Goal: Task Accomplishment & Management: Use online tool/utility

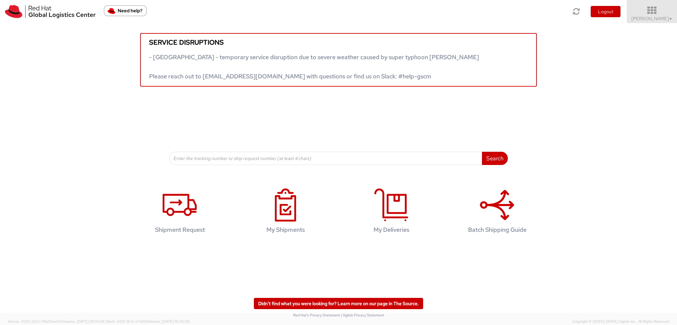
click at [649, 10] on icon at bounding box center [652, 10] width 58 height 9
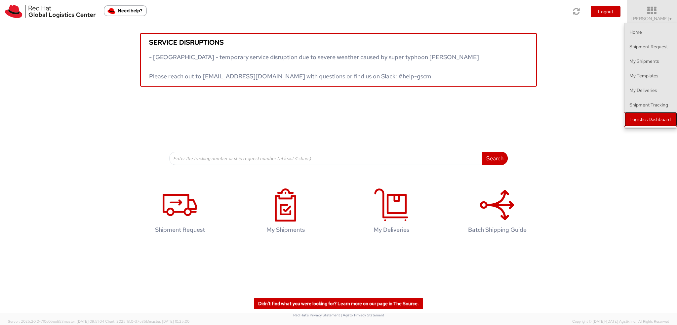
click at [639, 116] on link "Logistics Dashboard" at bounding box center [650, 119] width 53 height 15
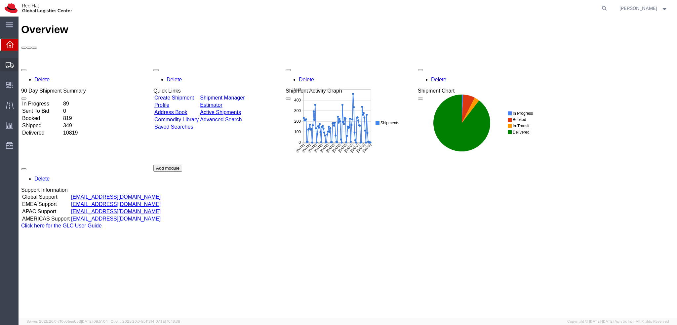
click at [11, 67] on icon at bounding box center [10, 65] width 8 height 6
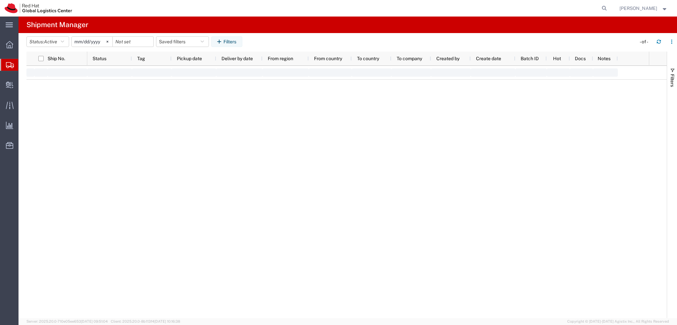
type input "2025-01-05"
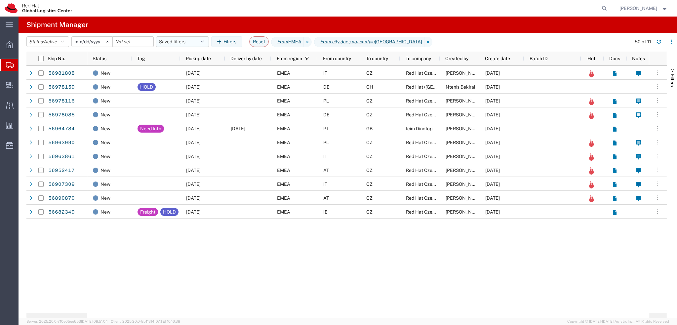
click at [192, 45] on button "Saved filters" at bounding box center [182, 41] width 53 height 11
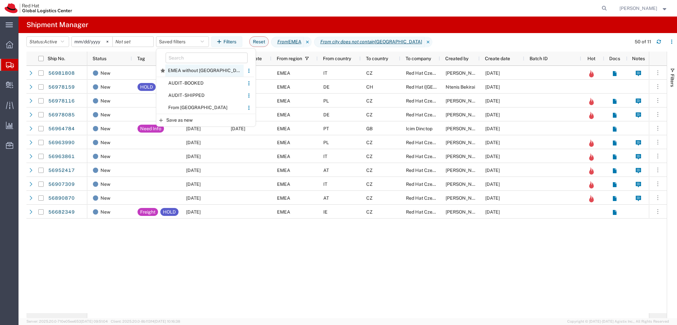
click at [192, 70] on span "EMEA without Brno" at bounding box center [204, 70] width 78 height 12
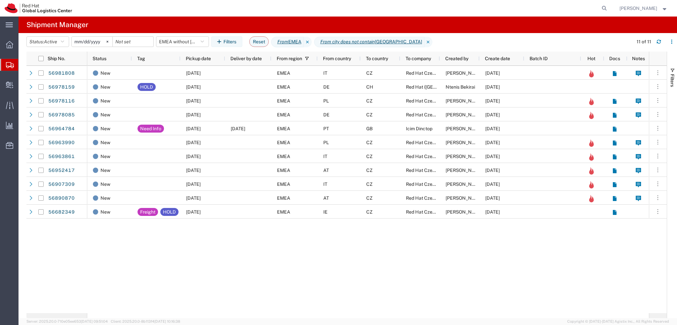
click at [208, 60] on span "Pickup date" at bounding box center [198, 58] width 25 height 5
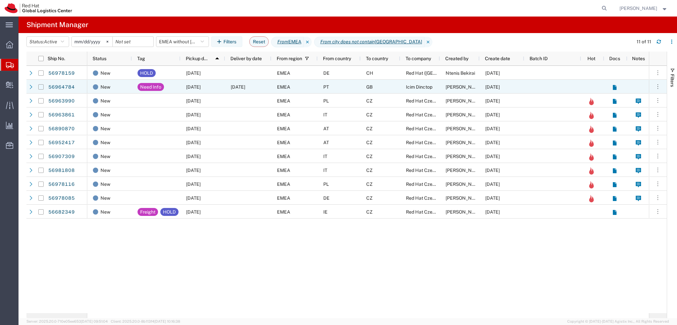
click at [41, 88] on input "Press Space to toggle row selection (unchecked)" at bounding box center [40, 86] width 5 height 5
checkbox input "true"
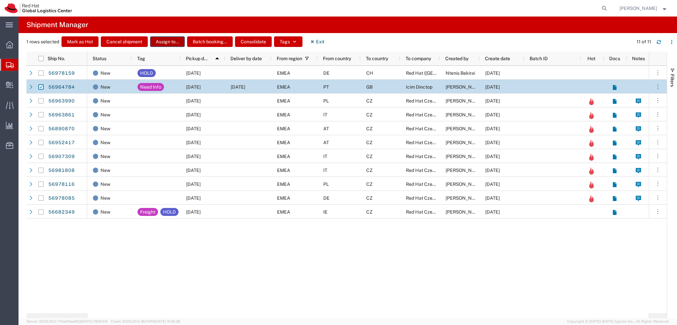
click at [164, 40] on button "Assign to..." at bounding box center [167, 41] width 35 height 11
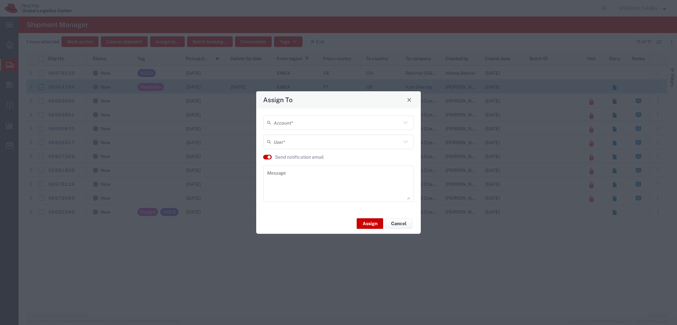
click at [287, 124] on input "text" at bounding box center [338, 123] width 128 height 12
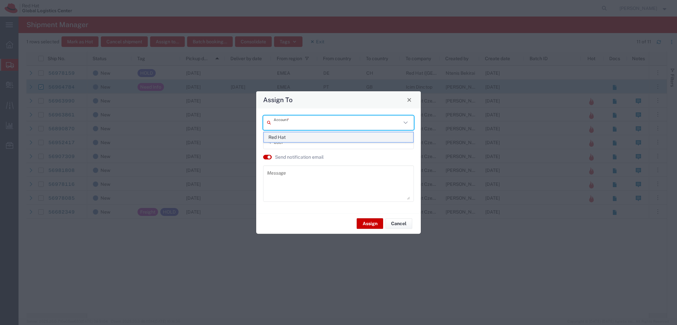
click at [289, 132] on span "Red Hat" at bounding box center [338, 137] width 149 height 10
type input "Red Hat"
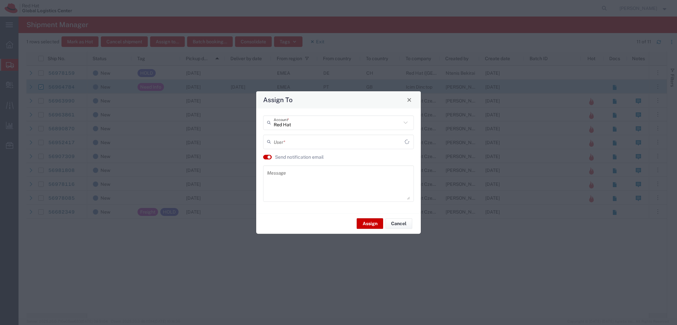
click at [289, 144] on input "text" at bounding box center [339, 142] width 131 height 12
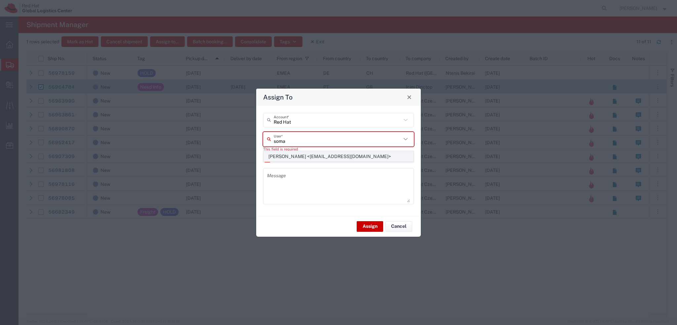
click at [301, 154] on span "Sona Mala <somala@redhat.com>" at bounding box center [338, 156] width 149 height 10
type input "Sona Mala <somala@redhat.com>"
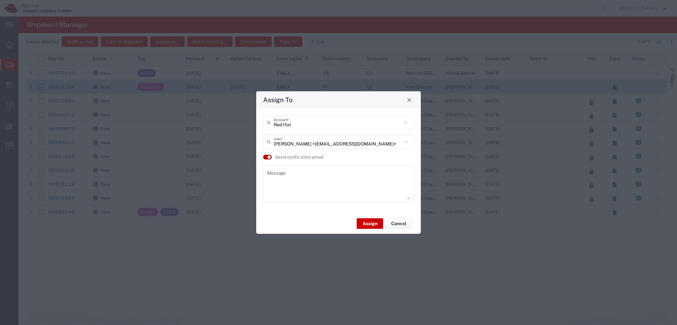
click at [271, 157] on button "button" at bounding box center [267, 157] width 9 height 5
click at [268, 158] on button "button" at bounding box center [267, 157] width 9 height 5
click at [279, 171] on textarea at bounding box center [338, 183] width 143 height 32
type textarea "P"
type textarea "PT-GB"
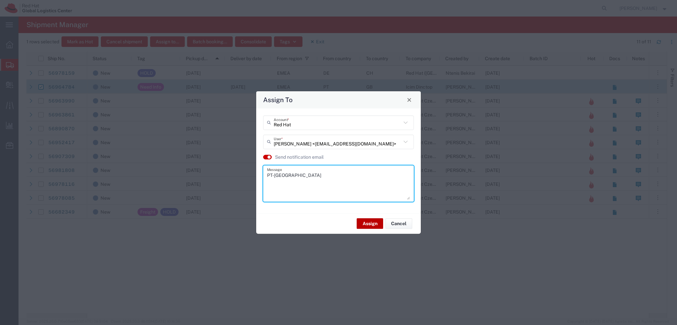
click at [365, 225] on button "Assign" at bounding box center [370, 223] width 26 height 11
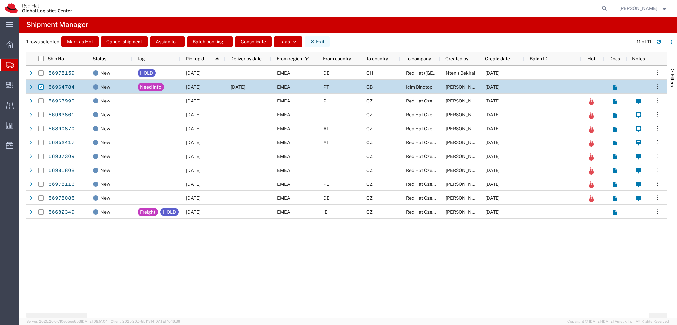
click at [322, 41] on button "Exit" at bounding box center [317, 41] width 25 height 11
checkbox input "false"
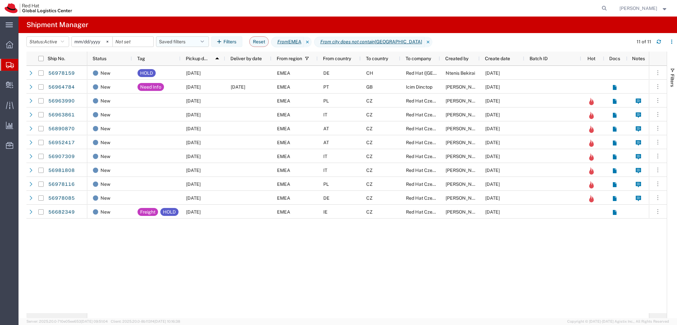
click at [190, 45] on button "Saved filters" at bounding box center [182, 41] width 53 height 11
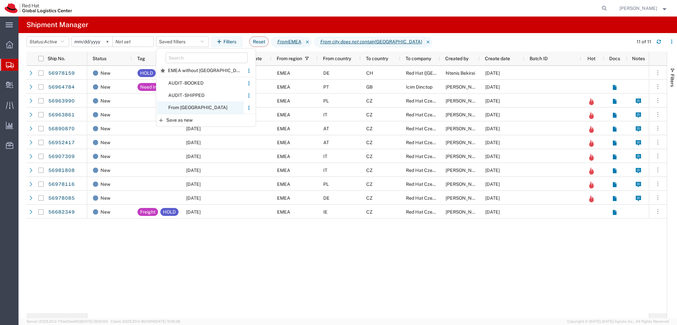
click at [196, 109] on span "From CZ" at bounding box center [200, 107] width 87 height 12
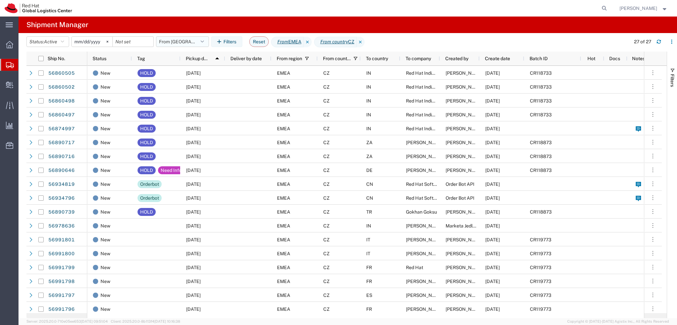
click at [185, 45] on button "From CZ" at bounding box center [182, 41] width 53 height 11
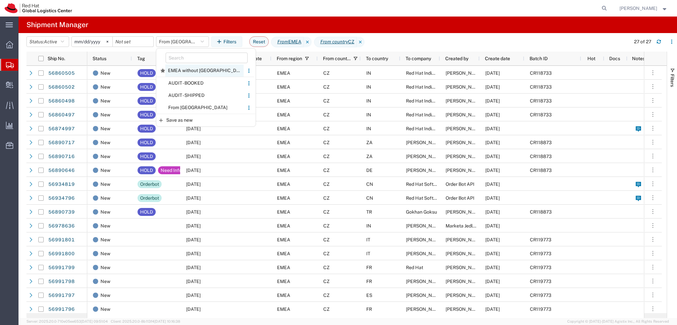
click at [198, 70] on span "EMEA without Brno" at bounding box center [204, 70] width 78 height 12
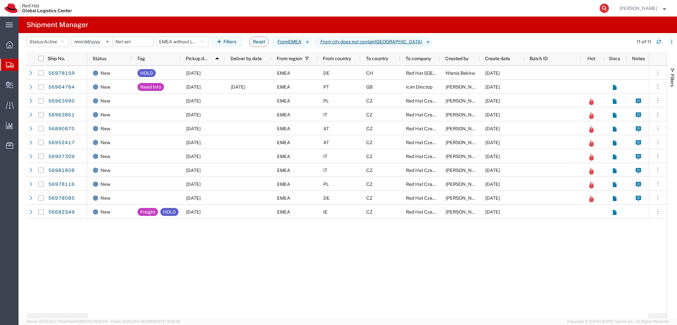
click at [609, 12] on icon at bounding box center [603, 8] width 9 height 9
click at [585, 10] on input "search" at bounding box center [499, 8] width 201 height 16
paste input "56848822"
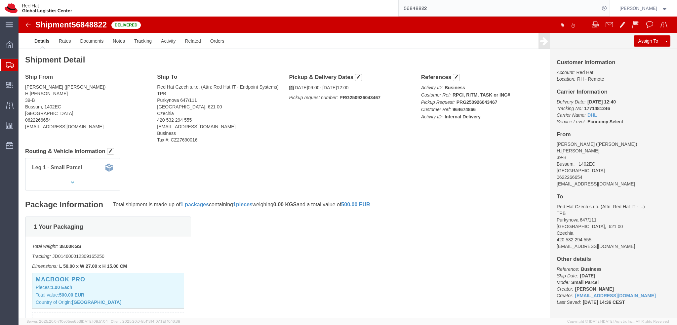
click img
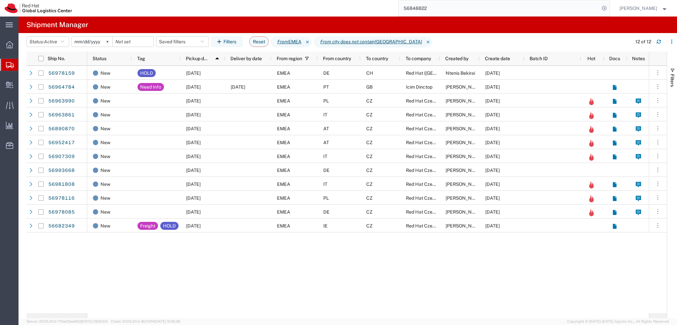
click at [473, 8] on input "56848822" at bounding box center [499, 8] width 201 height 16
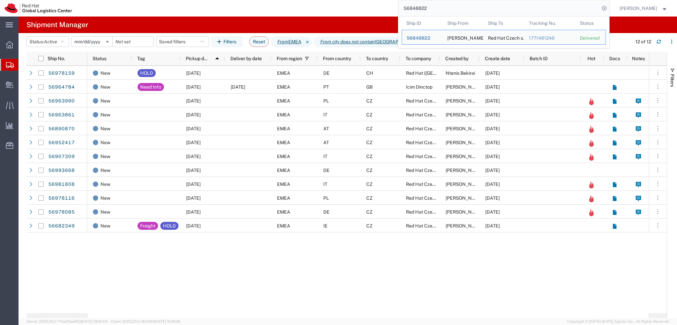
click at [473, 8] on input "56848822" at bounding box center [499, 8] width 201 height 16
paste input "920215"
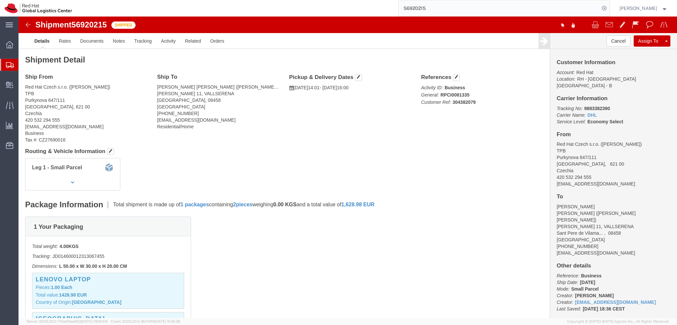
click b "9883382390"
copy b "9883382390"
drag, startPoint x: 575, startPoint y: 85, endPoint x: 579, endPoint y: 85, distance: 3.6
click b "9883382390"
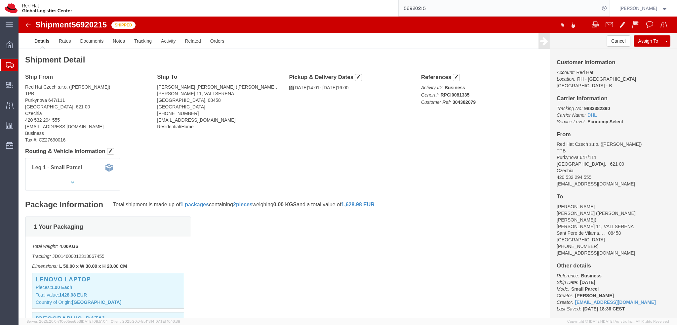
click b "9883382390"
copy b "9883382390"
drag, startPoint x: 583, startPoint y: 86, endPoint x: 592, endPoint y: 89, distance: 10.0
click b "9883382390"
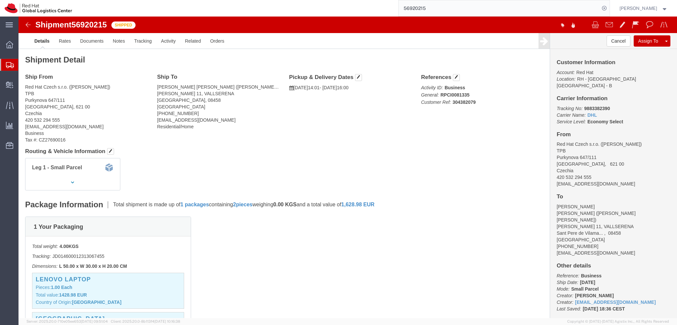
click div "Shipment 56920215 Shipped"
click img
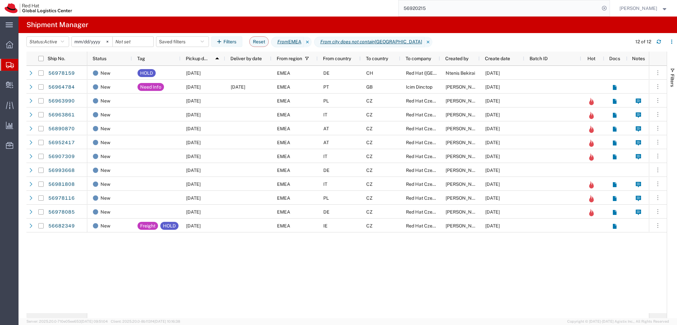
click at [477, 9] on input "56920215" at bounding box center [499, 8] width 201 height 16
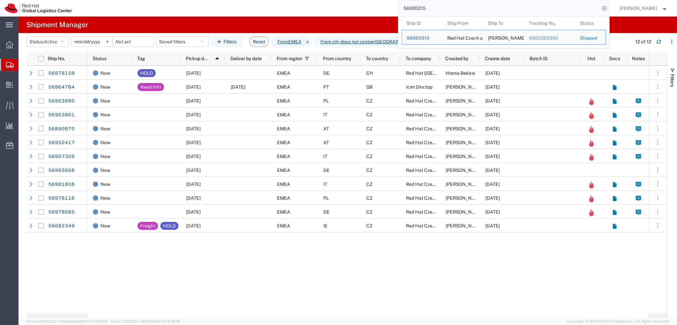
paste input "393444438136"
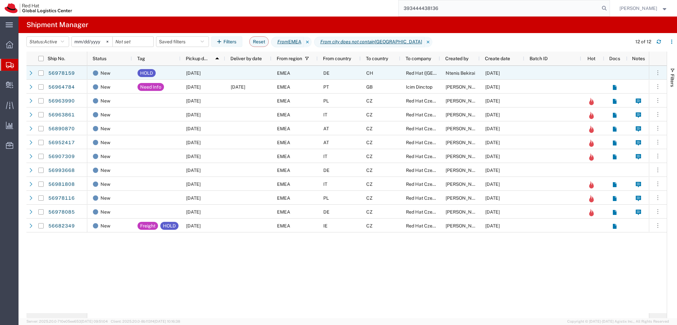
type input "393444438136"
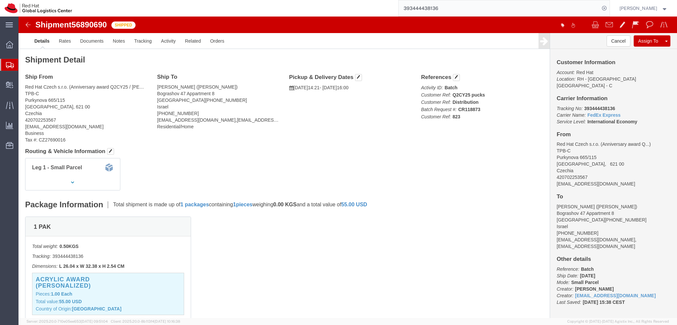
click address "Bella Khizgiyaev (Bella Khizgiyaev) Bograshov 47 Appartment 8 Tel Aviv, 6314511…"
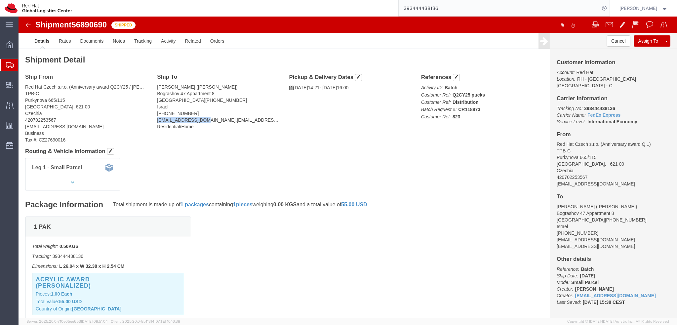
drag, startPoint x: 182, startPoint y: 104, endPoint x: 138, endPoint y: 105, distance: 44.3
click address "Bella Khizgiyaev (Bella Khizgiyaev) Bograshov 47 Appartment 8 Tel Aviv, 6314511…"
copy address "bkhizgiy@redhat.com"
click address "Bella Khizgiyaev (Bella Khizgiyaev) Bograshov 47 Appartment 8 Tel Aviv, 6314511…"
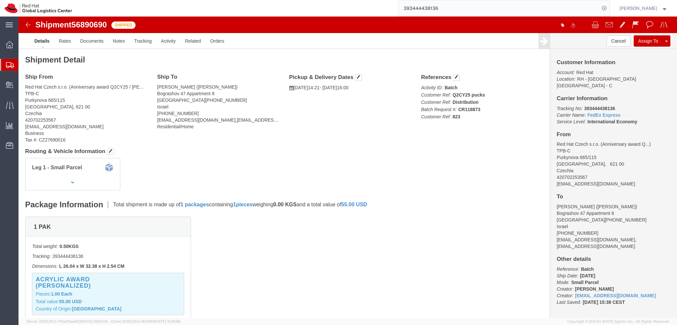
click img
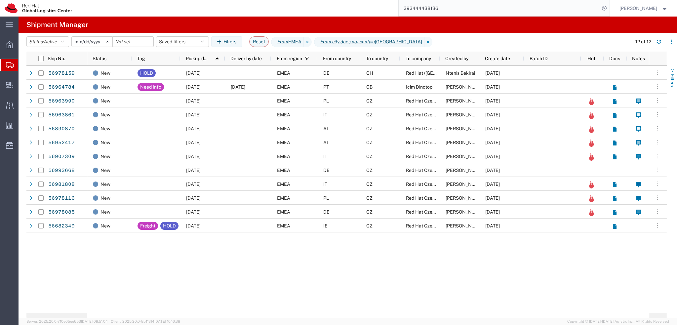
click at [671, 81] on span "Filters" at bounding box center [672, 80] width 5 height 13
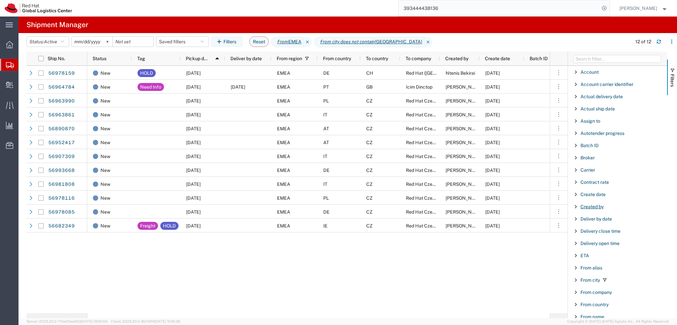
click at [596, 206] on span "Created by" at bounding box center [591, 206] width 23 height 5
click at [603, 236] on input "Filter Value" at bounding box center [619, 234] width 87 height 8
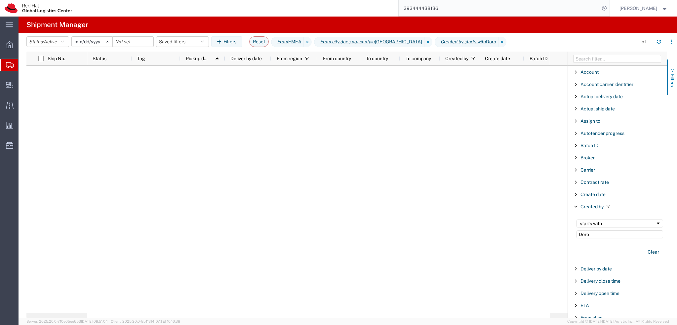
type input "Doro"
click at [671, 86] on span "Filters" at bounding box center [672, 80] width 5 height 13
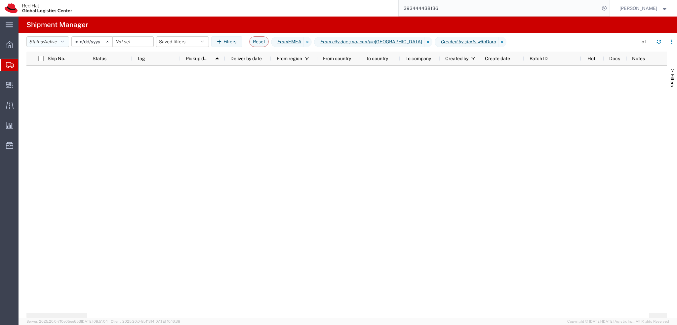
click at [61, 39] on button "Status: Active" at bounding box center [47, 41] width 43 height 11
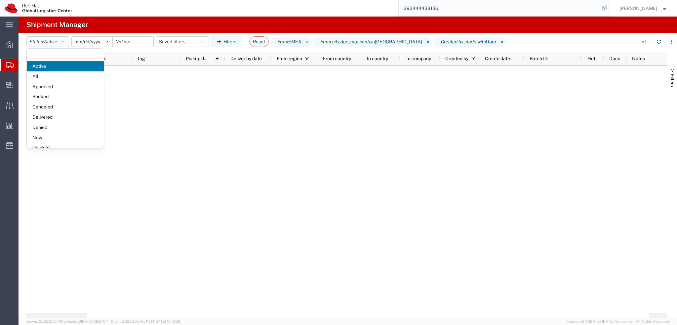
click at [56, 42] on span "Active" at bounding box center [50, 41] width 13 height 5
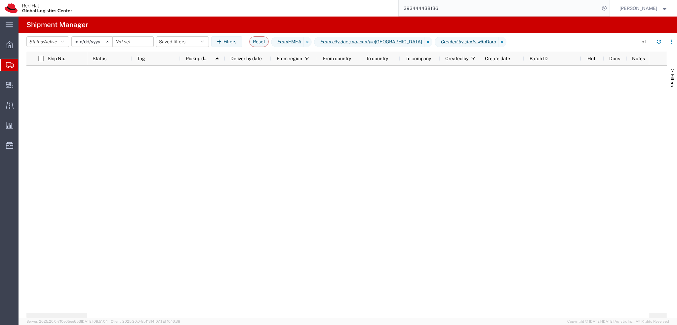
click at [86, 42] on input "2025-01-05" at bounding box center [92, 42] width 41 height 10
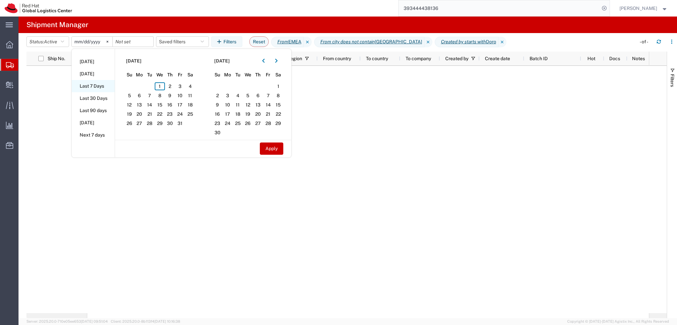
click at [96, 88] on li "Last 7 Days" at bounding box center [93, 86] width 43 height 12
type input "2025-09-25"
type input "2025-10-01"
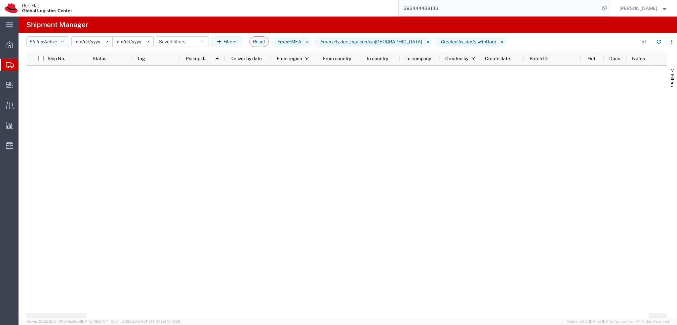
click at [52, 40] on span "Active" at bounding box center [50, 41] width 13 height 5
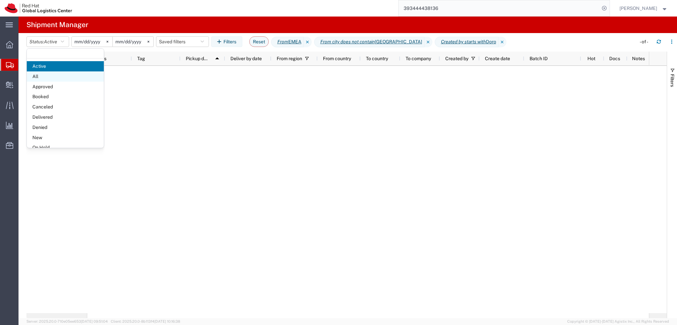
click at [56, 78] on span "All" at bounding box center [65, 76] width 77 height 10
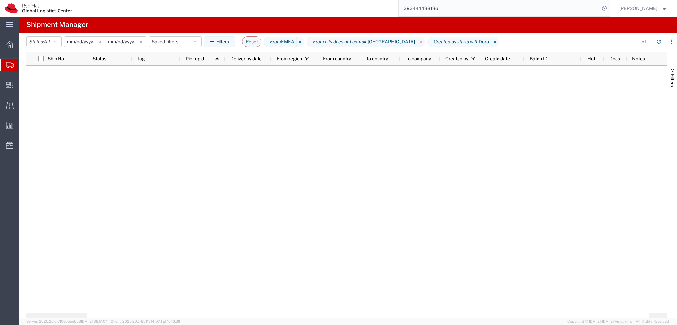
click at [417, 42] on icon at bounding box center [421, 42] width 8 height 11
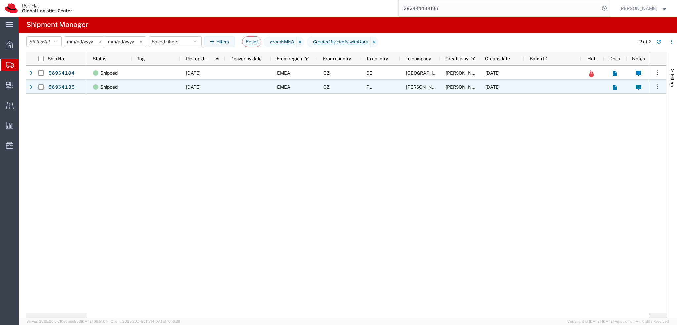
click at [323, 83] on div "CZ" at bounding box center [339, 87] width 43 height 14
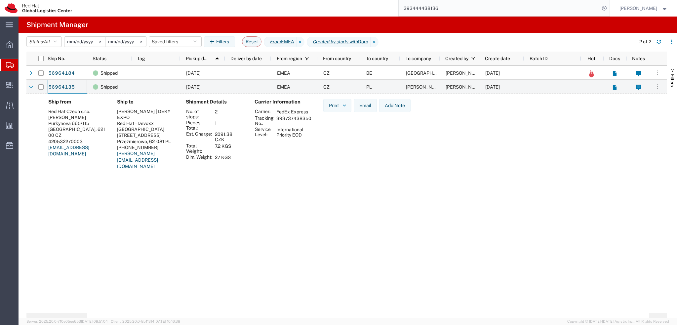
click at [6, 69] on div at bounding box center [9, 65] width 19 height 12
click at [185, 45] on button "Saved filters" at bounding box center [175, 41] width 53 height 11
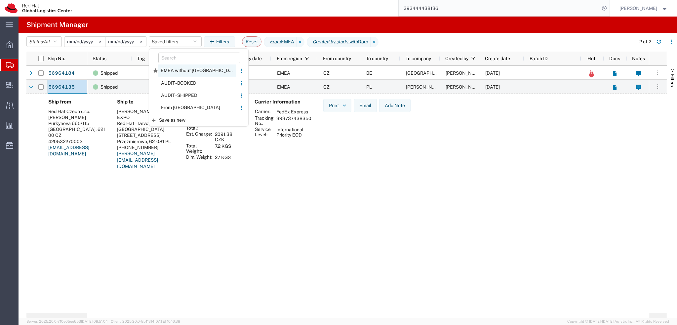
click at [194, 73] on span "EMEA without Brno" at bounding box center [197, 70] width 78 height 12
type input "2025-01-05"
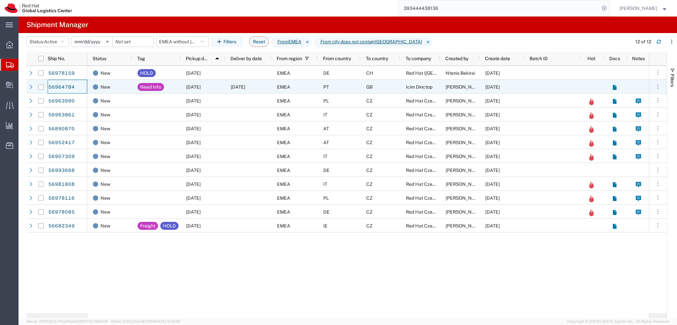
click at [452, 88] on span "Aneta Novotna" at bounding box center [464, 86] width 38 height 5
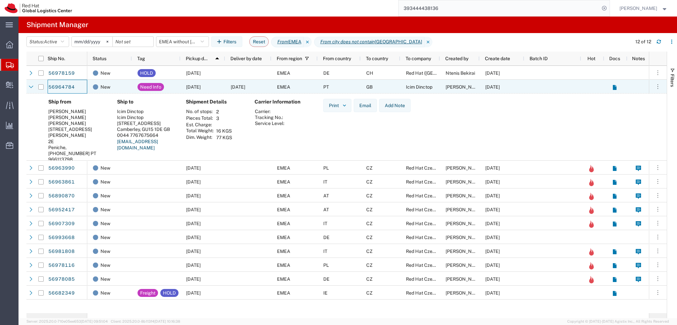
click at [222, 87] on div "[DATE]" at bounding box center [202, 87] width 45 height 14
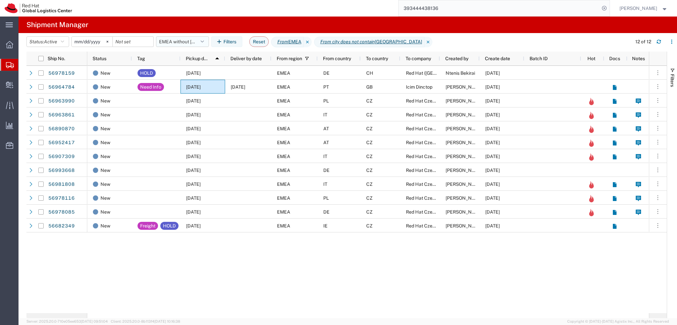
click at [186, 42] on button "EMEA without Brno" at bounding box center [182, 41] width 53 height 11
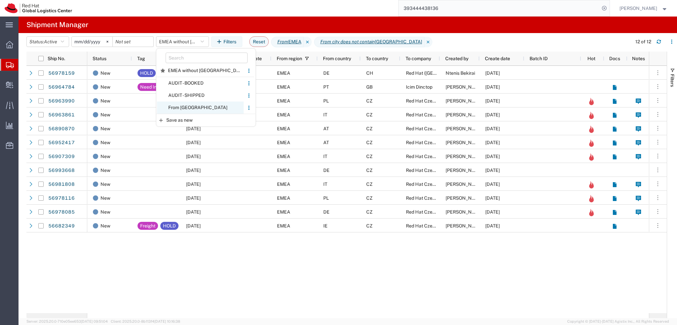
click at [199, 108] on span "From CZ" at bounding box center [200, 107] width 87 height 12
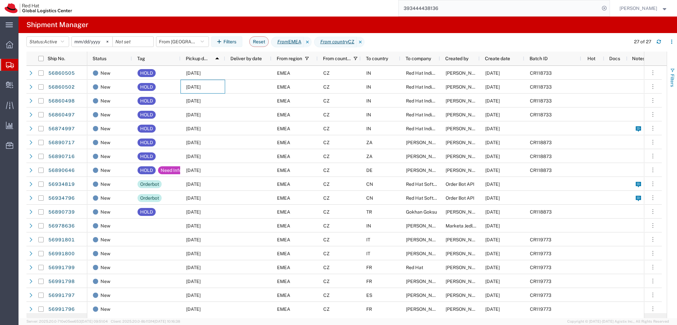
click at [674, 74] on span "Filters" at bounding box center [672, 80] width 5 height 13
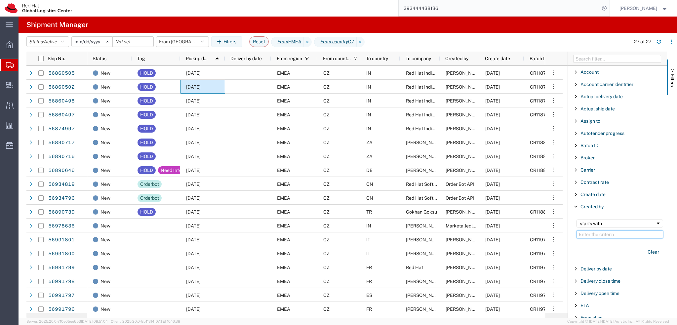
click at [596, 234] on input "Filter Value" at bounding box center [619, 234] width 87 height 8
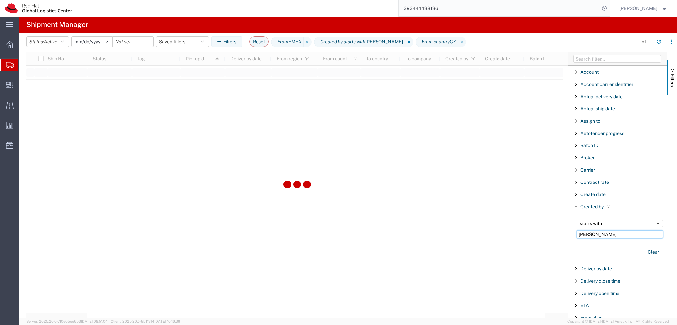
type input "Ann"
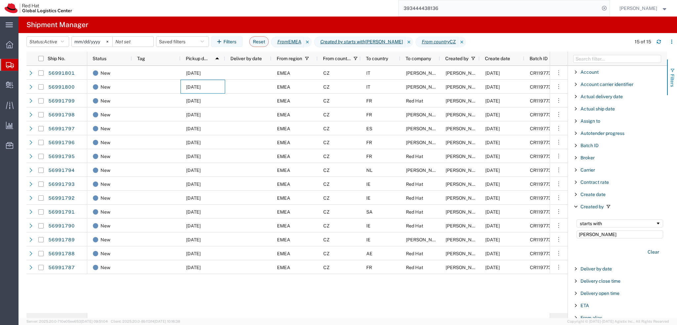
click at [669, 78] on button "Filters" at bounding box center [672, 77] width 10 height 36
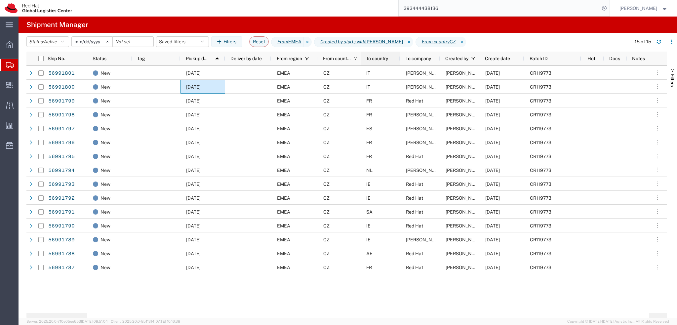
click at [394, 57] on div "To country" at bounding box center [382, 58] width 32 height 11
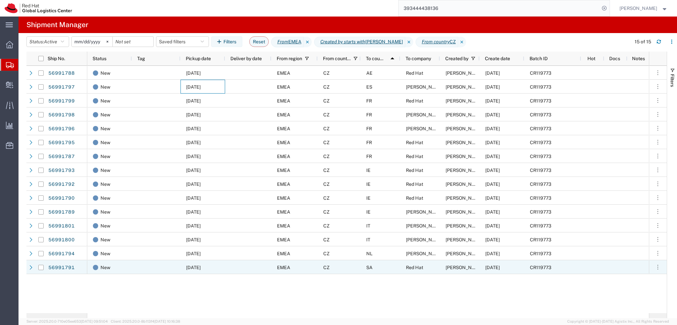
click at [392, 269] on div "SA" at bounding box center [381, 267] width 40 height 14
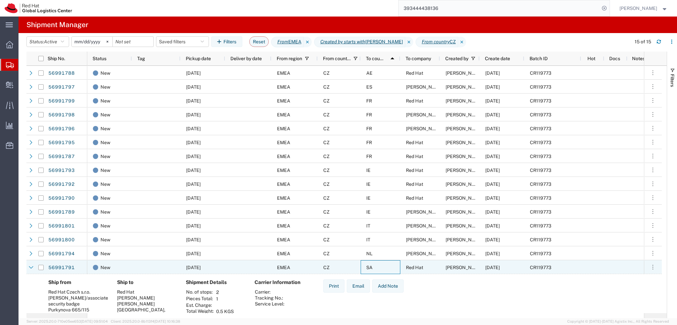
scroll to position [33, 0]
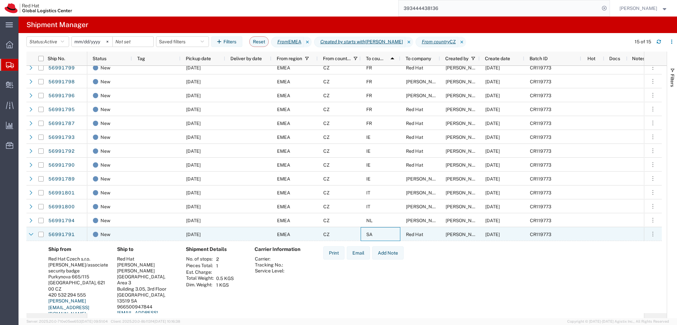
click at [380, 234] on div "SA" at bounding box center [381, 234] width 40 height 14
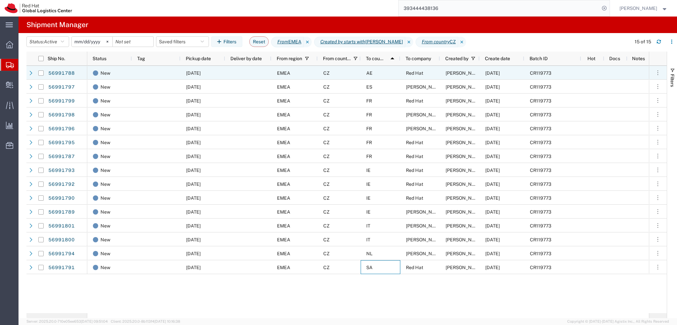
click at [383, 78] on div "AE" at bounding box center [381, 73] width 40 height 14
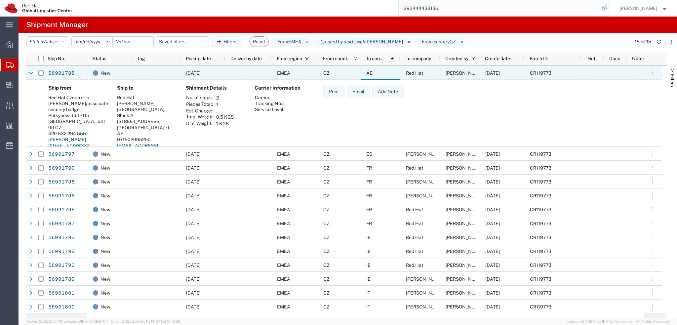
click at [383, 78] on div "AE" at bounding box center [381, 73] width 40 height 14
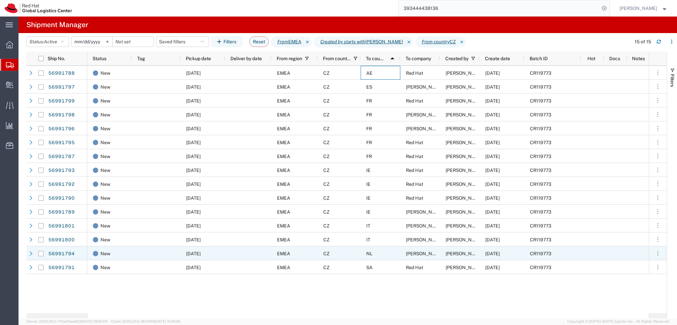
click at [384, 251] on div "NL" at bounding box center [381, 253] width 40 height 14
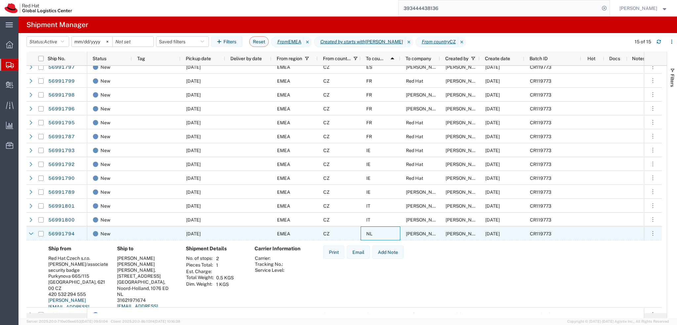
scroll to position [28, 0]
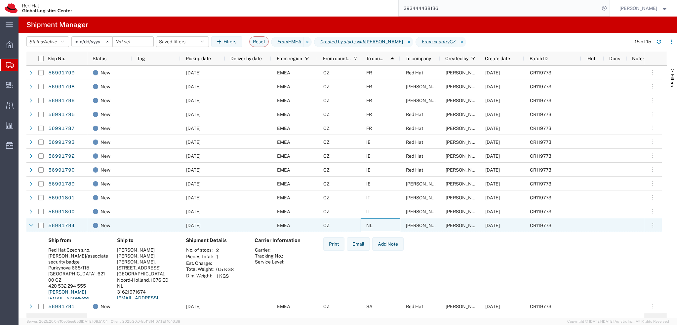
click at [393, 225] on div "NL" at bounding box center [381, 225] width 40 height 14
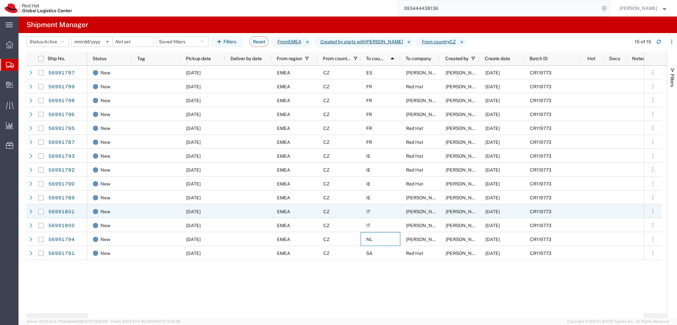
scroll to position [0, 0]
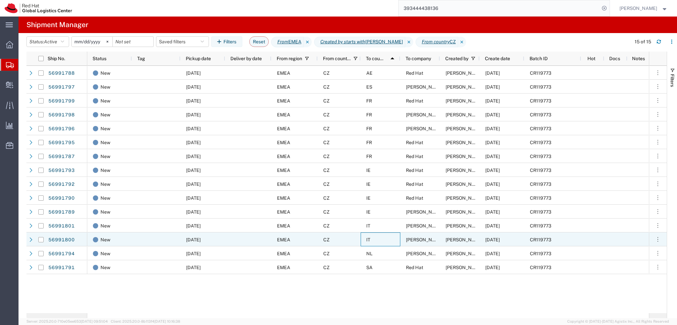
click at [383, 235] on div "IT" at bounding box center [381, 239] width 40 height 14
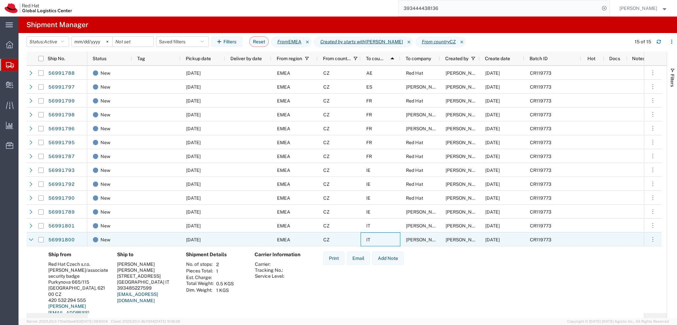
click at [383, 235] on div "IT" at bounding box center [381, 239] width 40 height 14
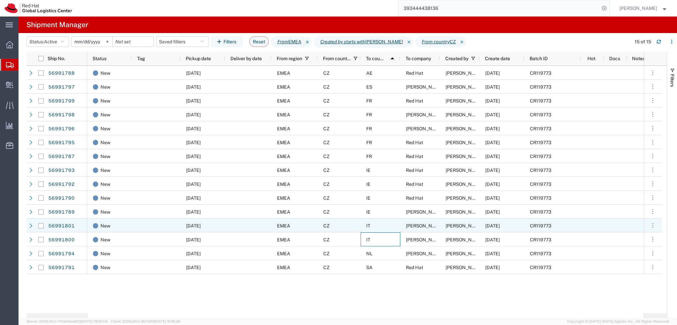
click at [383, 225] on div "IT" at bounding box center [381, 225] width 40 height 14
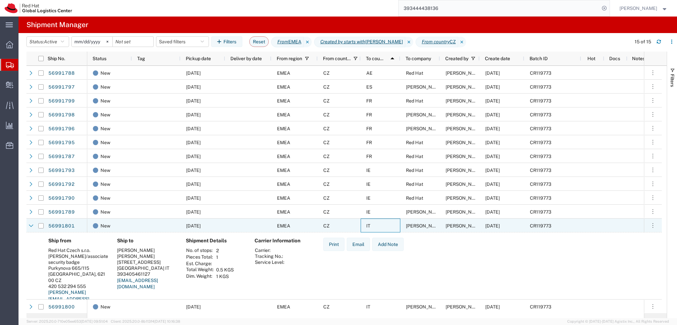
click at [383, 225] on div "IT" at bounding box center [381, 225] width 40 height 14
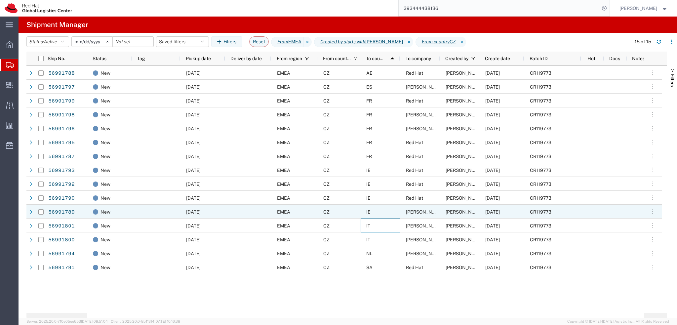
click at [380, 211] on div "IE" at bounding box center [381, 212] width 40 height 14
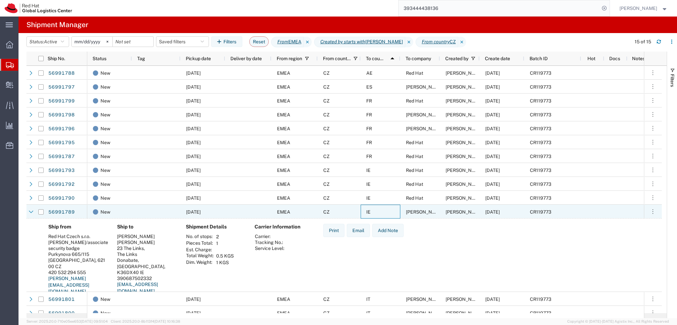
click at [390, 215] on div "IE" at bounding box center [381, 212] width 40 height 14
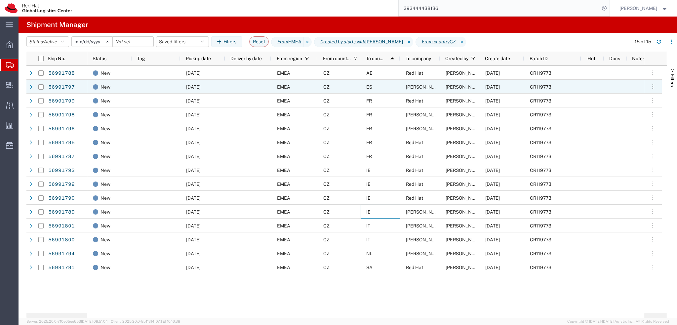
click at [383, 84] on div "ES" at bounding box center [381, 87] width 40 height 14
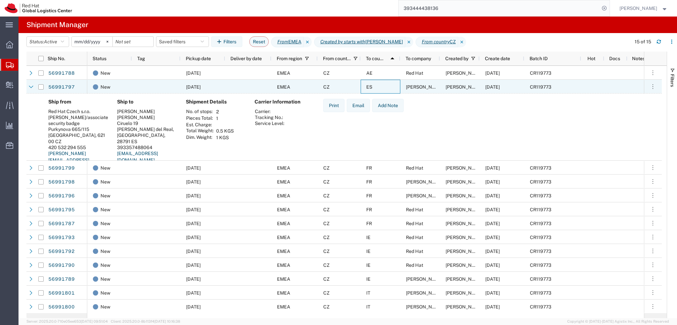
click at [383, 84] on div "ES" at bounding box center [381, 87] width 40 height 14
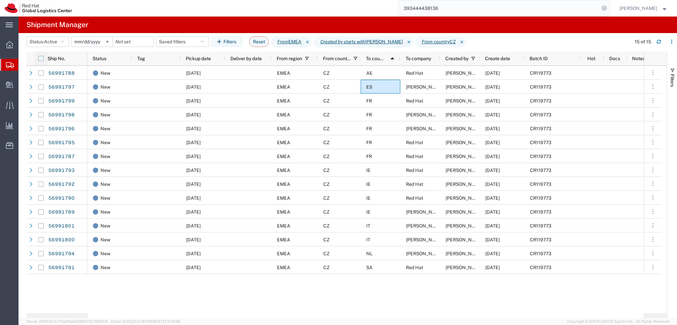
click at [42, 58] on input "checkbox" at bounding box center [40, 58] width 5 height 5
checkbox input "true"
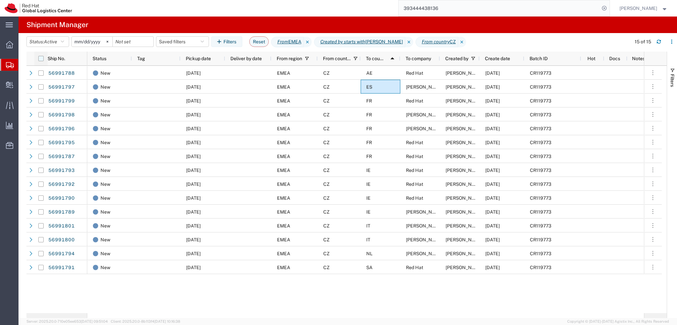
checkbox input "true"
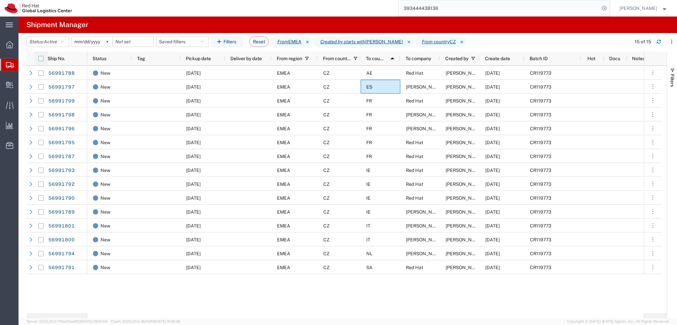
checkbox input "true"
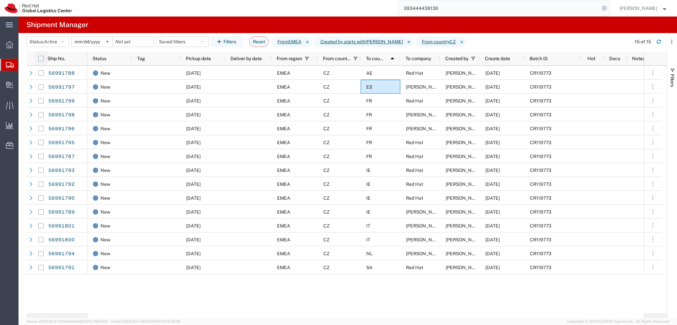
checkbox input "true"
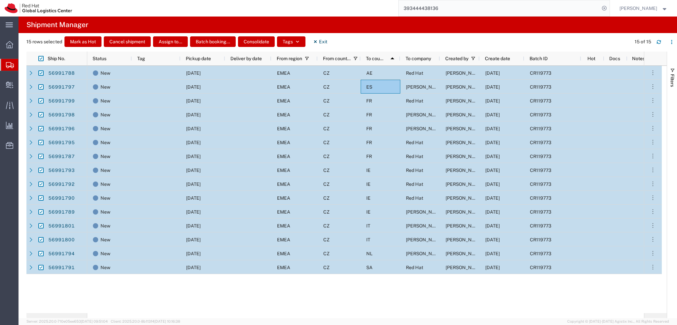
click at [42, 73] on input "Press Space to toggle row selection (checked)" at bounding box center [40, 72] width 5 height 5
checkbox input "false"
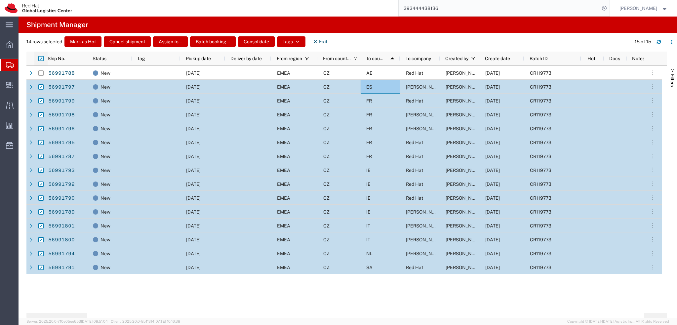
click at [40, 58] on input "checkbox" at bounding box center [40, 58] width 5 height 5
checkbox input "false"
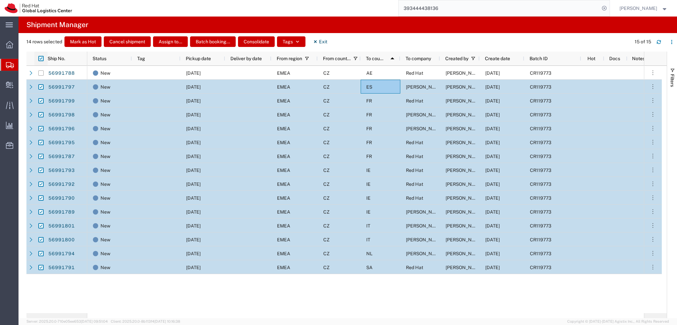
checkbox input "false"
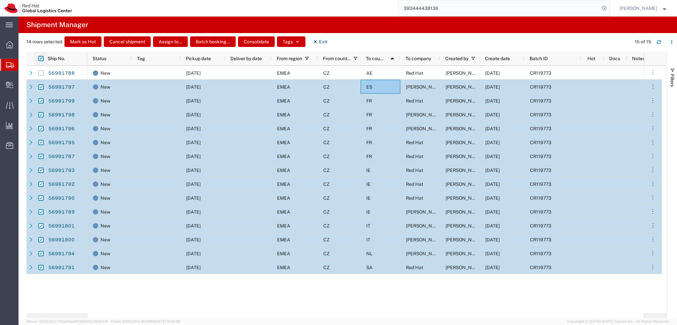
checkbox input "false"
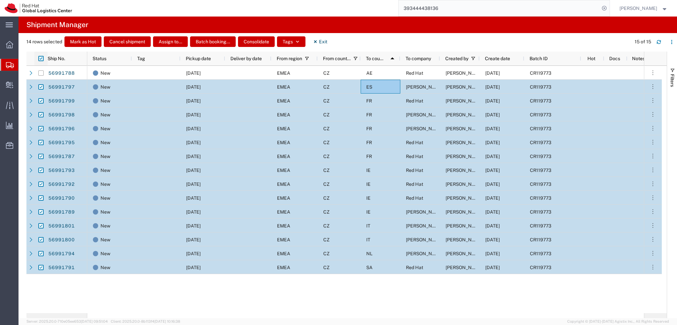
checkbox input "false"
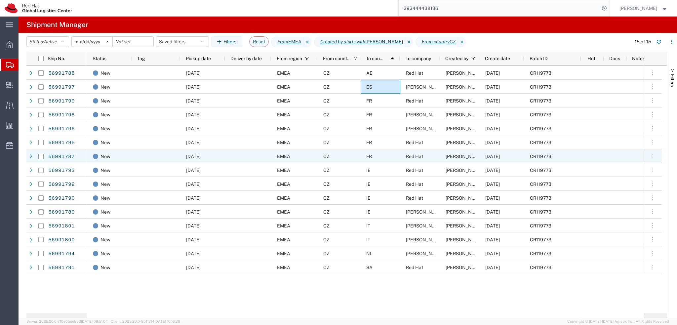
click at [393, 155] on div "FR" at bounding box center [381, 156] width 40 height 14
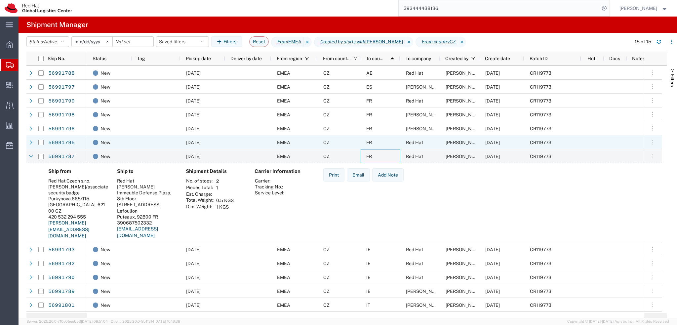
click at [387, 144] on div "FR" at bounding box center [381, 142] width 40 height 14
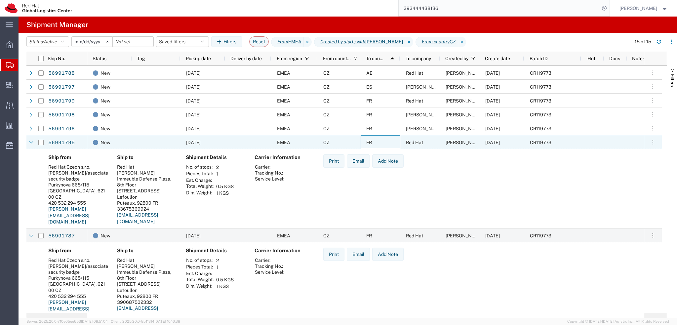
click at [387, 144] on div "FR" at bounding box center [381, 142] width 40 height 14
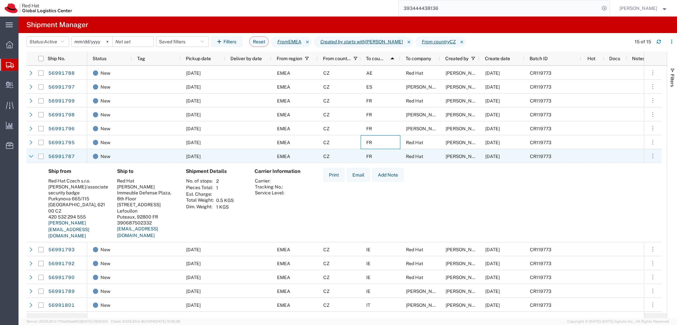
click at [384, 153] on div "FR" at bounding box center [381, 156] width 40 height 14
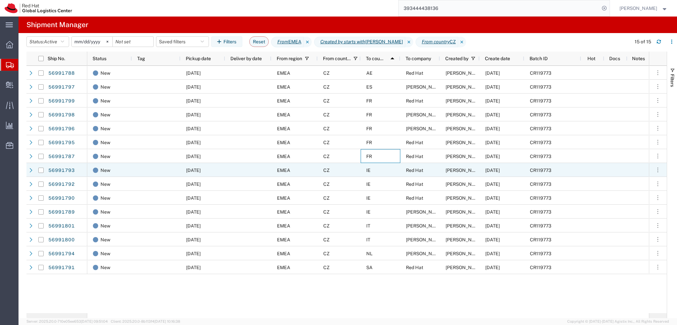
click at [386, 170] on div "IE" at bounding box center [381, 170] width 40 height 14
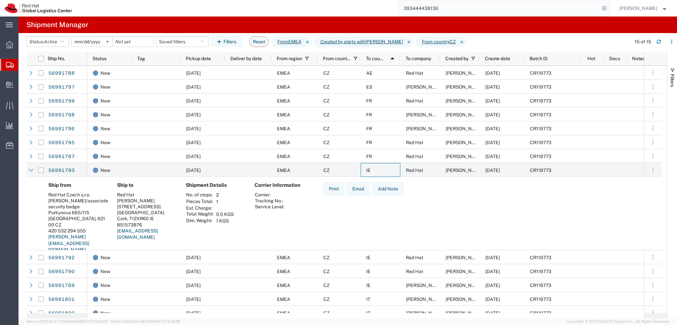
scroll to position [34, 0]
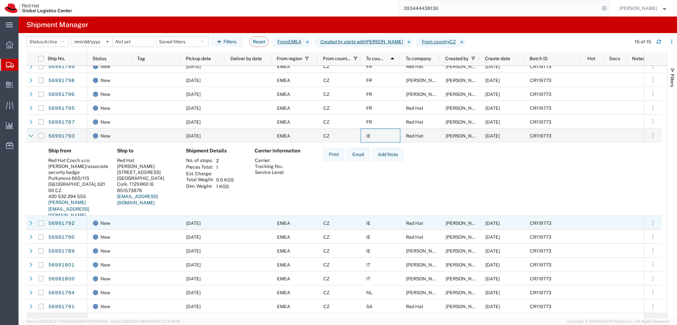
click at [397, 224] on div "IE" at bounding box center [381, 223] width 40 height 14
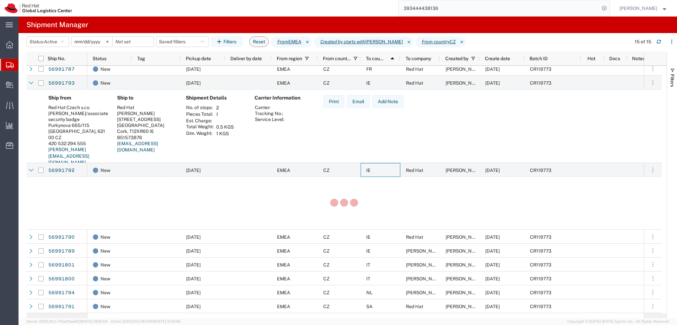
scroll to position [87, 0]
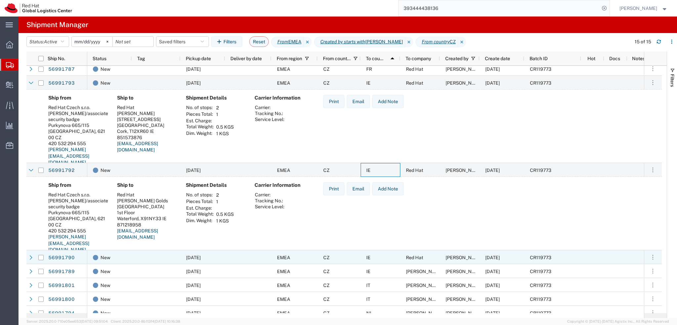
click at [398, 253] on div "IE" at bounding box center [381, 257] width 40 height 14
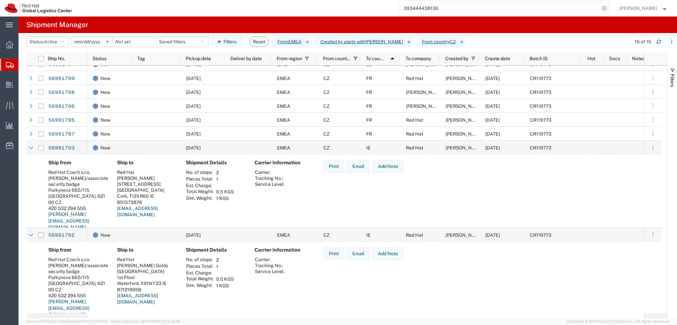
scroll to position [21, 0]
click at [142, 237] on div at bounding box center [156, 236] width 49 height 14
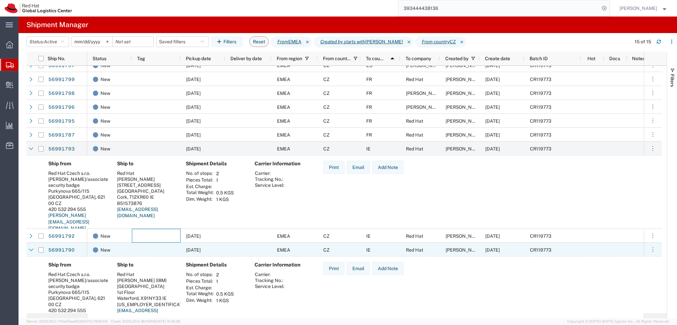
click at [167, 250] on div at bounding box center [156, 250] width 49 height 14
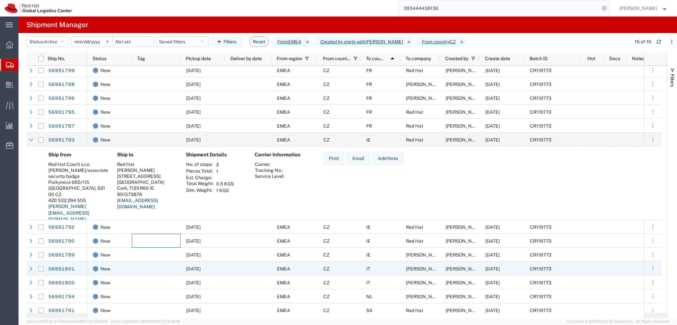
scroll to position [34, 0]
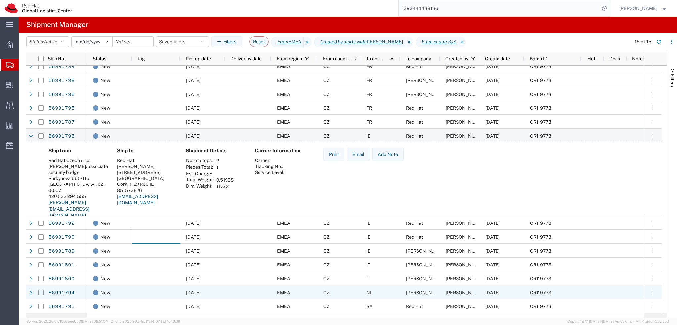
click at [41, 293] on input "Press Space to toggle row selection (unchecked)" at bounding box center [40, 292] width 5 height 5
checkbox input "true"
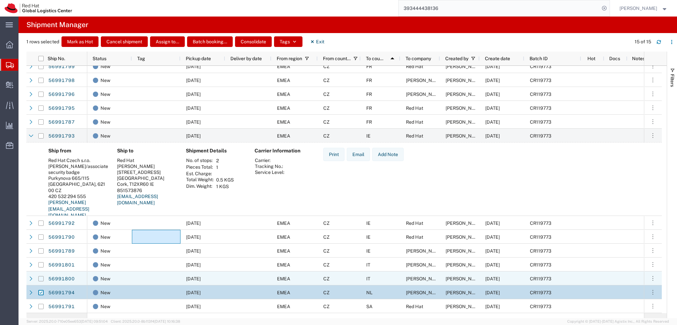
click at [40, 276] on input "Press Space to toggle row selection (unchecked)" at bounding box center [40, 278] width 5 height 5
checkbox input "true"
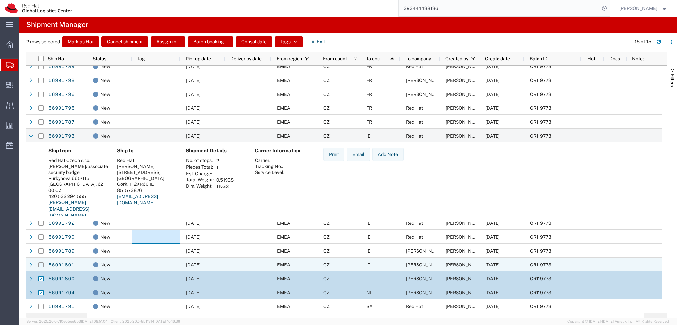
click at [40, 264] on input "Press Space to toggle row selection (unchecked)" at bounding box center [40, 264] width 5 height 5
checkbox input "true"
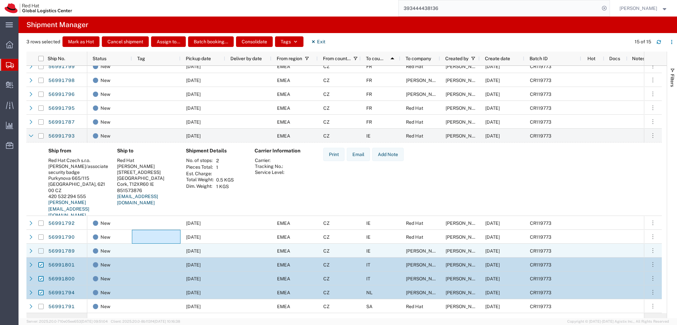
click at [40, 251] on input "Press Space to toggle row selection (unchecked)" at bounding box center [40, 250] width 5 height 5
checkbox input "true"
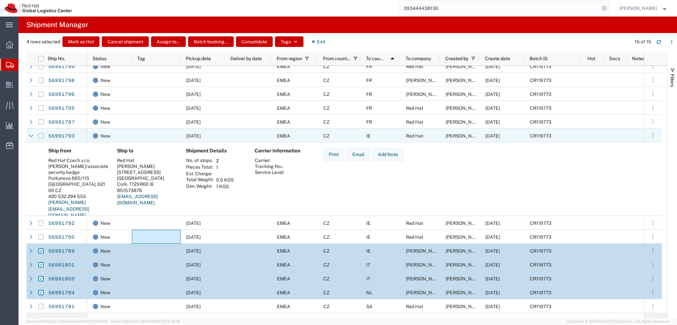
click at [42, 135] on input "Press Space to toggle row selection (unchecked)" at bounding box center [40, 135] width 5 height 5
checkbox input "true"
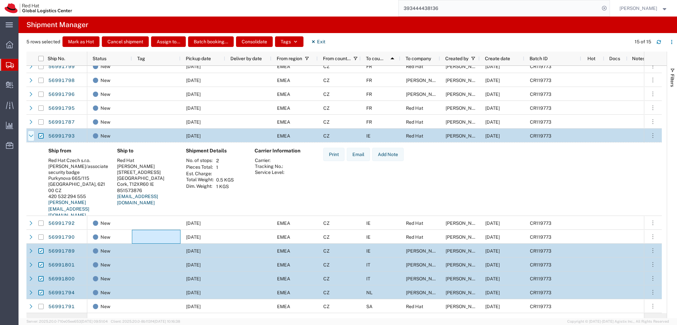
click at [30, 136] on icon at bounding box center [31, 136] width 5 height 5
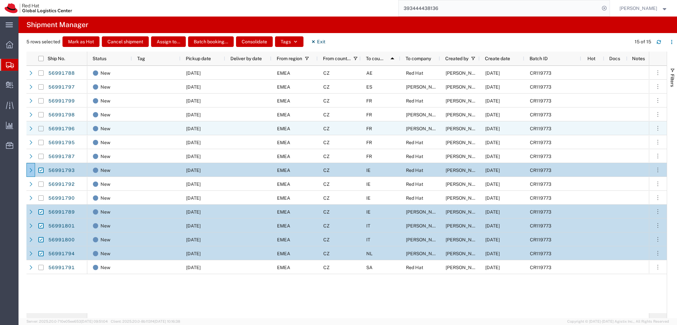
click at [41, 128] on input "Press Space to toggle row selection (unchecked)" at bounding box center [40, 128] width 5 height 5
checkbox input "true"
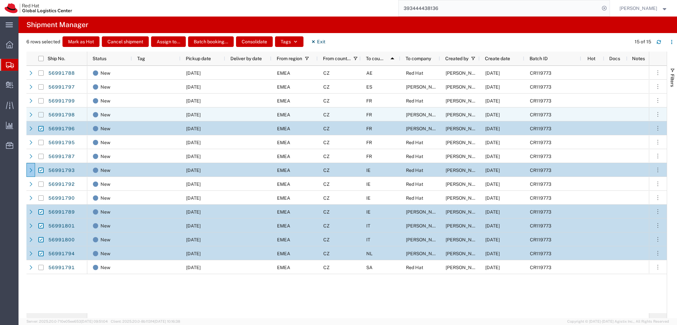
click at [42, 114] on input "Press Space to toggle row selection (unchecked)" at bounding box center [40, 114] width 5 height 5
checkbox input "true"
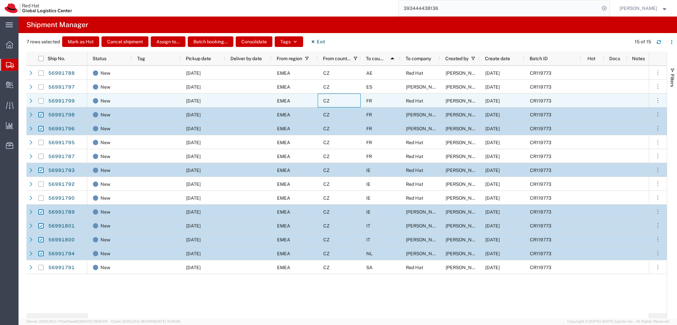
click at [350, 98] on div "CZ" at bounding box center [339, 101] width 43 height 14
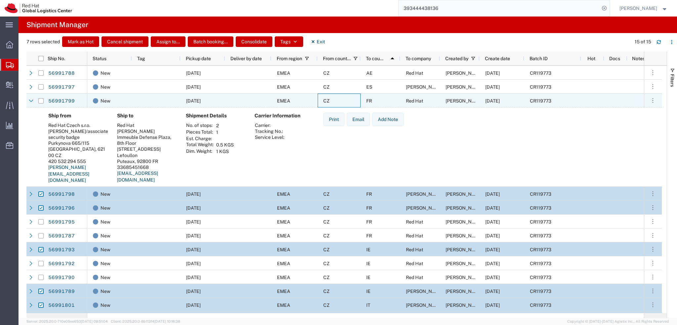
click at [353, 99] on div "CZ" at bounding box center [339, 101] width 43 height 14
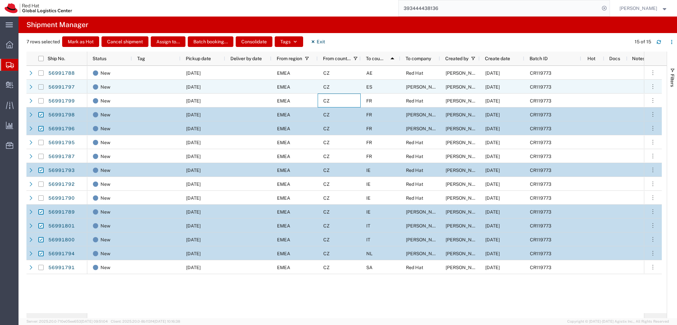
click at [40, 87] on input "Press Space to toggle row selection (unchecked)" at bounding box center [40, 86] width 5 height 5
checkbox input "true"
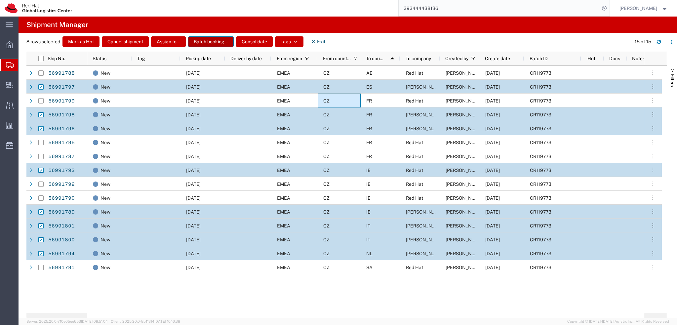
click at [209, 43] on button "Batch booking..." at bounding box center [211, 41] width 46 height 11
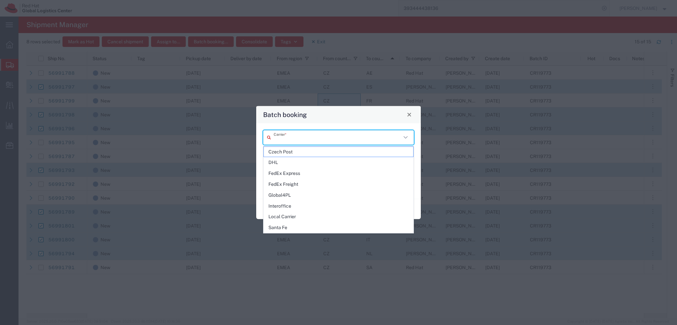
click at [298, 137] on input "text" at bounding box center [338, 138] width 128 height 12
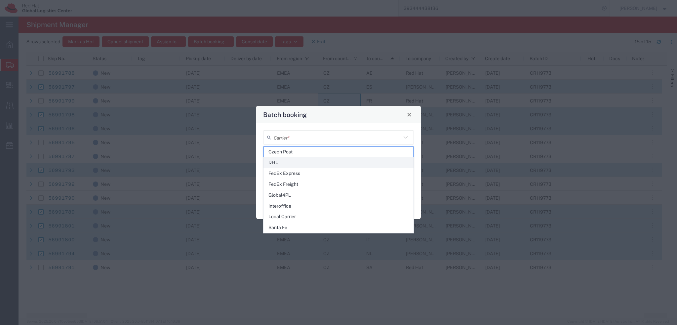
click at [296, 163] on span "DHL" at bounding box center [338, 162] width 149 height 10
type input "DHL"
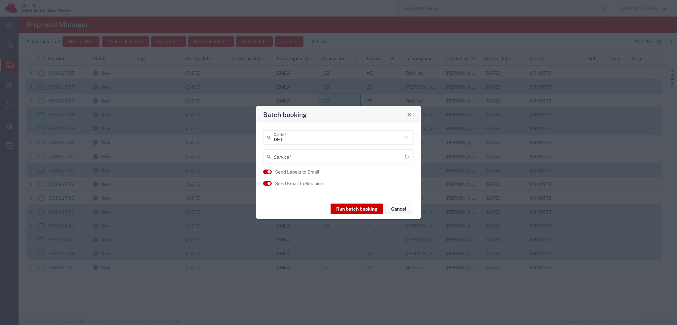
click at [287, 156] on input "text" at bounding box center [339, 157] width 131 height 12
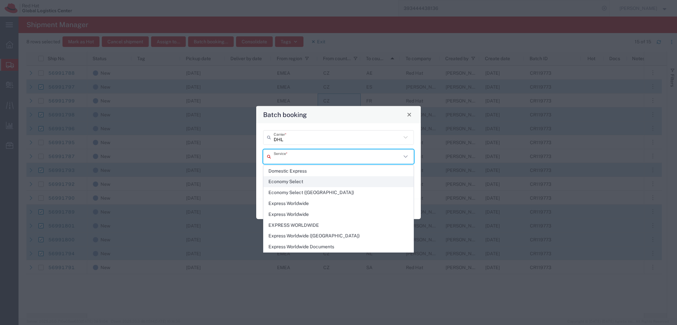
click at [311, 182] on span "Economy Select" at bounding box center [338, 181] width 149 height 10
type input "Economy Select"
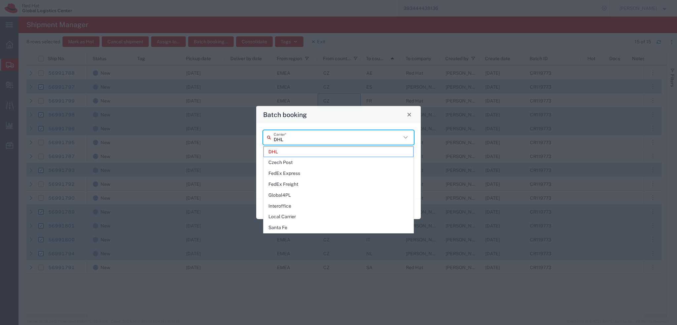
click at [312, 140] on input "DHL" at bounding box center [338, 138] width 128 height 12
click at [306, 173] on span "FedEx Express" at bounding box center [338, 173] width 149 height 10
type input "FedEx Express"
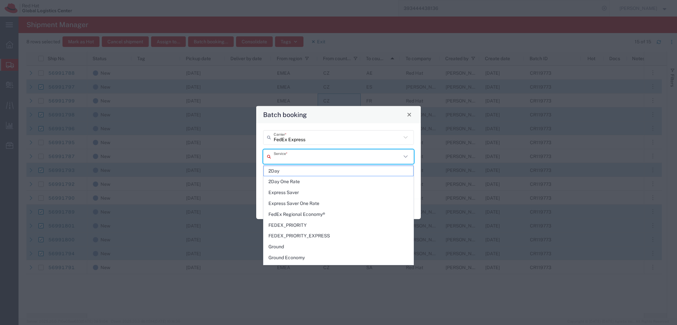
click at [315, 160] on input "text" at bounding box center [338, 157] width 128 height 12
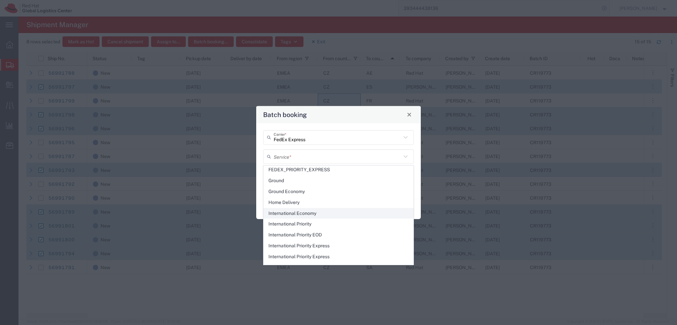
click at [327, 211] on span "International Economy" at bounding box center [338, 213] width 149 height 10
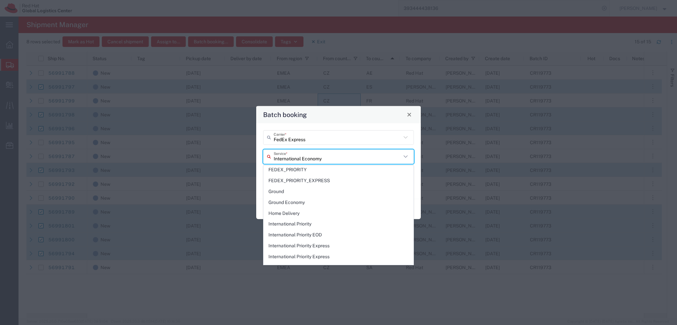
click at [327, 157] on input "International Economy" at bounding box center [338, 157] width 128 height 12
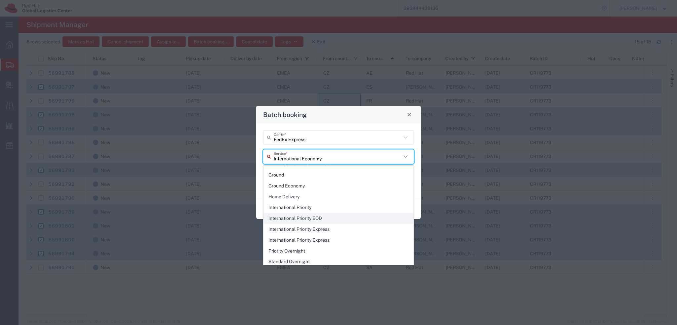
click at [333, 216] on span "International Priority EOD" at bounding box center [338, 218] width 149 height 10
type input "International Priority EOD"
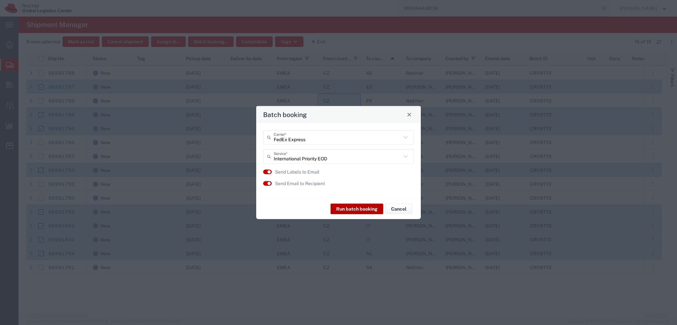
click at [347, 207] on button "Run batch booking" at bounding box center [356, 209] width 53 height 11
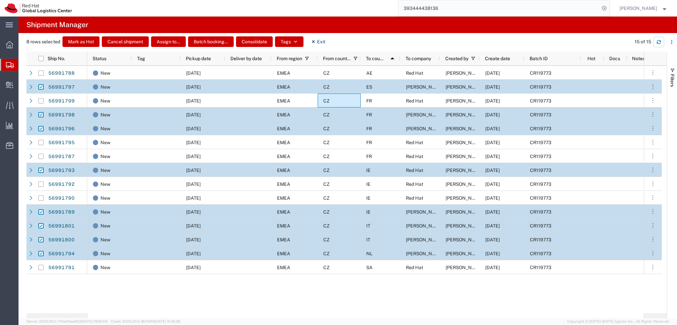
drag, startPoint x: 657, startPoint y: 44, endPoint x: 651, endPoint y: 45, distance: 5.8
click at [657, 44] on button "button" at bounding box center [658, 42] width 11 height 11
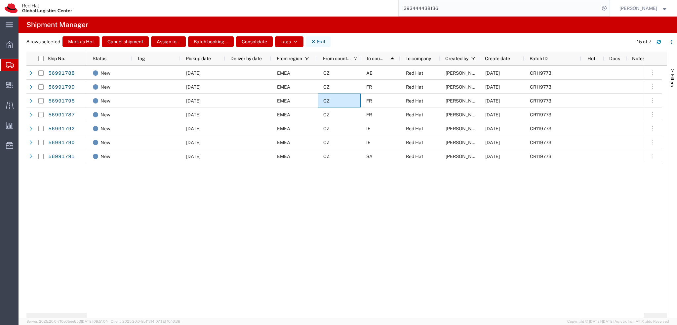
click at [318, 39] on button "Exit" at bounding box center [318, 41] width 25 height 11
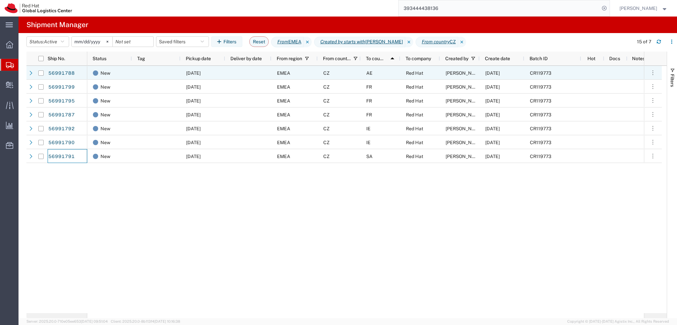
click at [385, 72] on div "AE" at bounding box center [381, 73] width 40 height 14
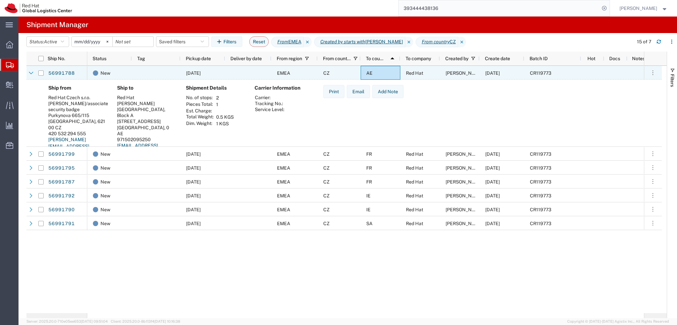
click at [373, 75] on div "AE" at bounding box center [381, 73] width 40 height 14
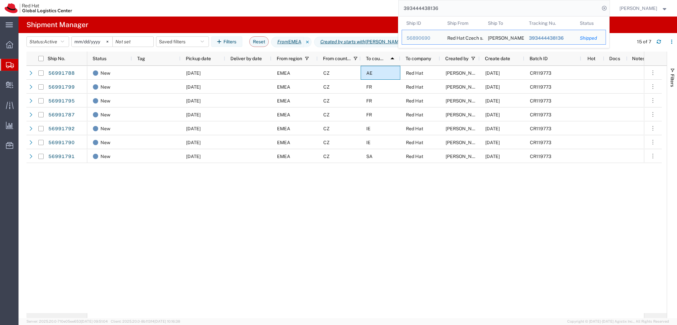
click at [457, 10] on input "393444438136" at bounding box center [499, 8] width 201 height 16
paste input "56963858"
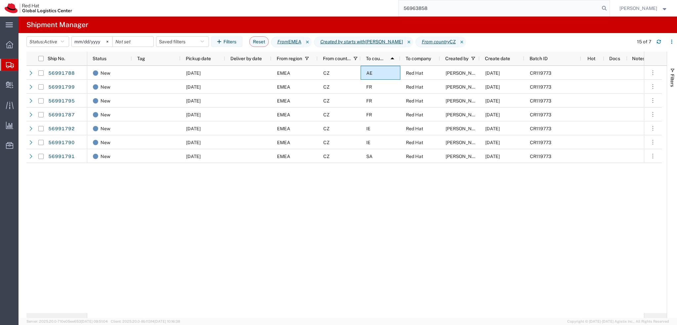
type input "56963858"
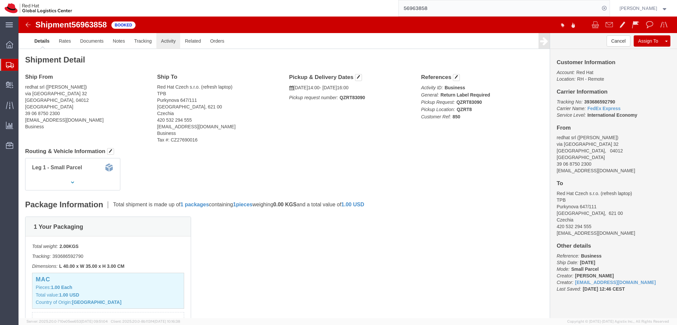
click link "Activity"
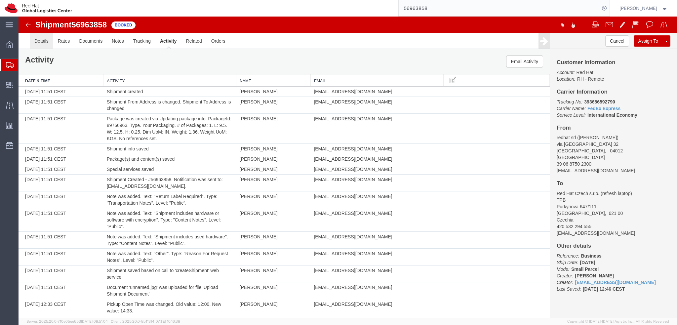
click at [43, 41] on link "Details" at bounding box center [41, 41] width 23 height 16
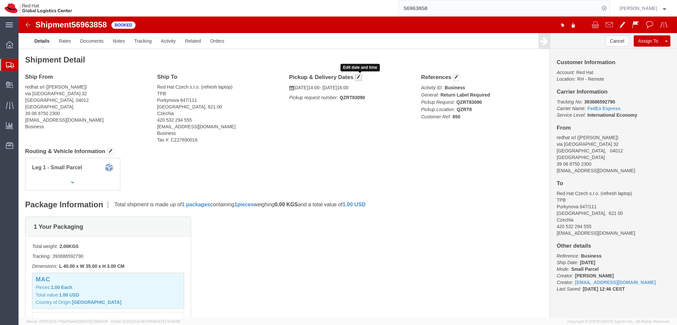
click span "button"
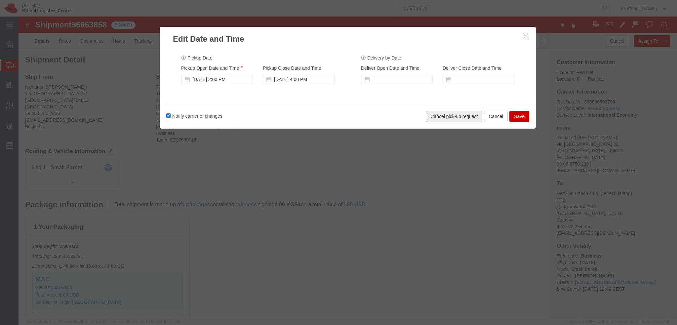
click button "Cancel pick-up request"
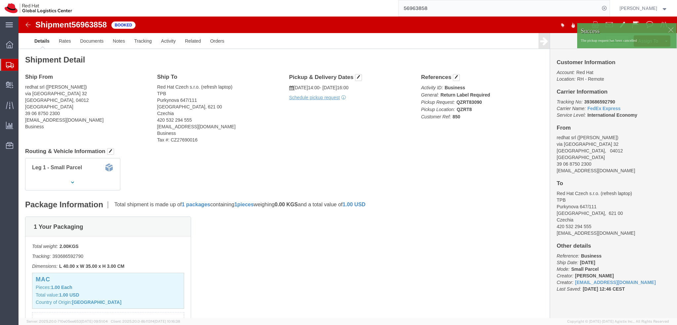
click div
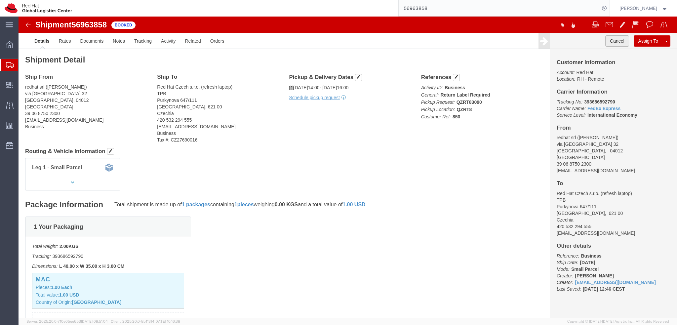
click button "Cancel"
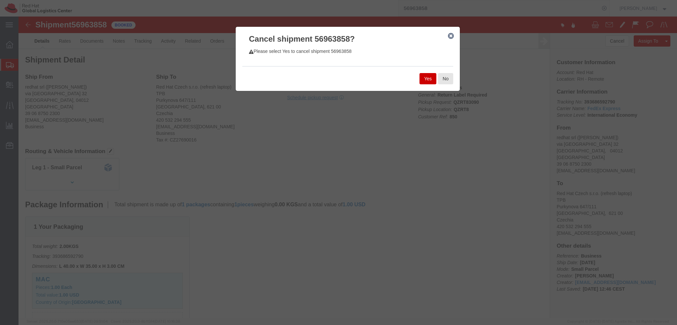
click button "Yes"
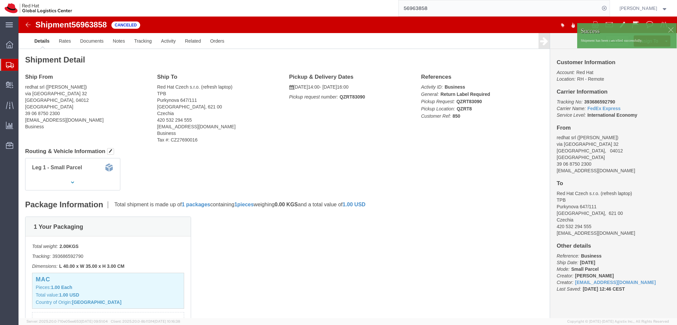
click div "Shipment 56963858 39 of 39 Canceled"
click img
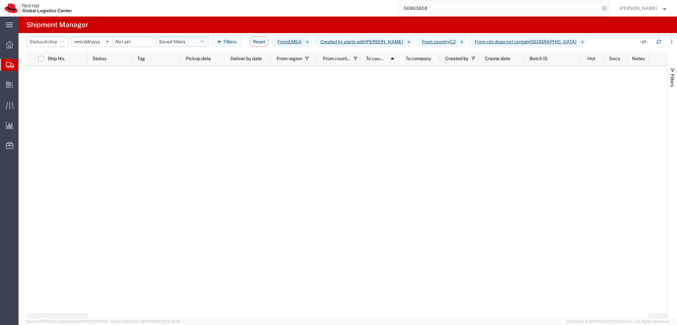
drag, startPoint x: 189, startPoint y: 40, endPoint x: 191, endPoint y: 46, distance: 5.9
click at [189, 40] on button "Saved filters" at bounding box center [182, 41] width 53 height 11
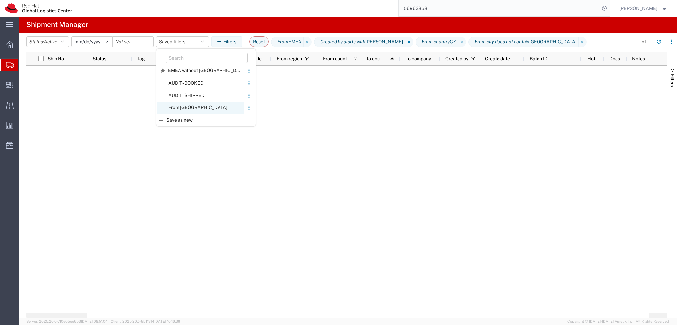
click at [197, 106] on span "From CZ" at bounding box center [200, 107] width 87 height 12
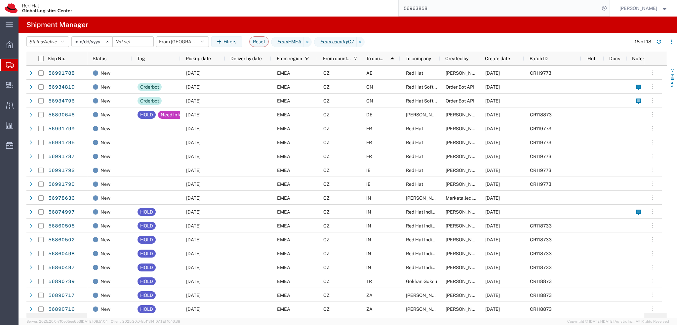
click at [670, 76] on span "Filters" at bounding box center [672, 80] width 5 height 13
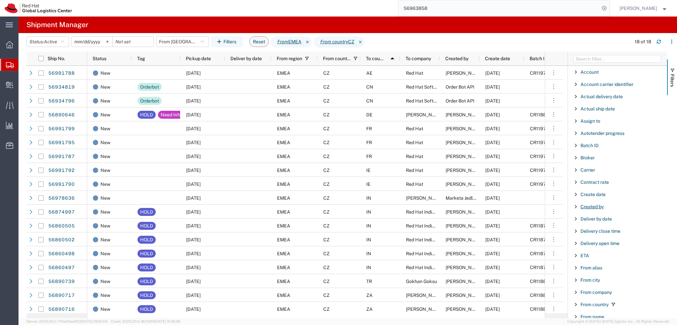
click at [594, 206] on span "Created by" at bounding box center [591, 206] width 23 height 5
click at [605, 235] on input "Filter Value" at bounding box center [619, 234] width 87 height 8
type input "Ann"
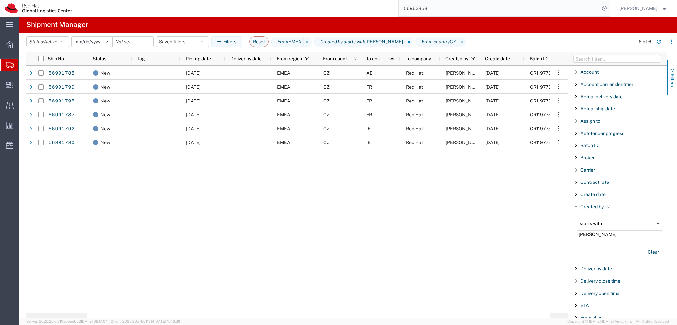
click at [672, 78] on span "Filters" at bounding box center [672, 80] width 5 height 13
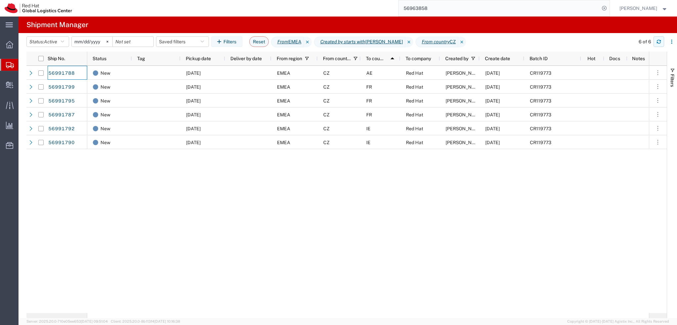
click at [656, 42] on icon "button" at bounding box center [658, 41] width 5 height 5
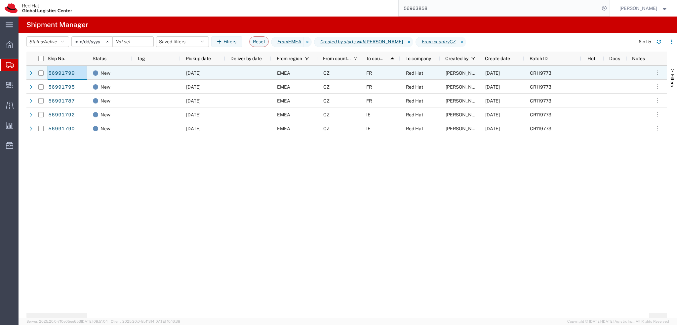
drag, startPoint x: 40, startPoint y: 72, endPoint x: 42, endPoint y: 78, distance: 6.2
click at [40, 72] on input "Press Space to toggle row selection (unchecked)" at bounding box center [40, 72] width 5 height 5
checkbox input "true"
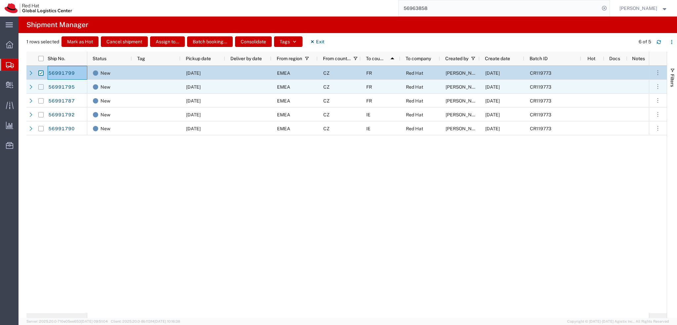
click at [41, 86] on input "Press Space to toggle row selection (unchecked)" at bounding box center [40, 86] width 5 height 5
checkbox input "true"
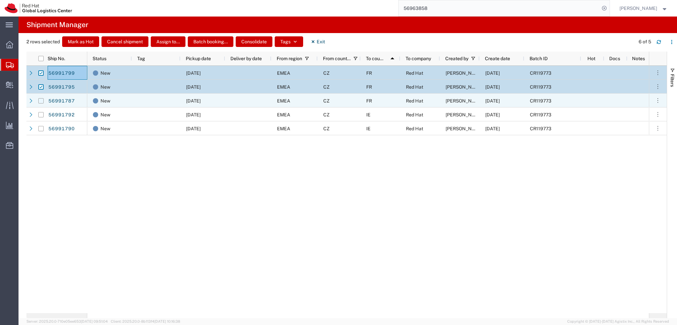
click at [41, 100] on input "Press Space to toggle row selection (unchecked)" at bounding box center [40, 100] width 5 height 5
checkbox input "true"
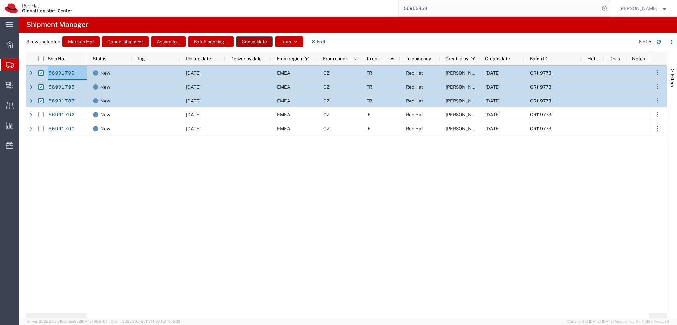
click at [252, 42] on button "Consolidate" at bounding box center [254, 41] width 37 height 11
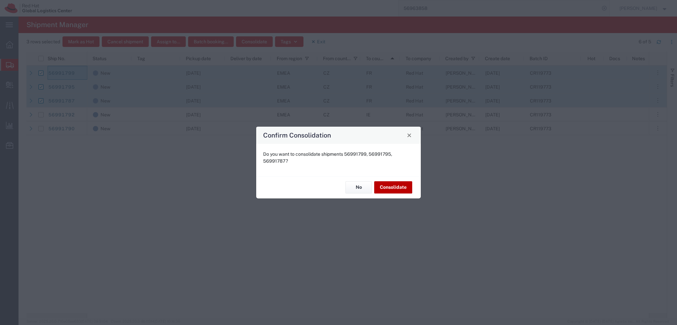
click at [398, 188] on button "Consolidate" at bounding box center [393, 187] width 38 height 12
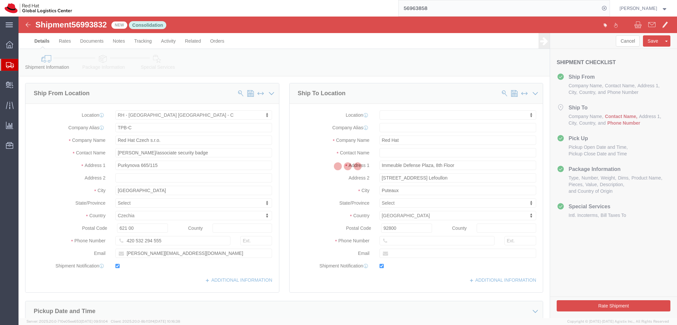
select select "38037"
select select
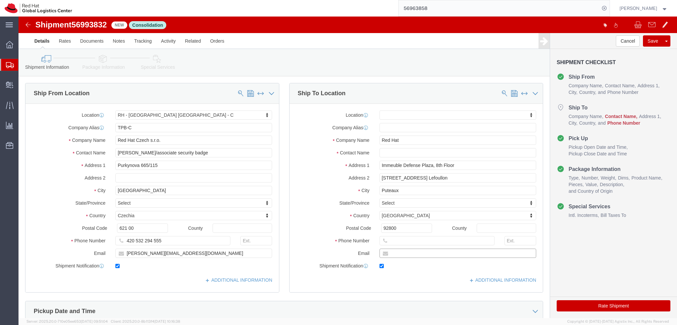
click input "text"
paste input "ftalbi@redhat.com"
type input "ftalbi@redhat.com"
click input "text"
paste input "+33-06-42-08-98-43"
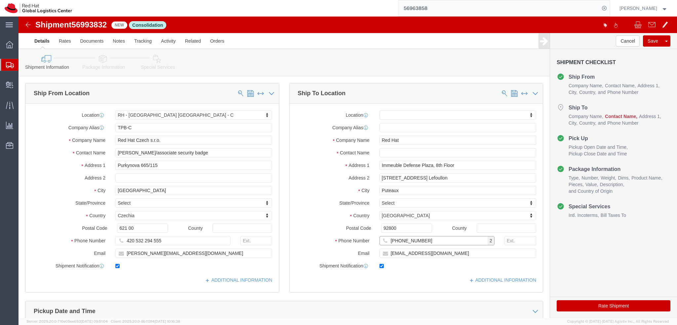
type input "+33-06-42-08-98-43"
click input "text"
type input "Fadila Talbi-PLEASE DISTRIBUTE"
click div "Location My Profile Location RH - Amsterdam - MSO RH - Amsterdam Data Center RH…"
click link "Package Information"
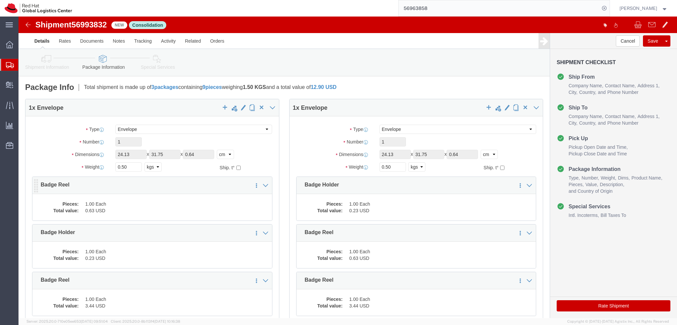
click dd "1.00 Each"
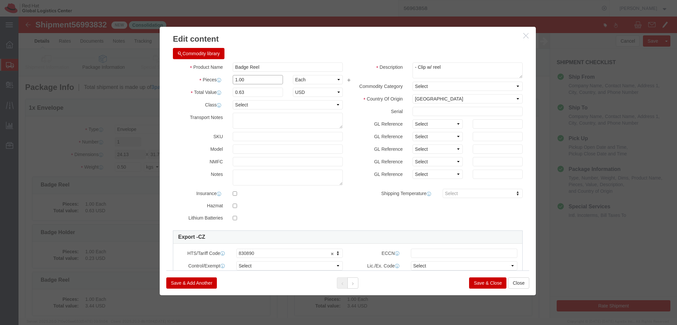
click input "1.00"
type input "3"
type input "1.89"
click icon
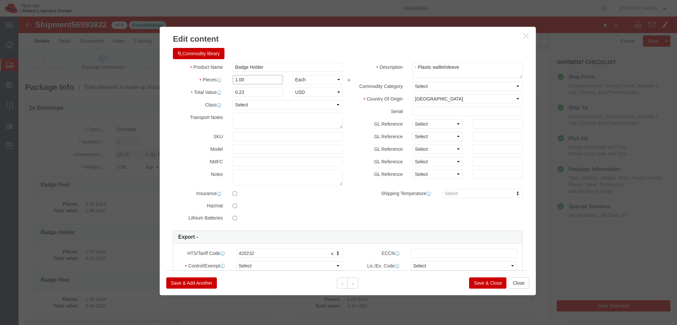
click input "1.00"
type input "3"
type input "0.69"
click icon
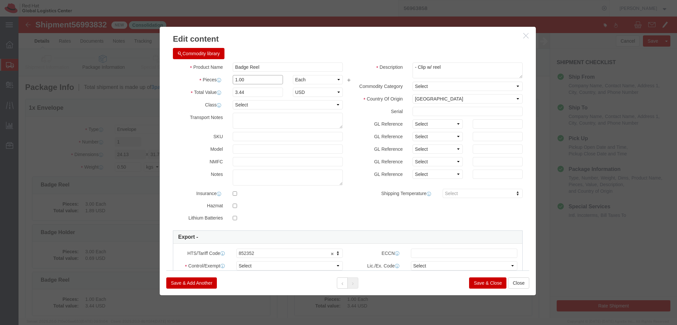
click input "1.00"
type input "3"
type input "10.32"
click button "Save & Close"
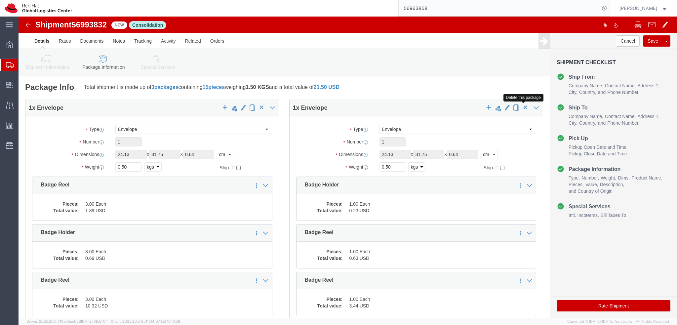
click span "button"
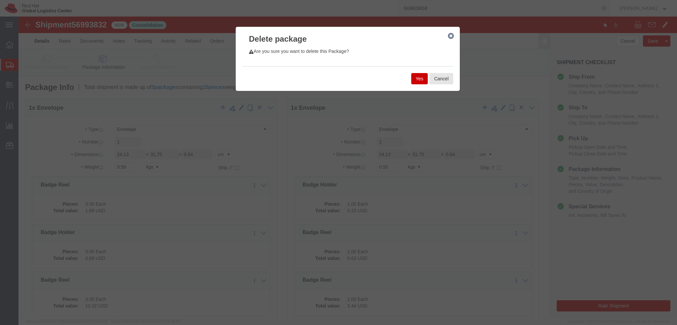
click button "Yes"
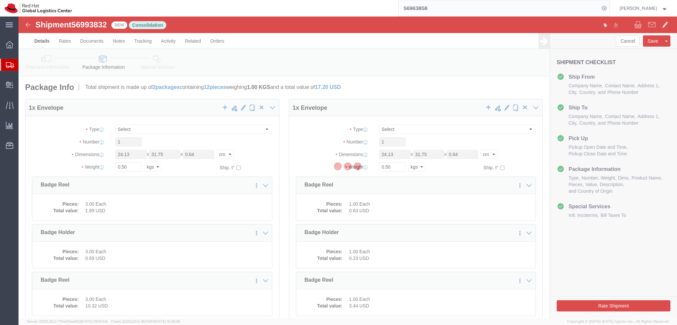
select select "ENV"
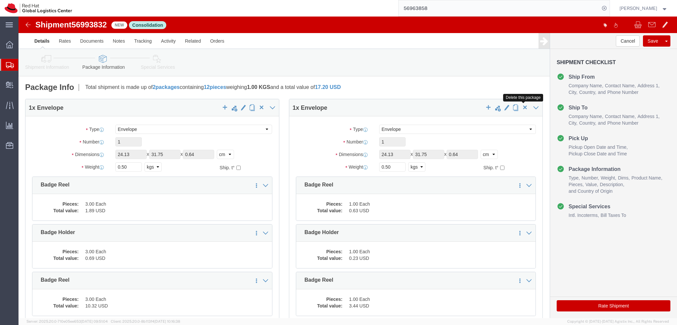
click span "button"
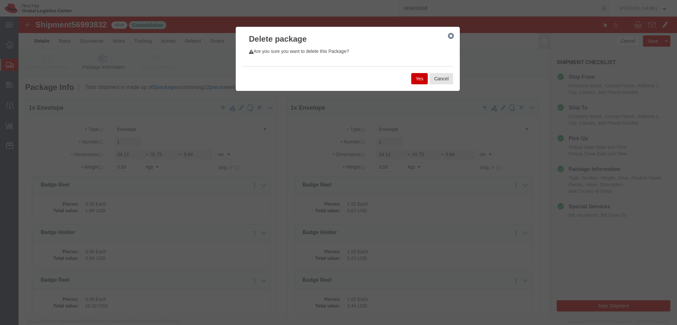
click button "Yes"
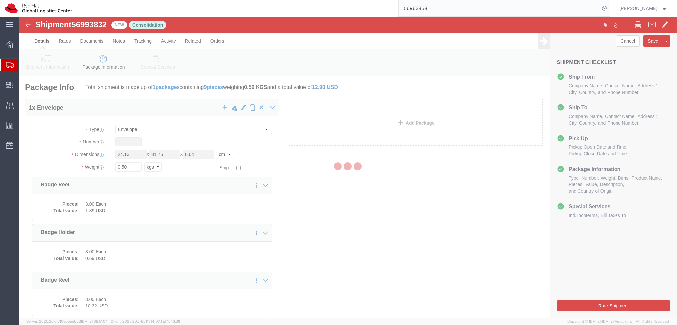
select select "ENV"
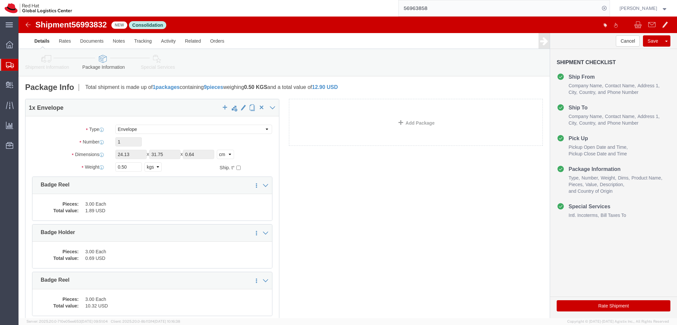
click icon
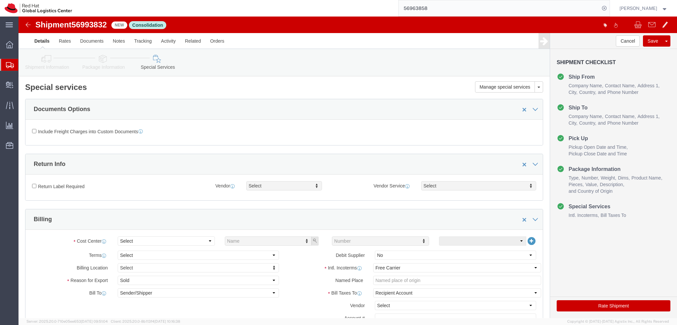
scroll to position [33, 0]
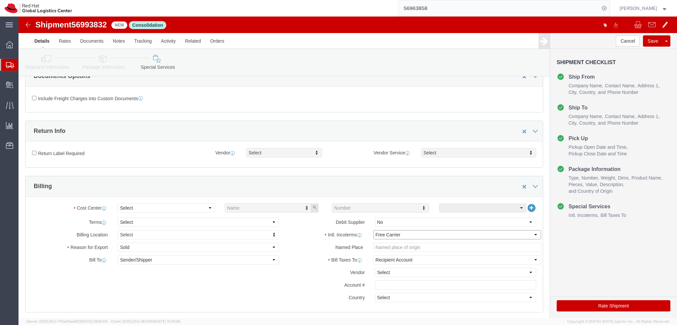
click select "Select Carriage Insurance Paid Carriage Paid To Cost and Freight Cost Insurance…"
select select "DDP"
click select "Select Carriage Insurance Paid Carriage Paid To Cost and Freight Cost Insurance…"
select select "SHIP"
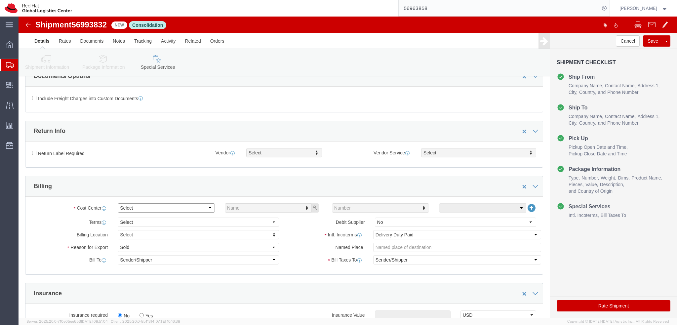
click select "Select Buyer Cost Center Department Operations Number Order Number Sales Person"
select select "COSTCENTER"
click select "Select Buyer Cost Center Department Operations Number Order Number Sales Person"
type input "813"
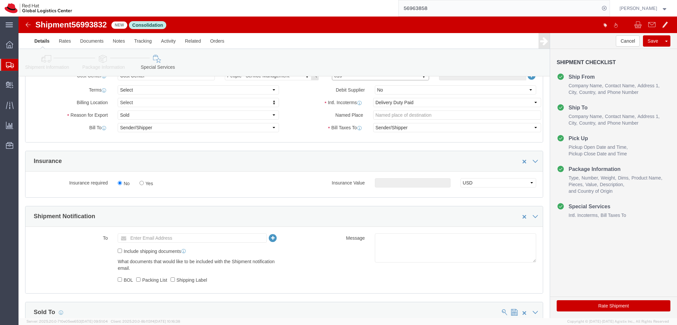
scroll to position [0, 0]
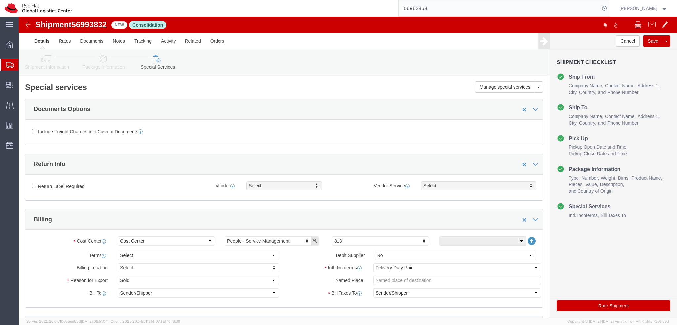
click icon
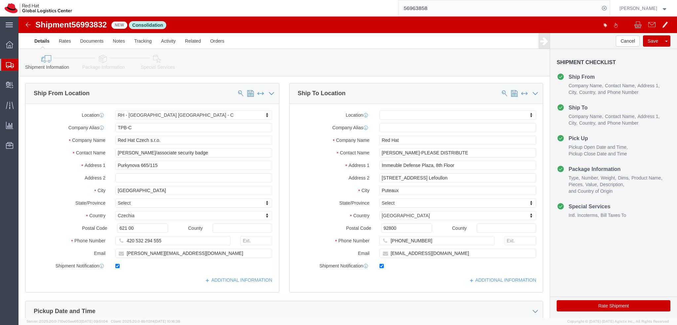
click link "Package Information"
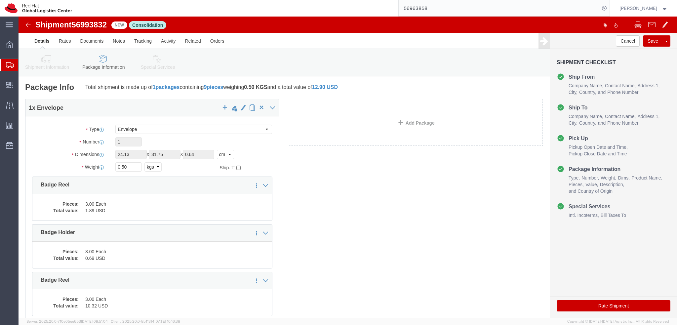
click link "Special Services"
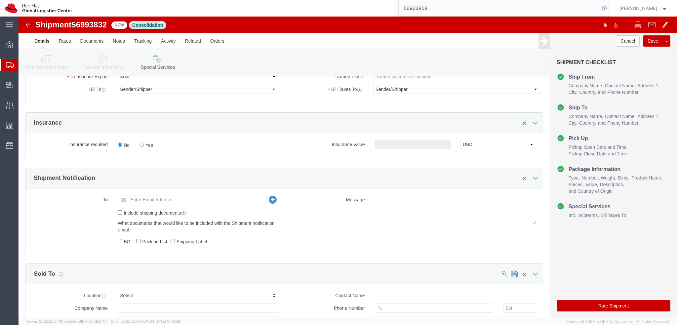
scroll to position [305, 0]
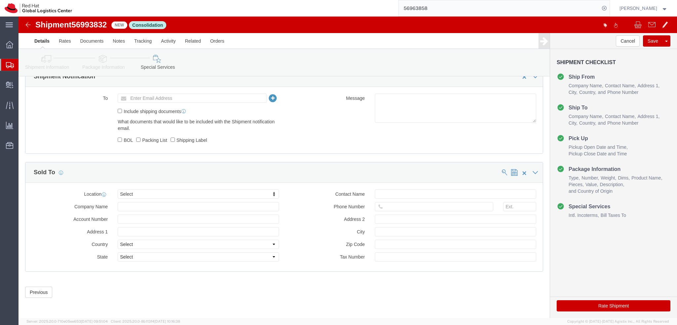
click button "Rate Shipment"
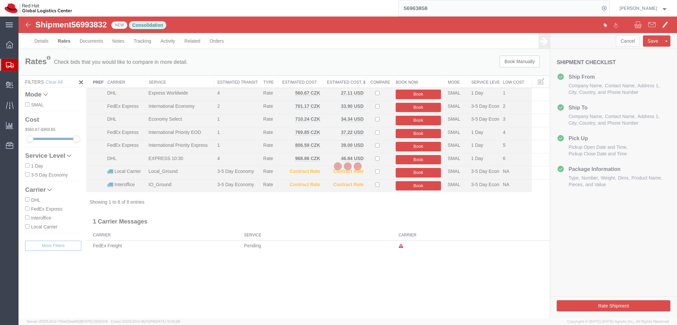
scroll to position [0, 0]
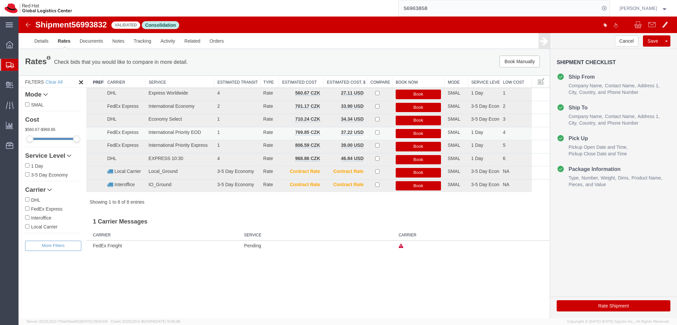
click at [431, 132] on button "Book" at bounding box center [419, 134] width 46 height 10
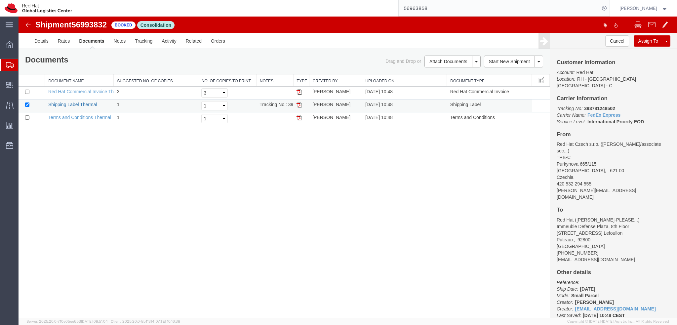
click at [81, 104] on link "Shipping Label Thermal" at bounding box center [72, 104] width 49 height 5
click at [24, 26] on img at bounding box center [28, 25] width 8 height 8
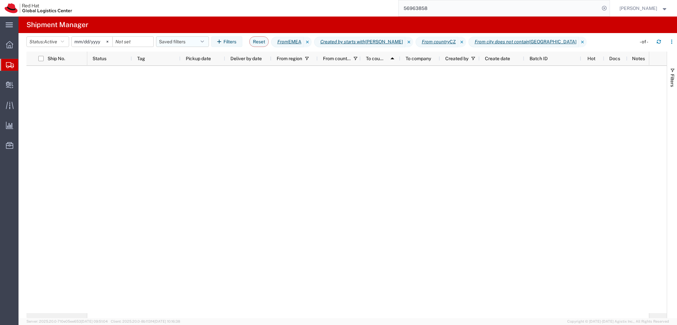
click at [188, 39] on button "Saved filters" at bounding box center [182, 41] width 53 height 11
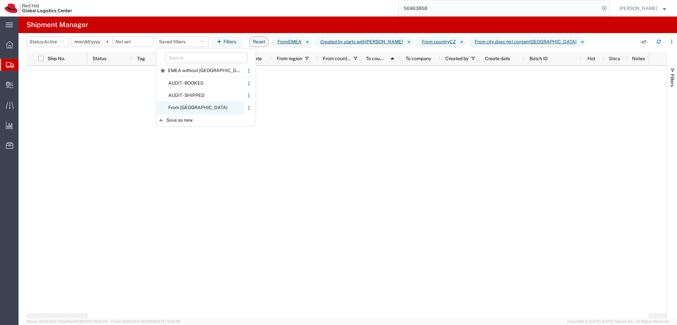
click at [201, 110] on span "From CZ" at bounding box center [200, 107] width 87 height 12
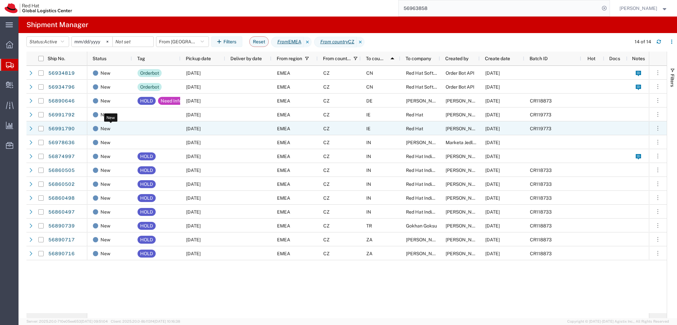
click at [132, 128] on div at bounding box center [156, 128] width 49 height 14
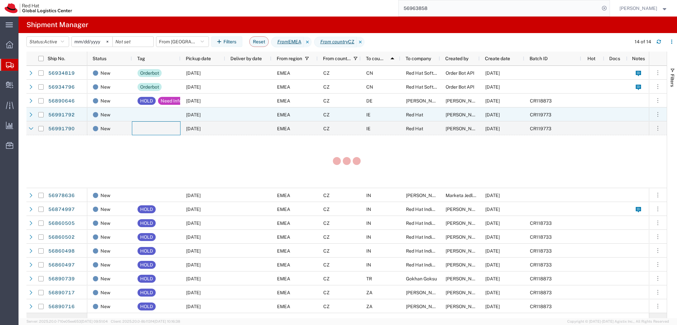
click at [142, 114] on div at bounding box center [156, 114] width 49 height 14
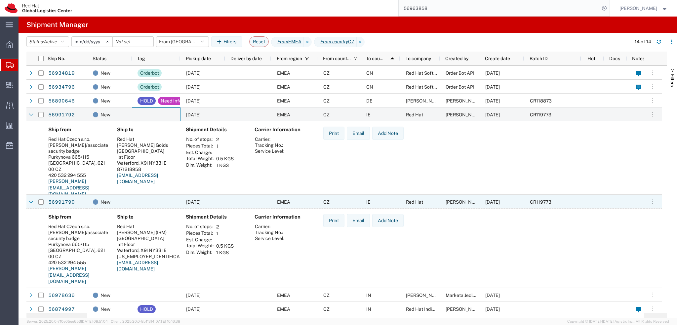
drag, startPoint x: 144, startPoint y: 201, endPoint x: 147, endPoint y: 167, distance: 33.9
click at [144, 201] on div at bounding box center [156, 202] width 49 height 14
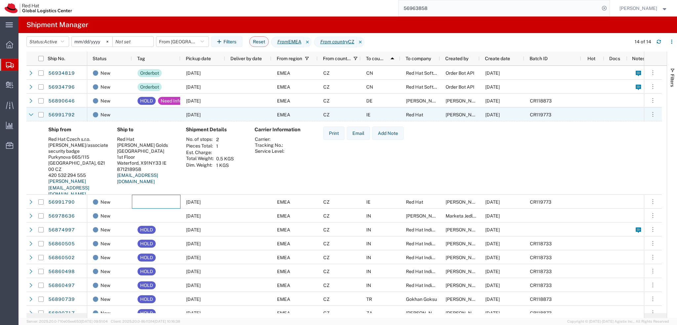
click at [141, 117] on div at bounding box center [156, 114] width 49 height 14
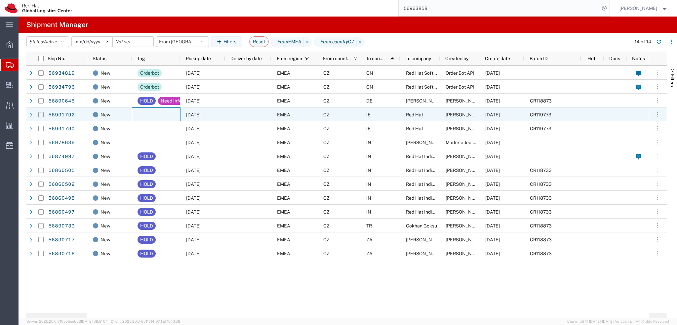
click at [41, 113] on input "Press Space to toggle row selection (unchecked)" at bounding box center [40, 114] width 5 height 5
checkbox input "true"
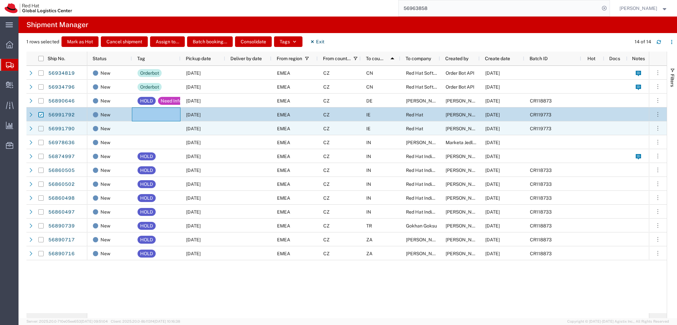
click at [42, 129] on input "Press Space to toggle row selection (unchecked)" at bounding box center [40, 128] width 5 height 5
checkbox input "true"
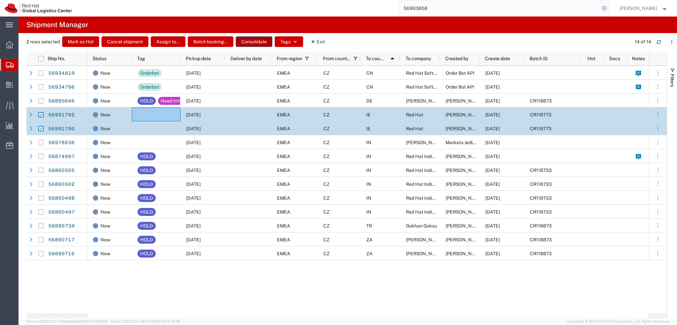
click at [249, 40] on button "Consolidate" at bounding box center [254, 41] width 37 height 11
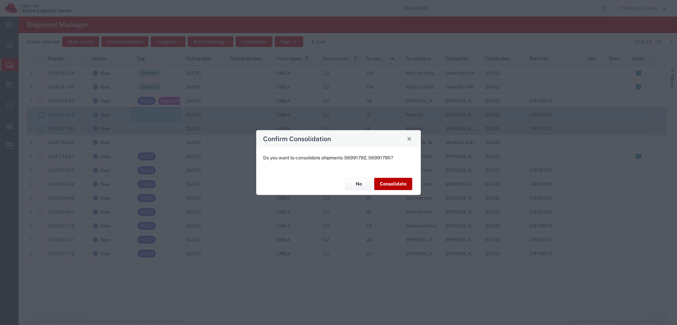
click at [391, 186] on button "Consolidate" at bounding box center [393, 184] width 38 height 12
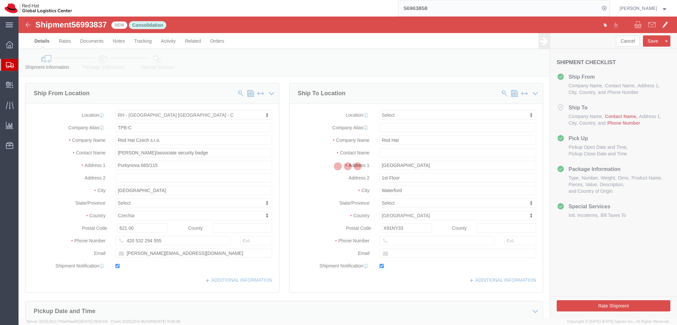
select select "38037"
select select
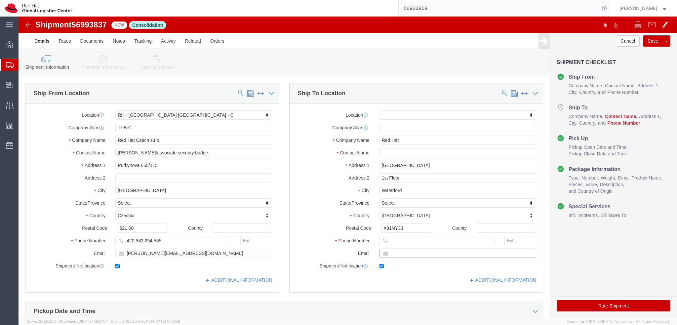
click input "text"
paste input "bclegg@redhat.com"
type input "bclegg@redhat.com"
click div "Location My Profile Location RH - Amsterdam - MSO RH - Amsterdam Data Center RH…"
click input "text"
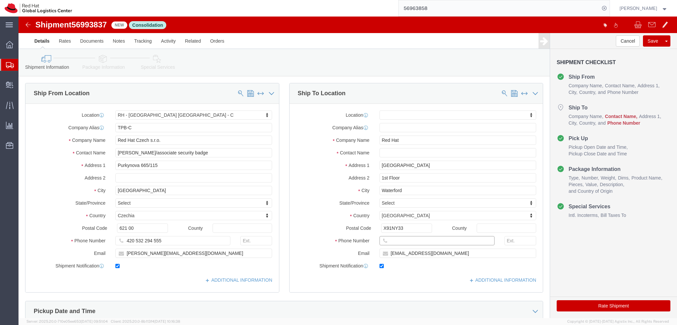
click input "text"
paste input "00353860734913"
type input "00353860734913"
click input "text"
type input "Becky Clegg-PLEASE DISTRIBUTE"
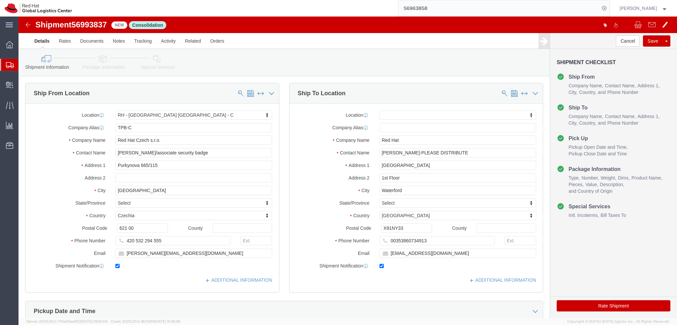
click label "Address 2"
click icon
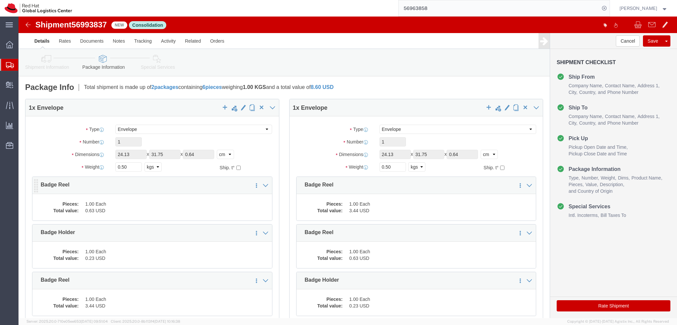
click dd "1.00 Each"
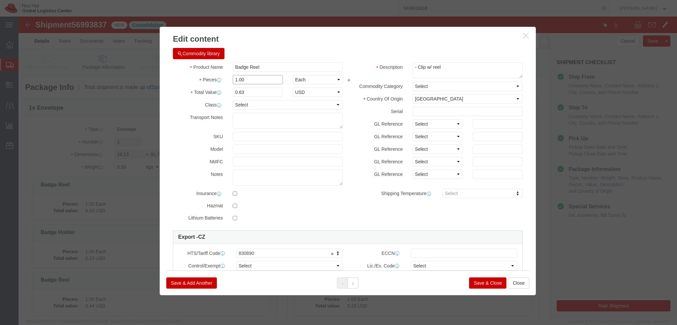
click input "1.00"
type input "2"
type input "1.26"
click button
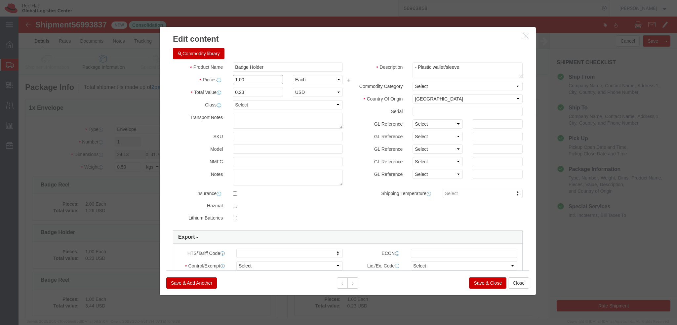
click input "1.00"
type input "2"
type input "0.46"
click button
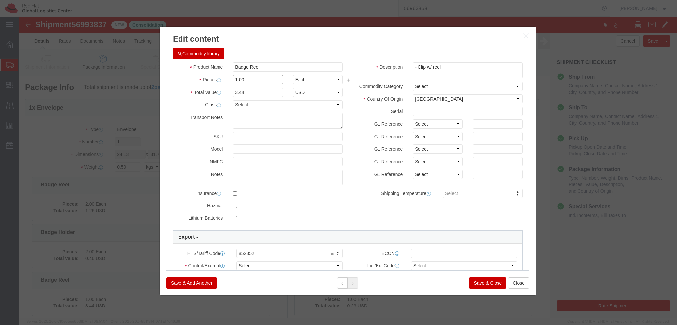
click input "1.00"
type input "2"
type input "6.88"
click button "Save & Close"
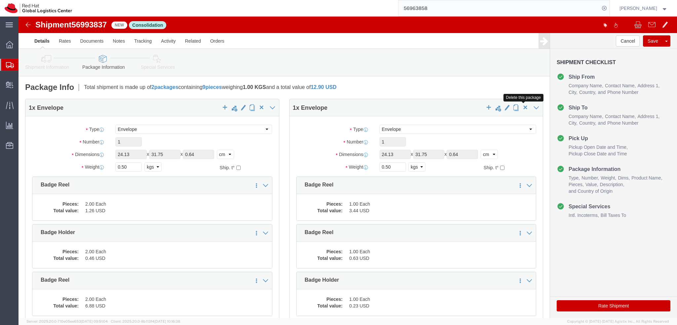
click span "button"
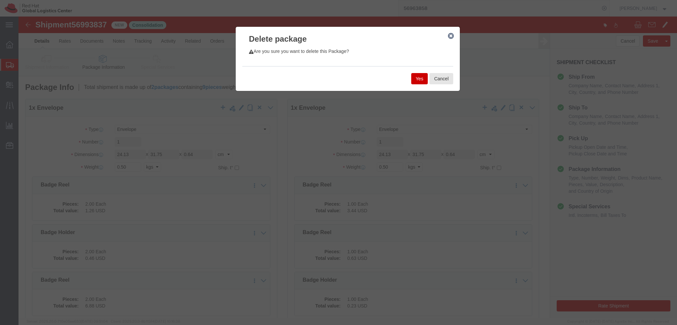
click button "Yes"
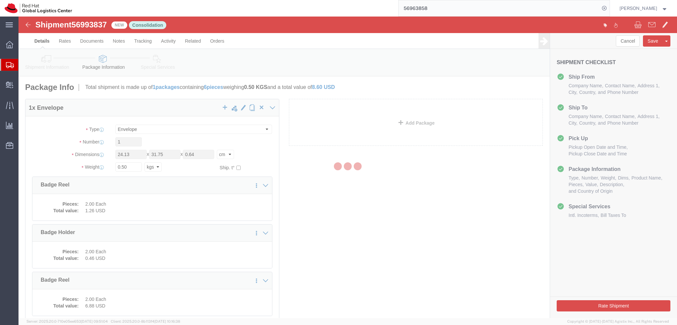
select select "ENV"
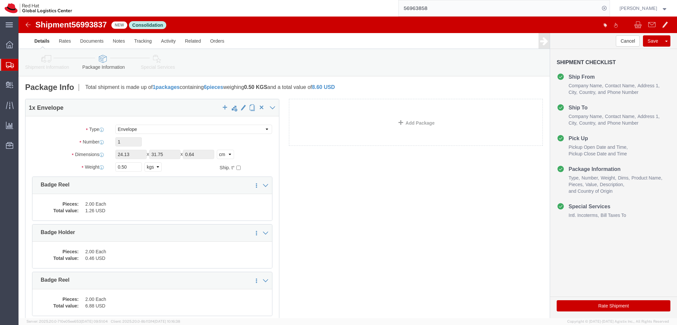
click icon
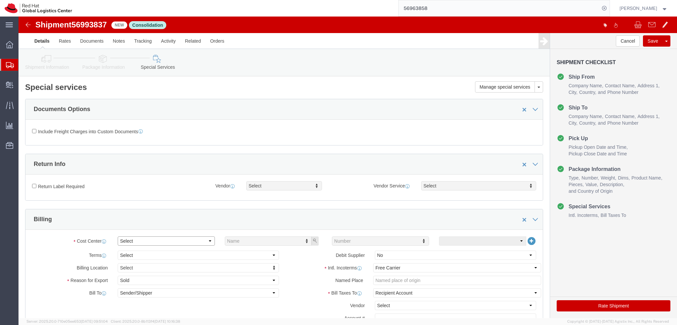
click select "Select Buyer Cost Center Department Operations Number Order Number Sales Person"
select select "COSTCENTER"
click select "Select Buyer Cost Center Department Operations Number Order Number Sales Person"
type input "813"
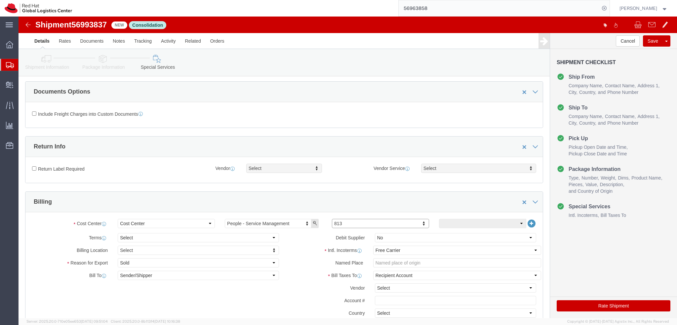
scroll to position [33, 0]
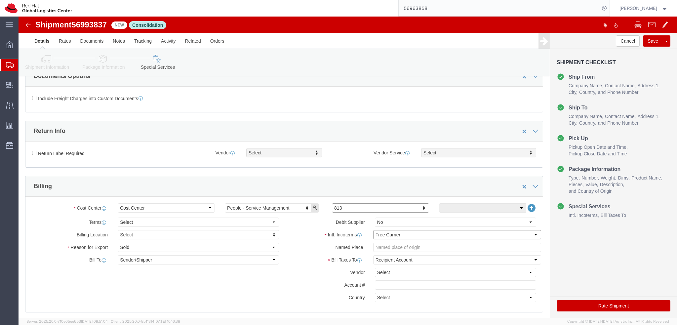
click select "Select Carriage Insurance Paid Carriage Paid To Cost and Freight Cost Insurance…"
select select "DDP"
click select "Select Carriage Insurance Paid Carriage Paid To Cost and Freight Cost Insurance…"
select select "SHIP"
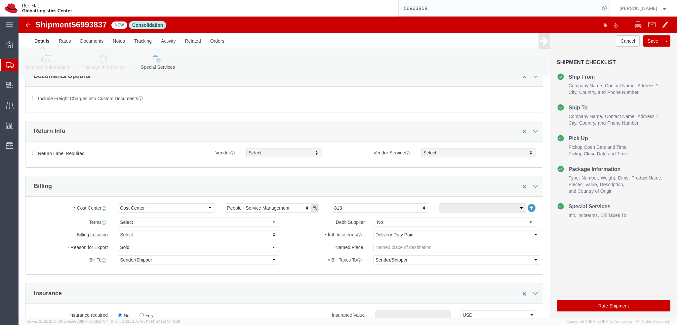
click label "Bill Taxes To"
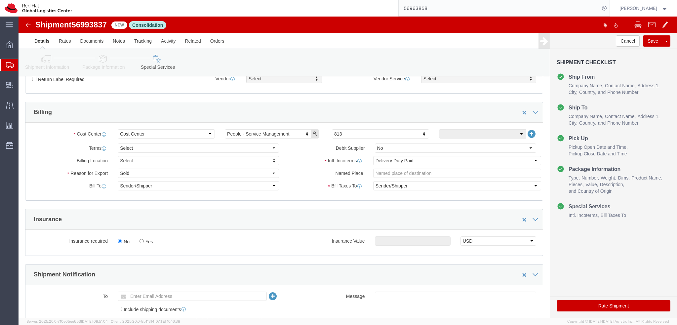
scroll to position [0, 0]
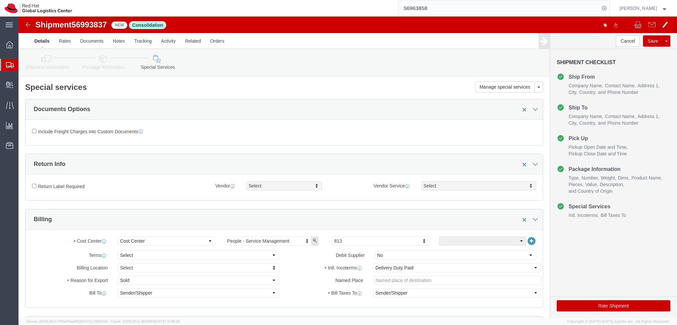
click button "Rate Shipment"
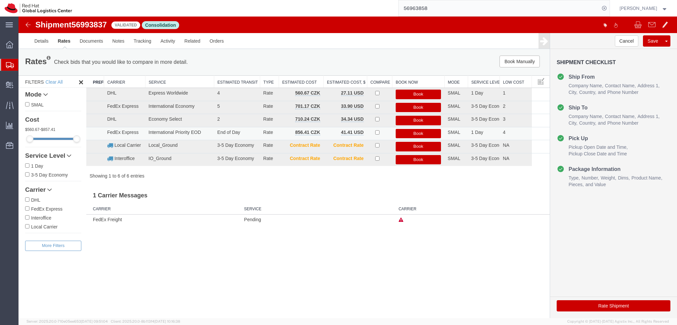
click at [422, 131] on button "Book" at bounding box center [419, 134] width 46 height 10
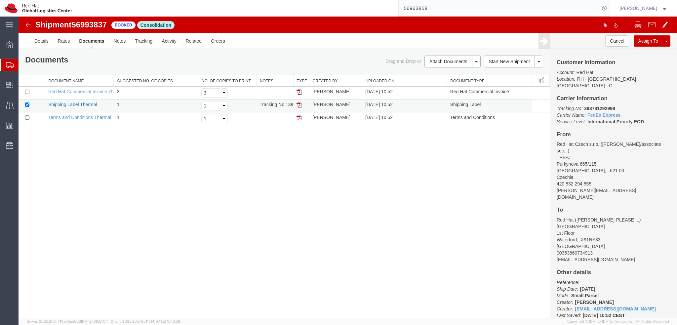
click at [77, 104] on link "Shipping Label Thermal" at bounding box center [72, 104] width 49 height 5
click at [28, 25] on img at bounding box center [28, 25] width 8 height 8
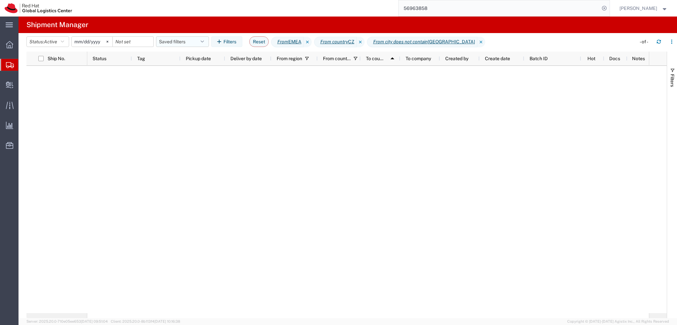
click at [188, 42] on button "Saved filters" at bounding box center [182, 41] width 53 height 11
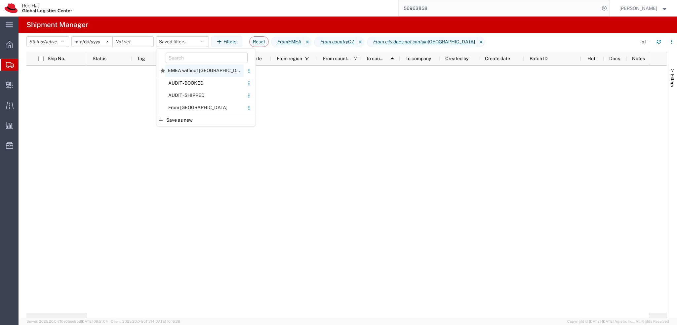
click at [197, 72] on span "EMEA without Brno" at bounding box center [204, 70] width 78 height 12
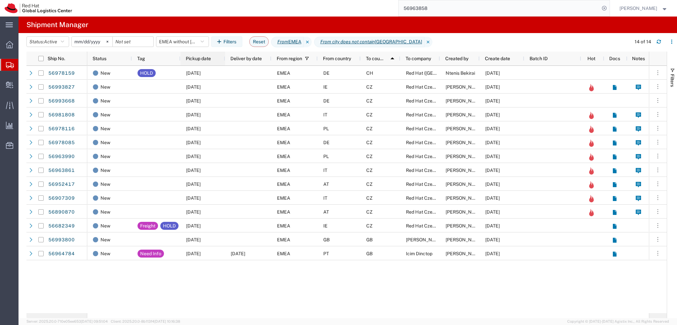
click at [203, 62] on div "Pickup date" at bounding box center [204, 58] width 37 height 11
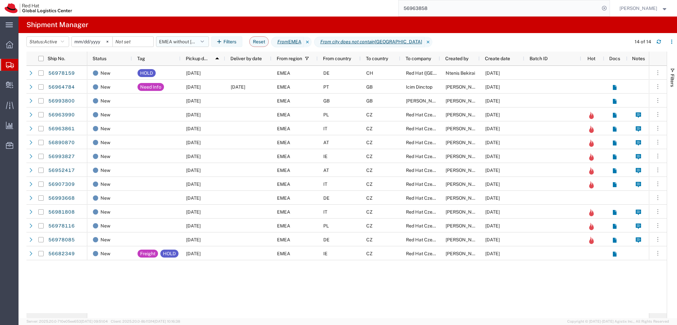
click at [188, 43] on button "EMEA without Brno" at bounding box center [182, 41] width 53 height 11
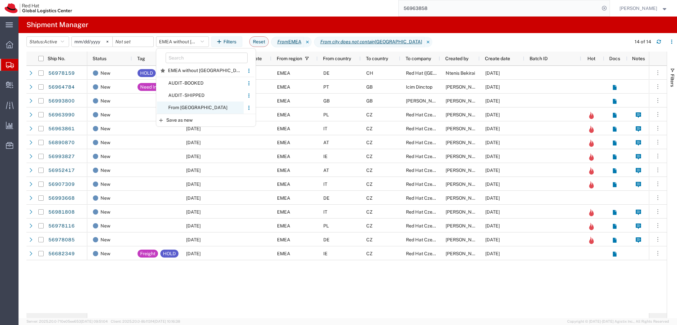
click at [196, 105] on span "From CZ" at bounding box center [200, 107] width 87 height 12
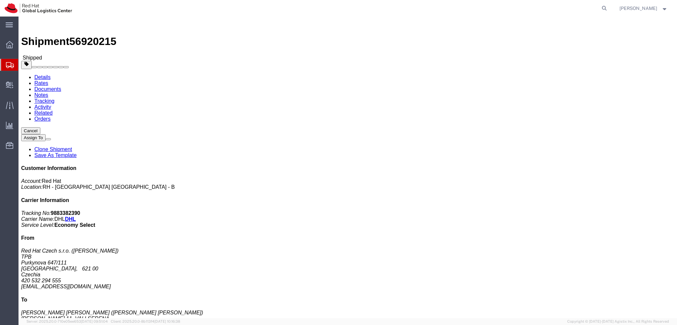
click at [610, 13] on form at bounding box center [604, 8] width 11 height 17
click at [609, 9] on icon at bounding box center [603, 8] width 9 height 9
click at [566, 10] on input "search" at bounding box center [499, 8] width 201 height 16
paste input "56920214"
type input "56920214"
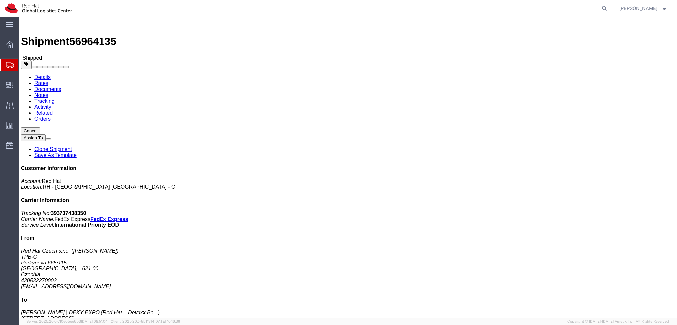
click b "393737438350"
copy b "393737438350"
click at [609, 9] on icon at bounding box center [603, 8] width 9 height 9
click at [550, 9] on input "search" at bounding box center [499, 8] width 201 height 16
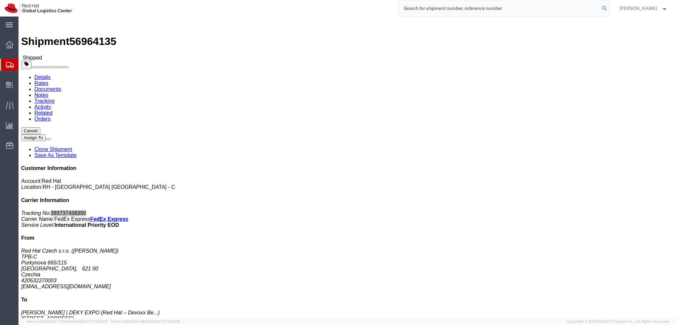
paste input "393203150306"
type input "393203150306"
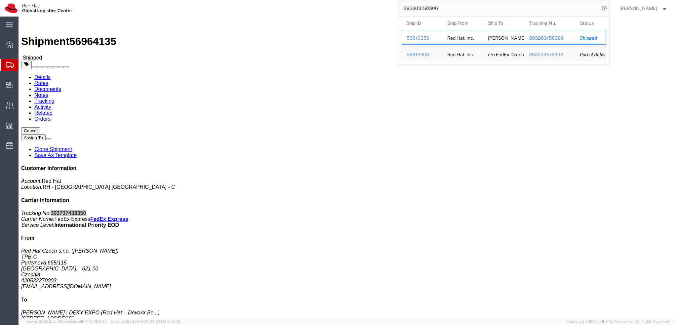
click at [430, 37] on div "56819359" at bounding box center [421, 38] width 31 height 7
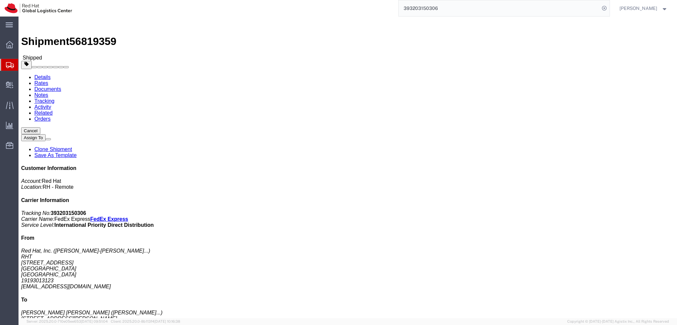
click b "393203150306"
copy b "393203150306"
click address "Vittorio Roberto Alfieri (Vittorio Roberto Alfieri) Via Michelangelo Buonarroti…"
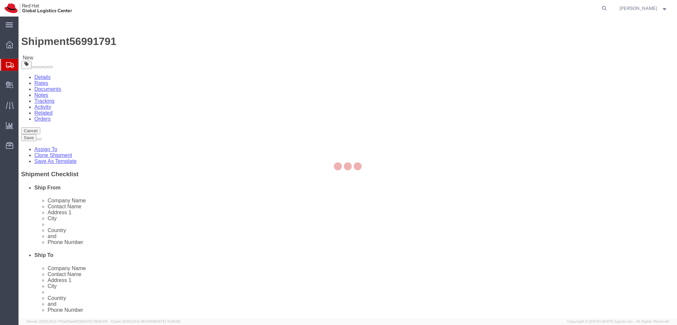
select select "38037"
select select
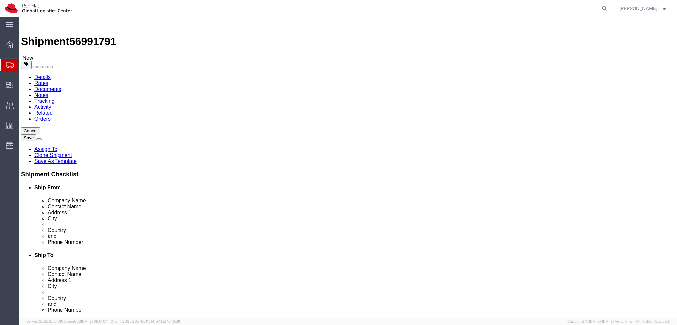
drag, startPoint x: 404, startPoint y: 137, endPoint x: 331, endPoint y: 142, distance: 72.9
click div "Location My Profile Location RH - Amsterdam - MSO RH - Amsterdam Data Center RH…"
click label "Contact Name"
click input "dbouida@redhat.com"
click input "dbouida@redhat.com, emealogistics"
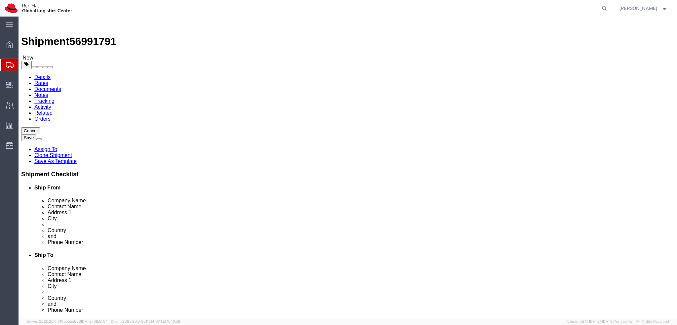
type input "dbouida@redhat.com, emealogistics@redhat.com"
click div "Location My Profile Location RH - Amsterdam - MSO RH - Amsterdam Data Center RH…"
click link "Package Information"
click dd "0.63 USD"
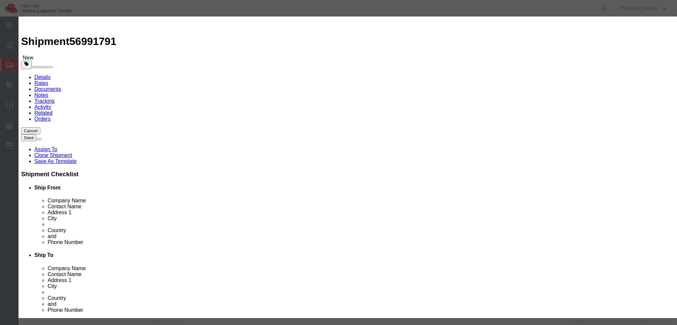
click button
click button "Save & Close"
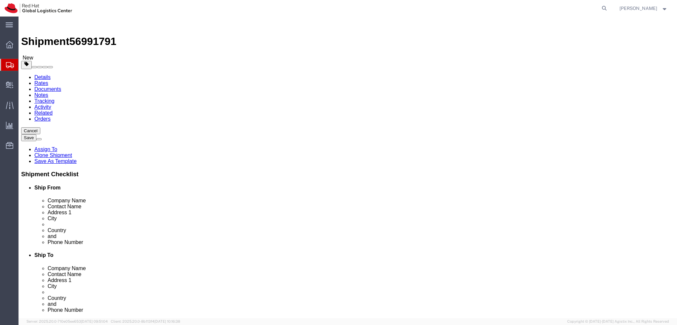
click icon
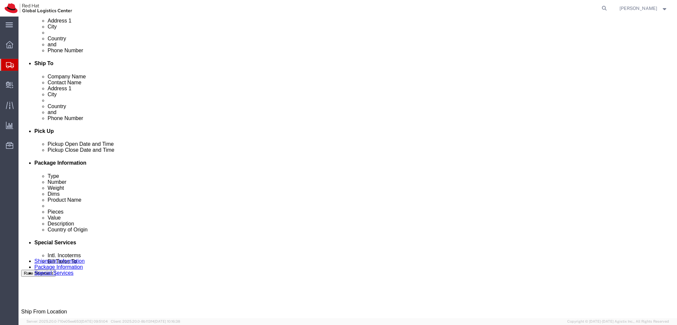
scroll to position [297, 0]
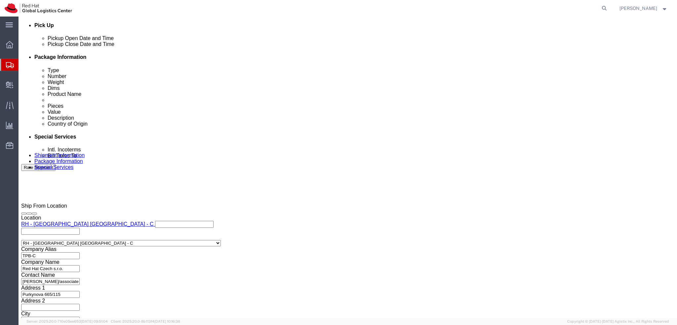
type input "riy"
drag, startPoint x: 366, startPoint y: 184, endPoint x: 383, endPoint y: 192, distance: 18.6
click input "text"
type input "[EMAIL_ADDRESS][DOMAIN_NAME]"
click icon
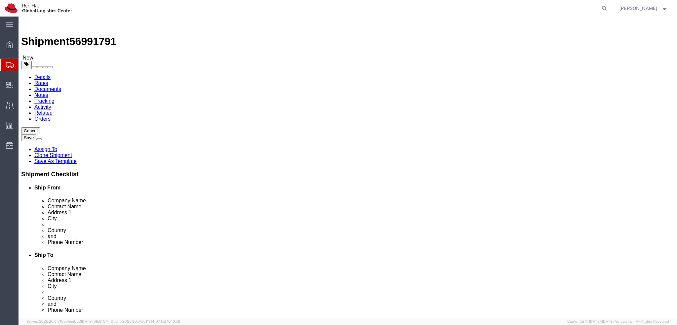
click input "966500947844"
click icon
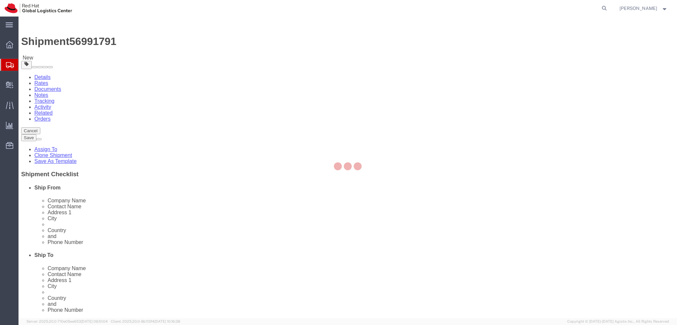
select select "COSTCENTER"
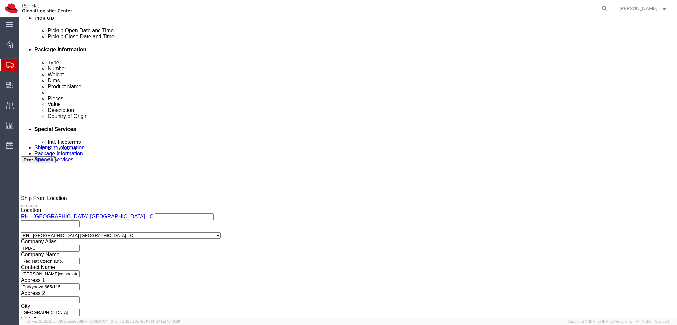
scroll to position [305, 0]
click input "text"
paste input "966500947844"
type input "966500947844"
click label "Address 2"
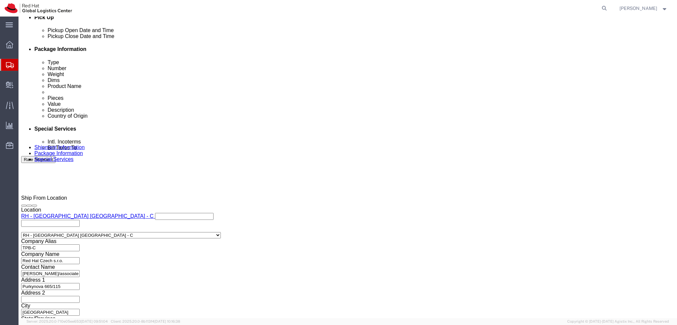
click div "Sold To"
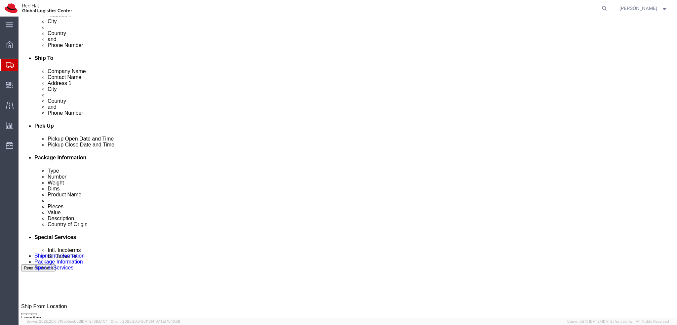
scroll to position [198, 0]
click button "Rate Shipment"
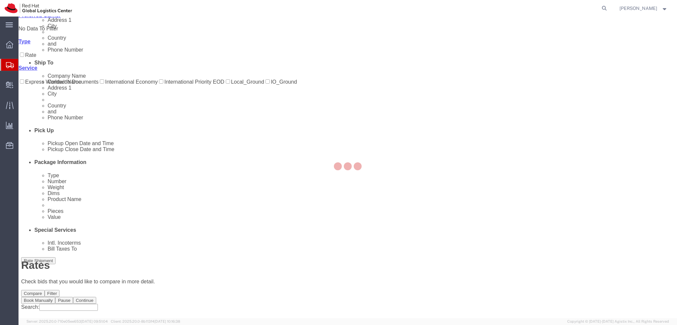
scroll to position [0, 0]
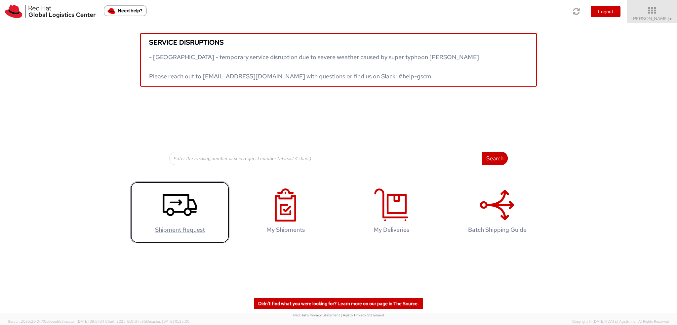
click at [185, 194] on use at bounding box center [180, 205] width 34 height 22
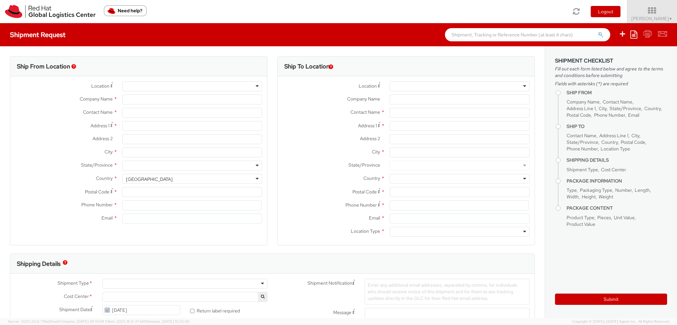
select select
type input "Red Hat Czech s.r.o."
type input "[PERSON_NAME]"
type input "Purkynova 665/115"
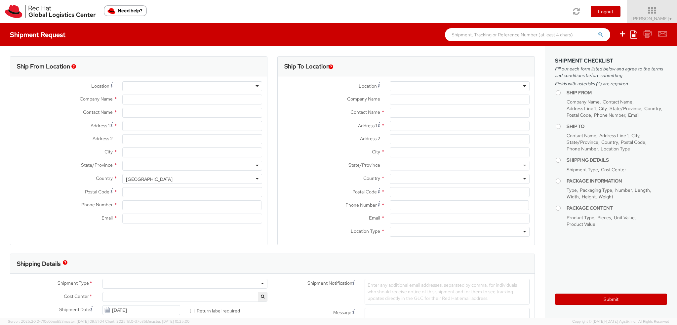
type input "[GEOGRAPHIC_DATA]"
type input "621 00"
type input "420 532 294 555"
type input "fmoravec@redhat.com"
select select "CM"
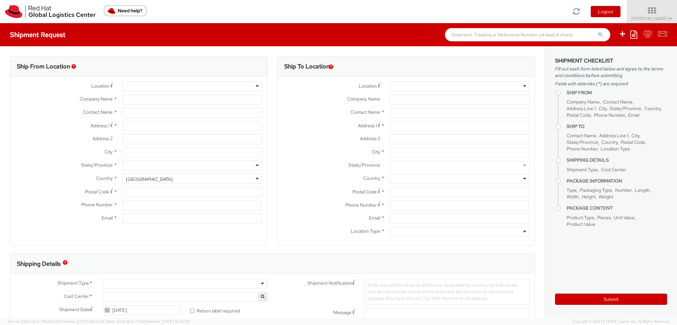
select select "KGS"
select select "901"
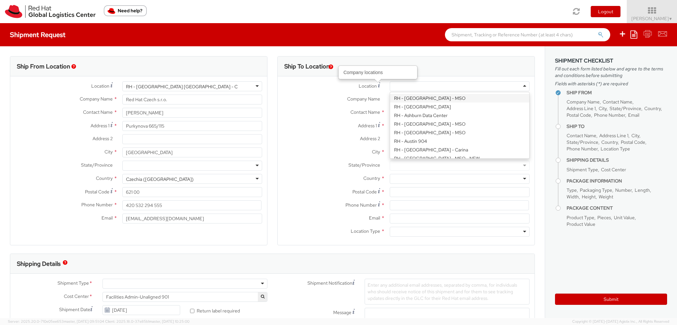
click at [398, 89] on div at bounding box center [460, 86] width 140 height 10
type input "riy"
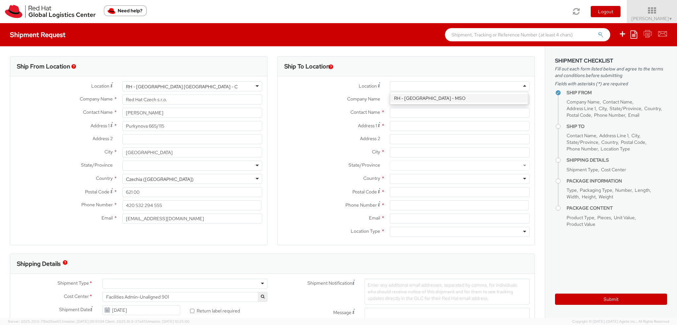
type input "Red Hat Saudi Arabia Limited"
type input "King Abdullah Financial District, Area 3"
type input "Building 3.05, 3rd Floor"
type input "RIYADH"
type input "13519"
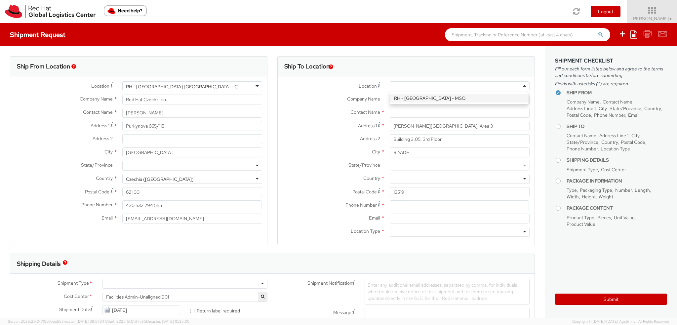
scroll to position [0, 0]
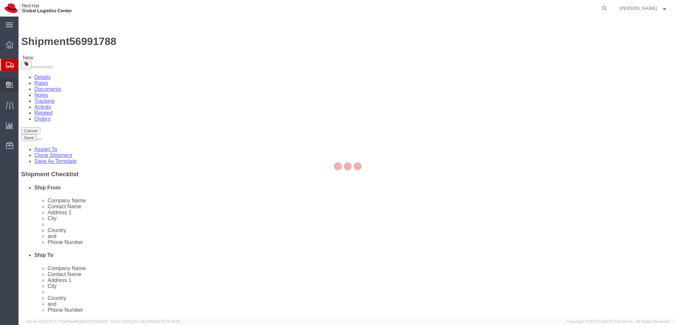
select select "38037"
select select
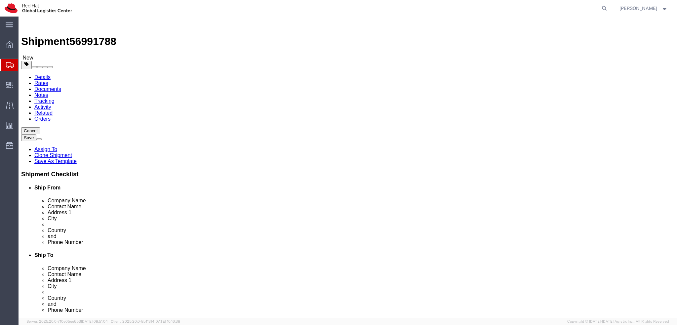
click input "0"
type input "00000"
click label "Address 2"
click input "[EMAIL_ADDRESS][DOMAIN_NAME]"
type input "[EMAIL_ADDRESS][DOMAIN_NAME], [EMAIL_ADDRESS][DOMAIN_NAME]"
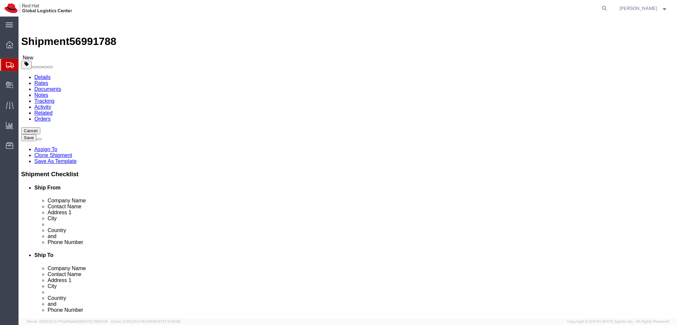
click icon
click link "Special Services"
select select "COSTCENTER"
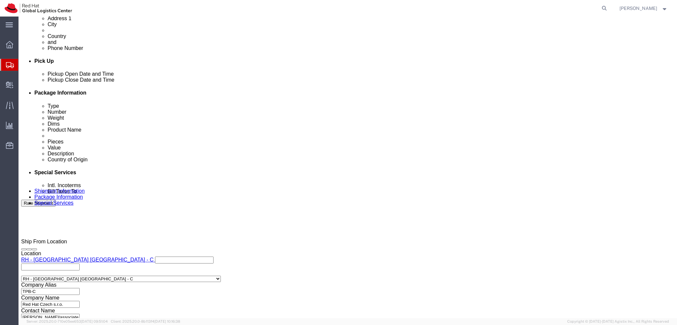
scroll to position [305, 0]
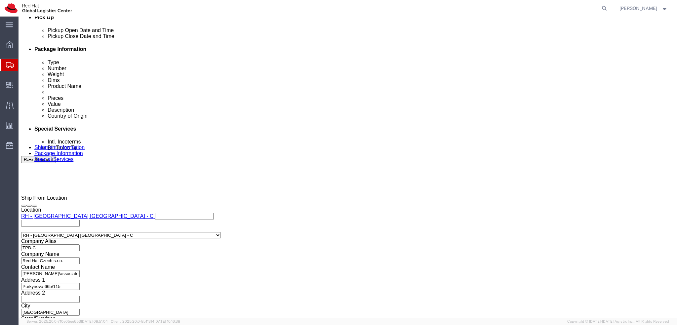
type input "[GEOGRAPHIC_DATA]"
select select "37952"
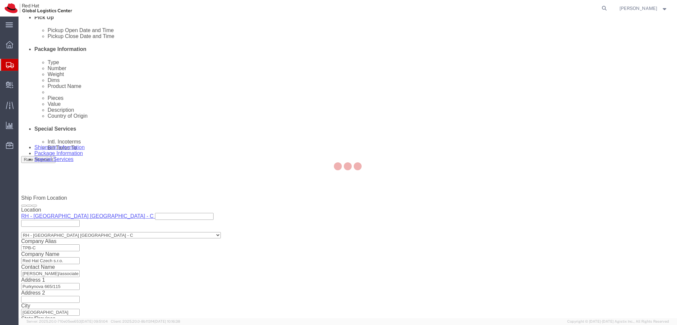
type input "Red Hat FZ-LLC."
type input "[GEOGRAPHIC_DATA], Block A"
select select "AE"
type input "971 4 4494 100"
type input "Office 406A, [GEOGRAPHIC_DATA]"
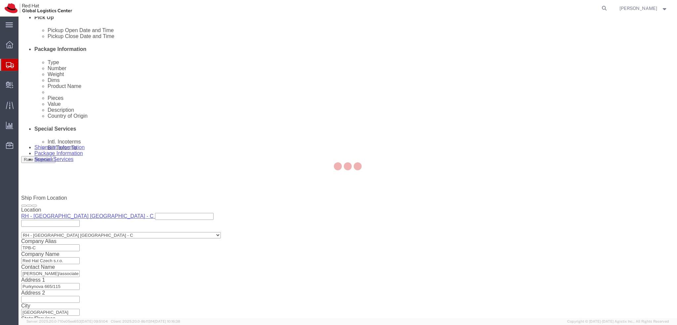
type input "[GEOGRAPHIC_DATA]"
type input "100258132800003"
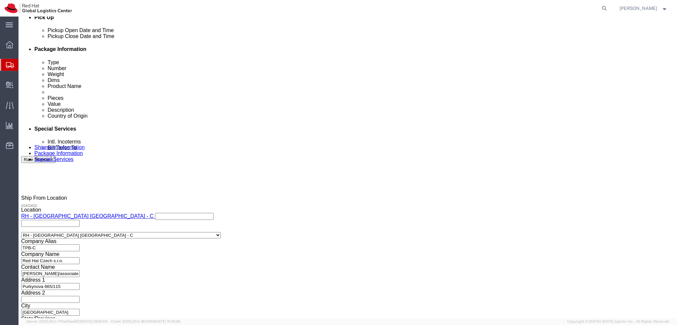
click input "text"
type input "[EMAIL_ADDRESS][DOMAIN_NAME]"
click div "Contact Name [EMAIL_ADDRESS][DOMAIN_NAME] Phone Number [PHONE_NUMBER] Address 2…"
click button "Rate Shipment"
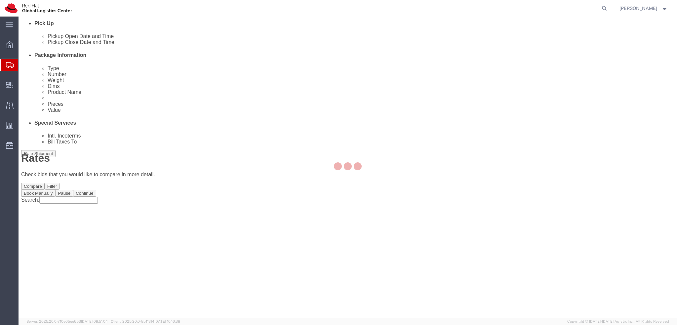
scroll to position [0, 0]
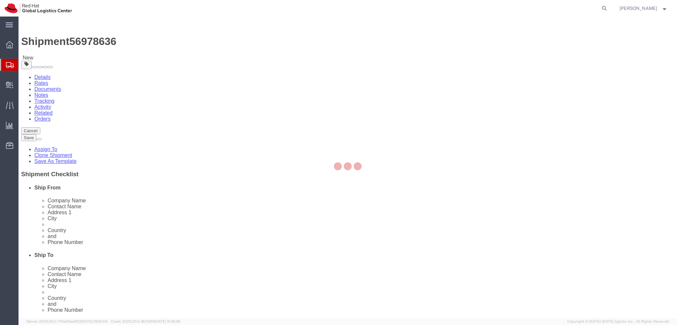
select select "38036"
select select
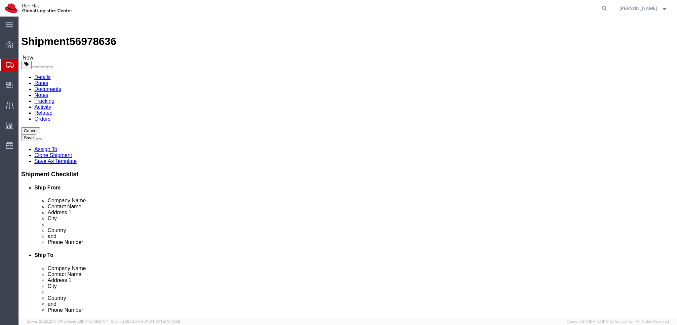
click input "[EMAIL_ADDRESS][DOMAIN_NAME]"
click input "[EMAIL_ADDRESS][DOMAIN_NAME], [EMAIL_ADDRESS][DOMAIN_NAME]"
type input "[EMAIL_ADDRESS][DOMAIN_NAME], [EMAIL_ADDRESS][DOMAIN_NAME]"
click icon
click dd "1.00 Each"
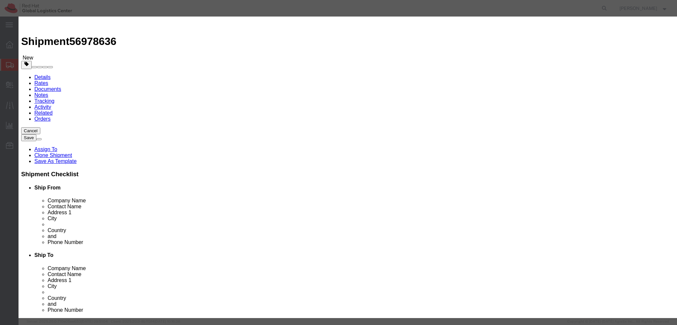
click textarea
type textarea "Documents"
click button "Save & Close"
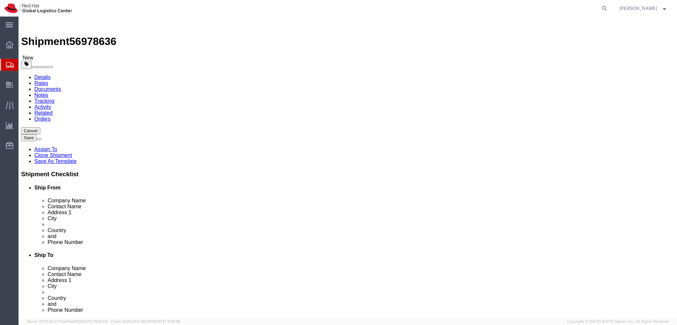
click dd "1.00 Each"
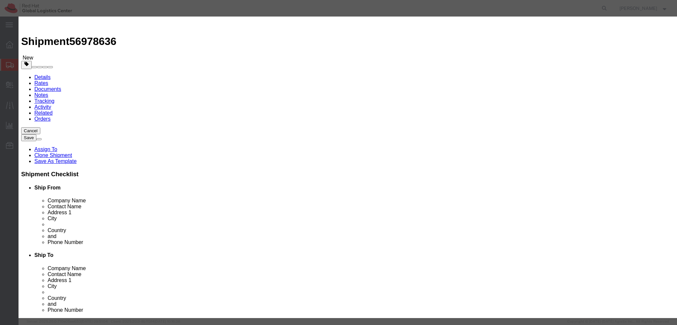
click button "Save & Close"
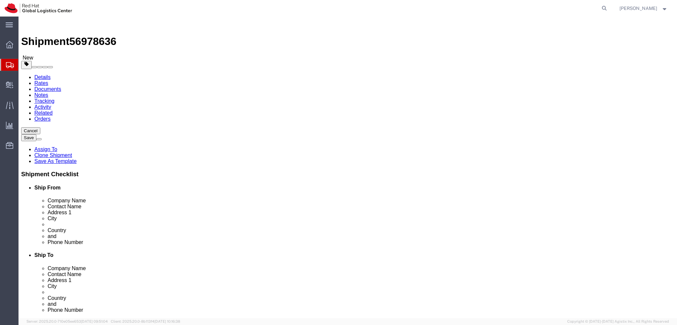
click icon
click div "Shipment Information Package Information Special Services"
click icon
click link "Package Information"
click div "Package Type Select Case(s) Crate(s) Envelope Large Box Medium Box PAK Skid(s) …"
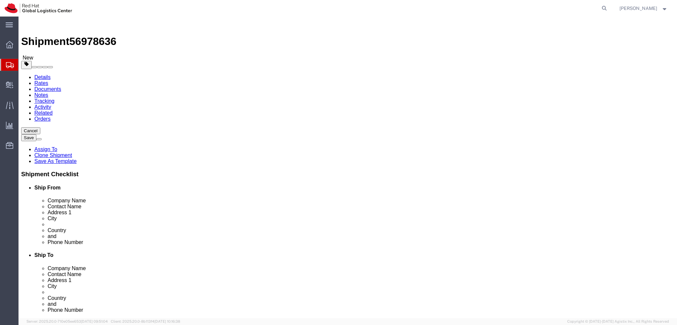
click dd "1.00 CZK"
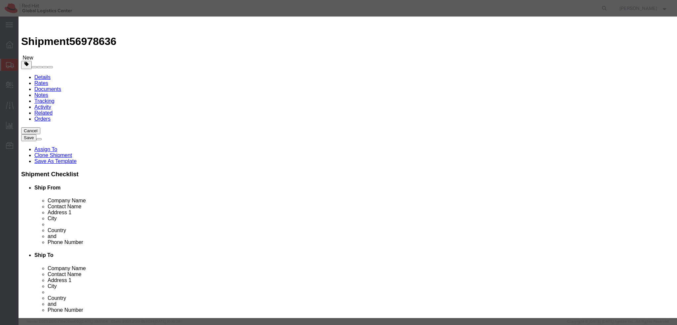
click button "Save & Close"
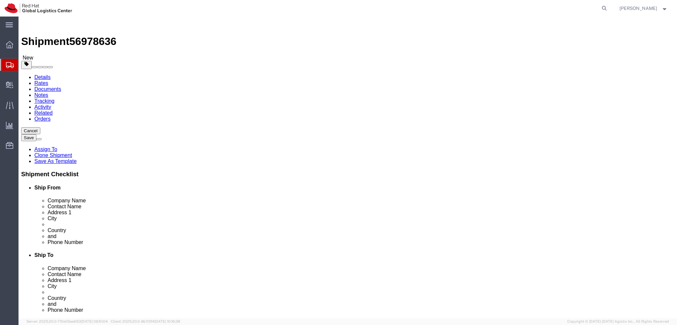
click icon
click link "Shipment Information"
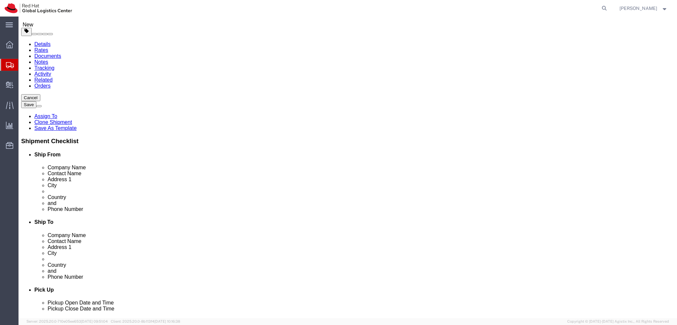
click label "City"
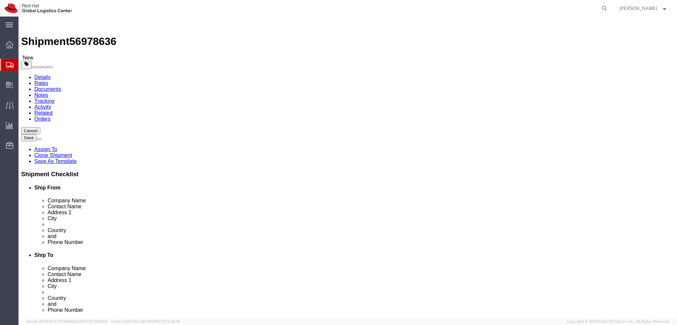
click icon
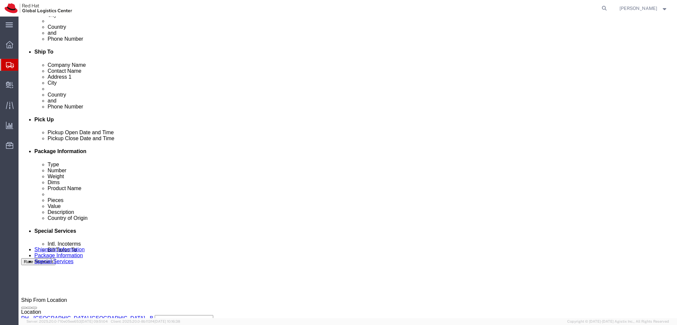
scroll to position [305, 0]
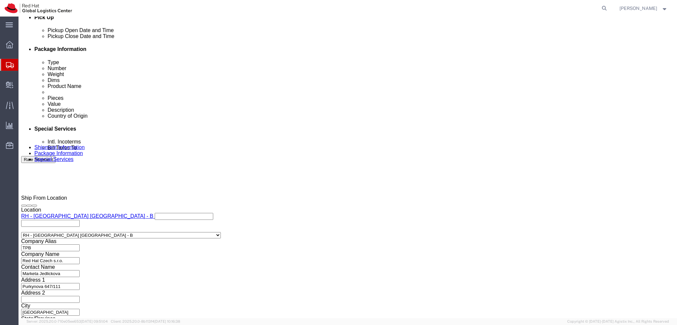
click button "Rate Shipment"
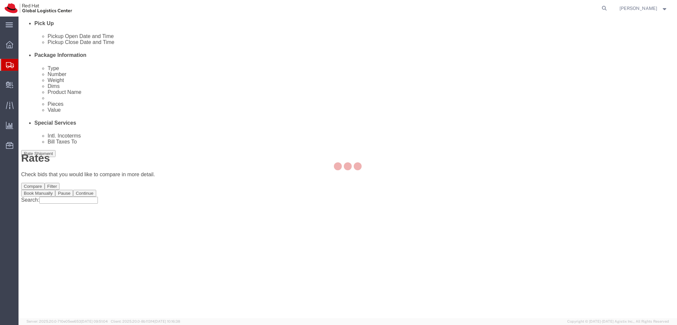
scroll to position [0, 0]
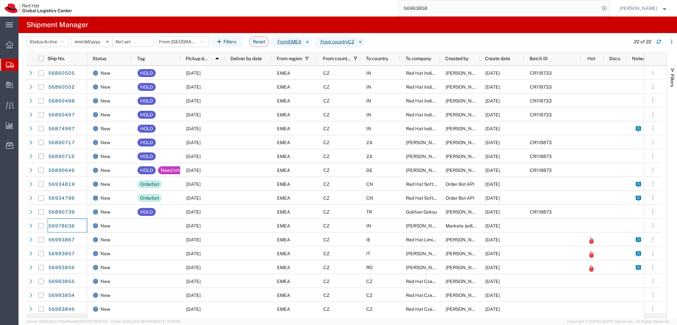
click at [482, 6] on input "56963858" at bounding box center [499, 8] width 201 height 16
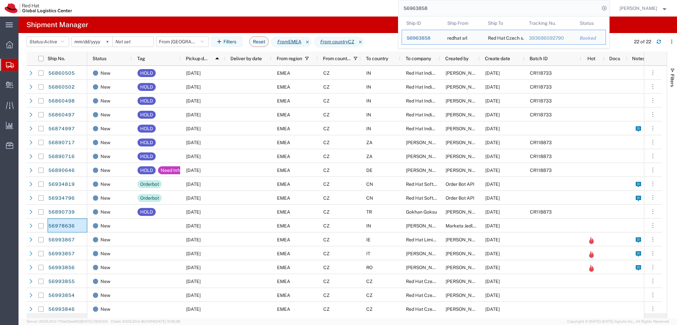
click at [482, 6] on input "56963858" at bounding box center [499, 8] width 201 height 16
paste input "93916"
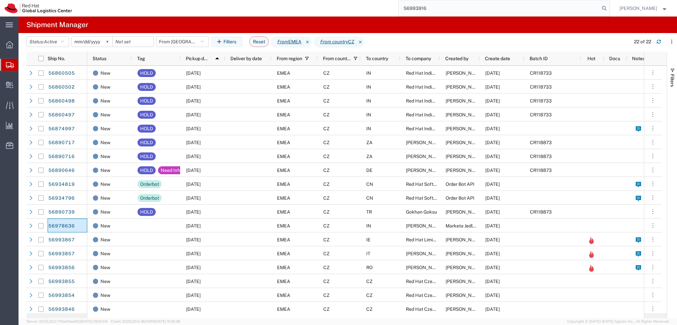
type input "56993916"
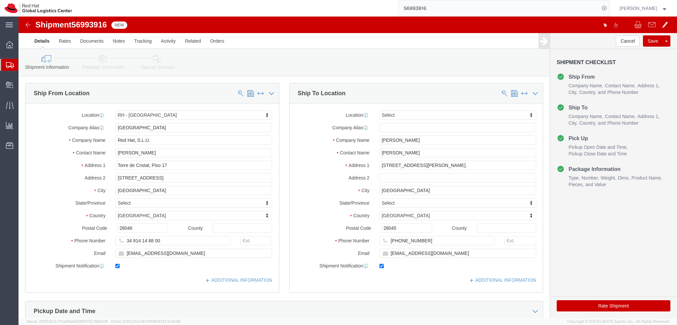
select select "37975"
select select
click at [446, 11] on input "56993916" at bounding box center [499, 8] width 201 height 16
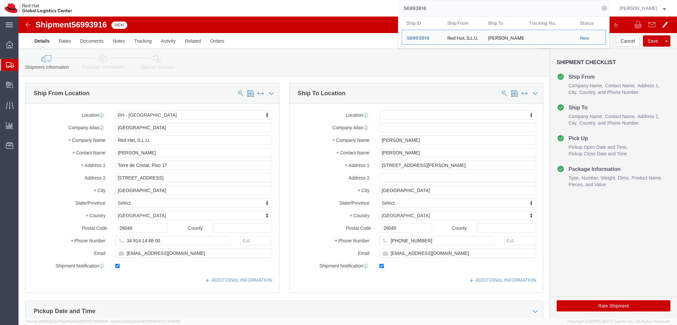
click at [446, 11] on input "56993916" at bounding box center [499, 8] width 201 height 16
paste input "42"
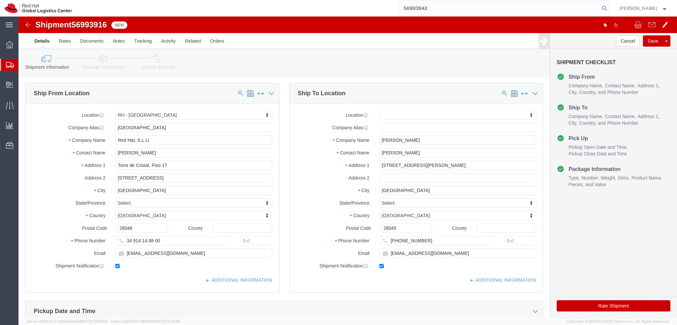
type input "56993942"
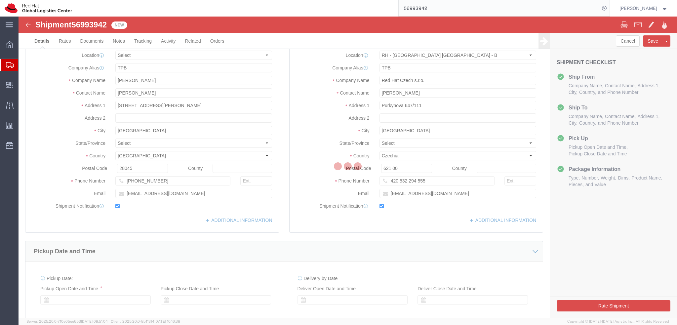
select select "38036"
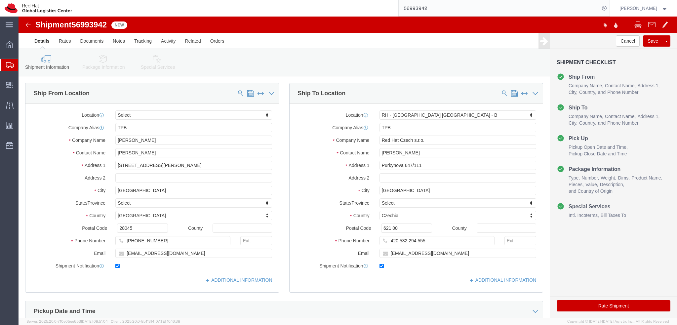
click at [447, 13] on input "56993942" at bounding box center [499, 8] width 201 height 16
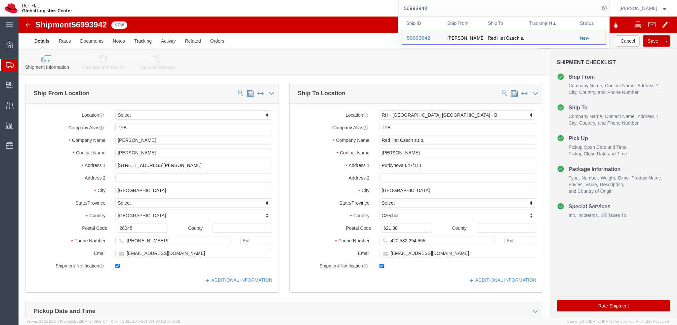
paste input "16"
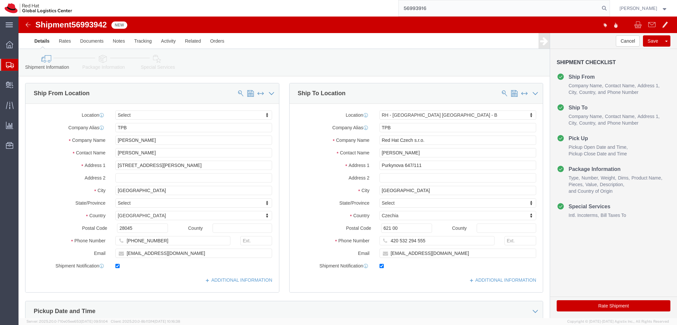
type input "56993916"
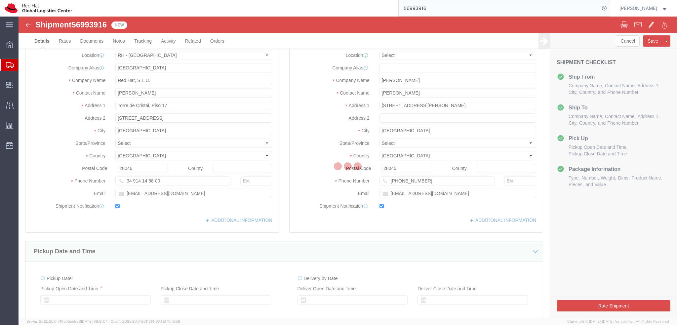
select select "37975"
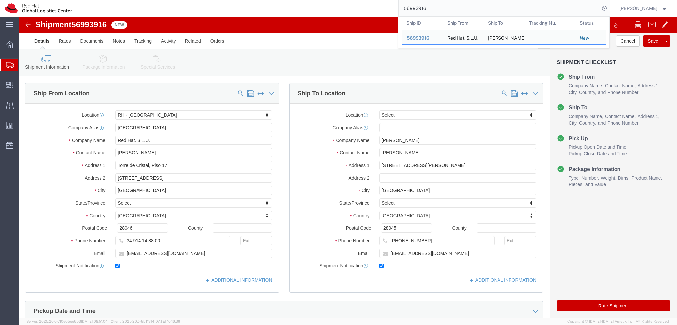
click img
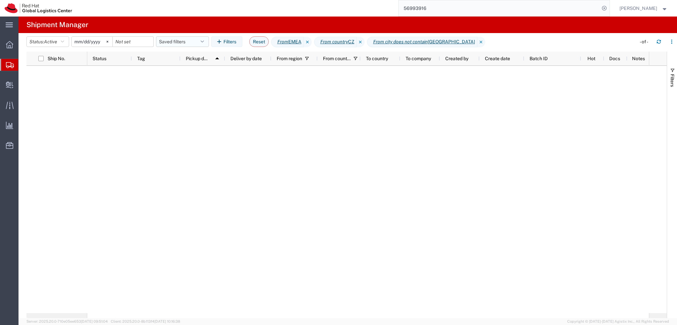
click at [184, 43] on button "Saved filters" at bounding box center [182, 41] width 53 height 11
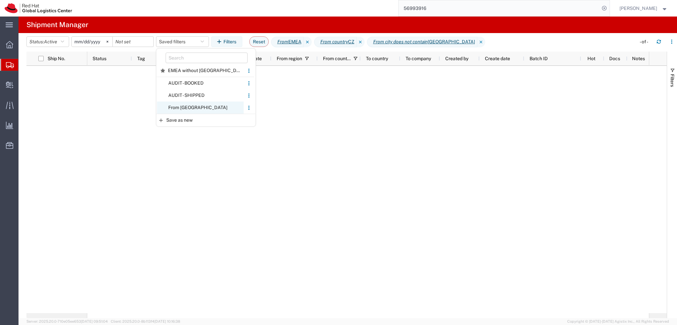
click at [200, 109] on span "From CZ" at bounding box center [200, 107] width 87 height 12
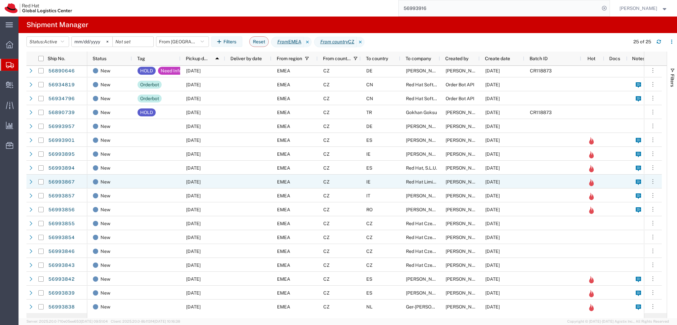
scroll to position [100, 0]
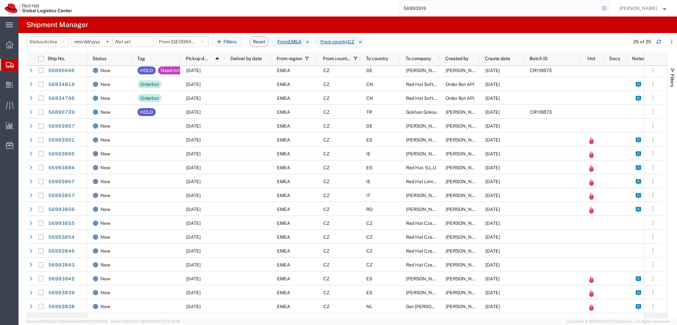
click at [87, 40] on input "2025-01-05" at bounding box center [92, 42] width 41 height 10
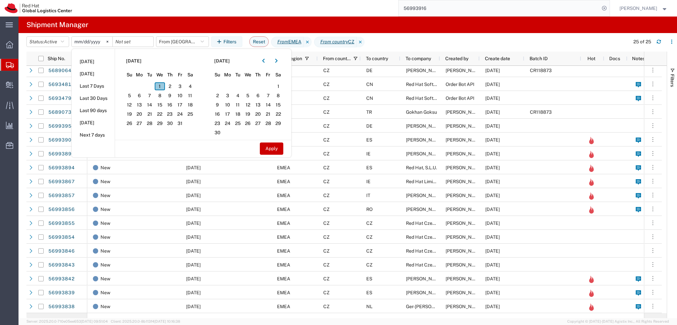
click at [163, 88] on span "1" at bounding box center [160, 86] width 10 height 8
click at [264, 145] on button "Apply" at bounding box center [271, 148] width 23 height 12
type input "2025-10-01"
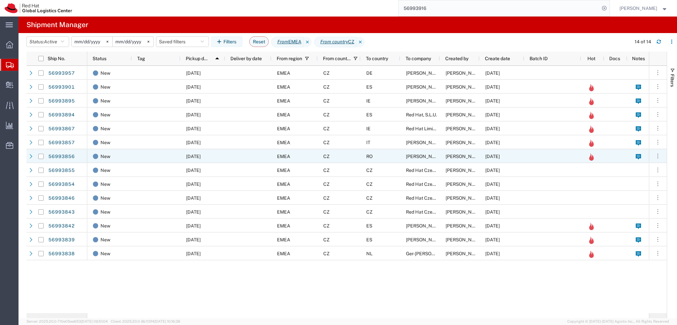
click at [402, 156] on div "Ciprian Dulgheru" at bounding box center [420, 156] width 40 height 14
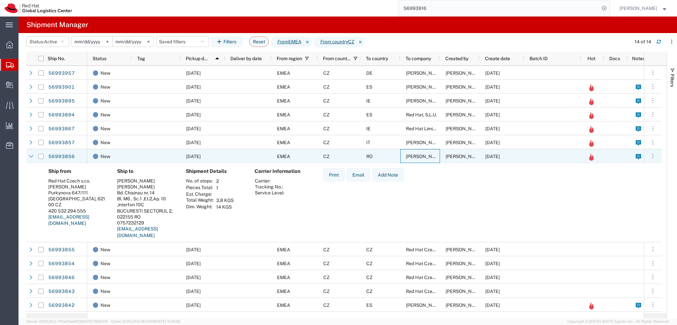
click at [393, 156] on div "RO" at bounding box center [381, 156] width 40 height 14
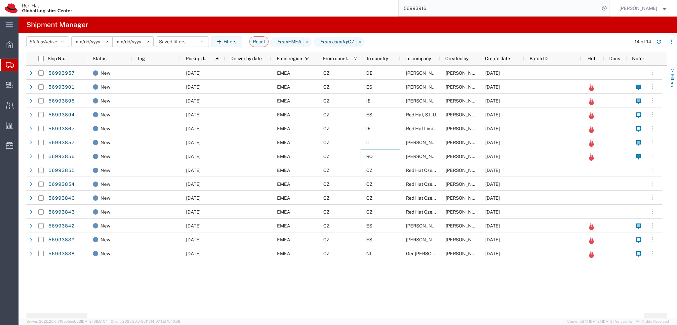
click at [670, 75] on span "Filters" at bounding box center [672, 80] width 5 height 13
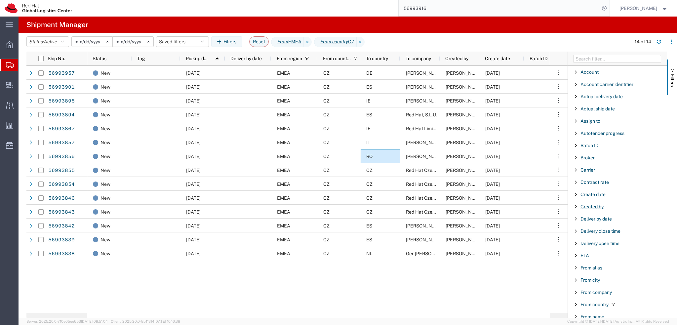
click at [588, 205] on span "Created by" at bounding box center [591, 206] width 23 height 5
click at [592, 234] on input "Filter Value" at bounding box center [619, 234] width 87 height 8
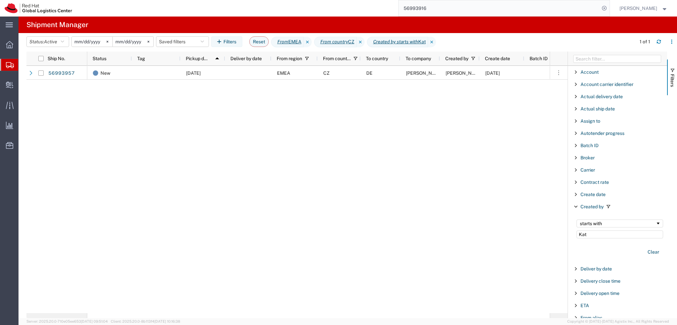
type input "Kat"
click at [602, 224] on div "starts with" at bounding box center [618, 223] width 76 height 5
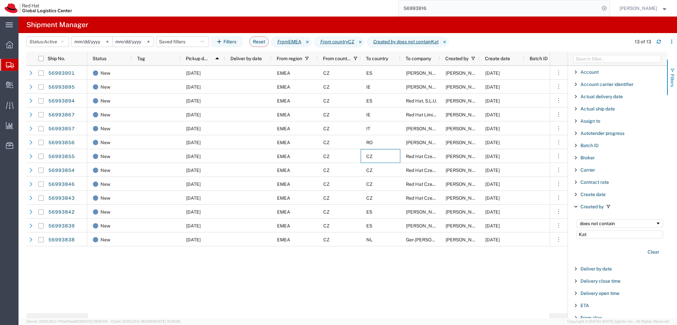
click at [672, 72] on span "button" at bounding box center [672, 70] width 5 height 5
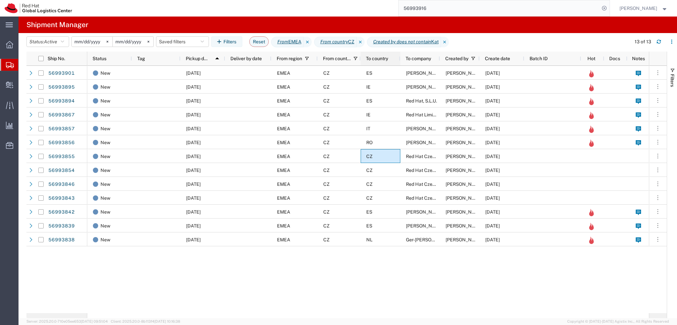
click at [378, 58] on span "To country" at bounding box center [377, 58] width 22 height 5
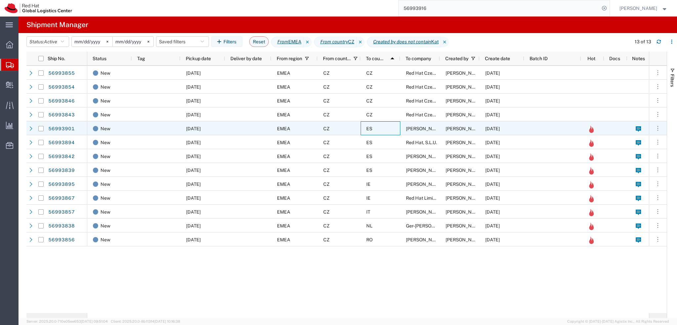
click at [381, 128] on div "ES" at bounding box center [381, 128] width 40 height 14
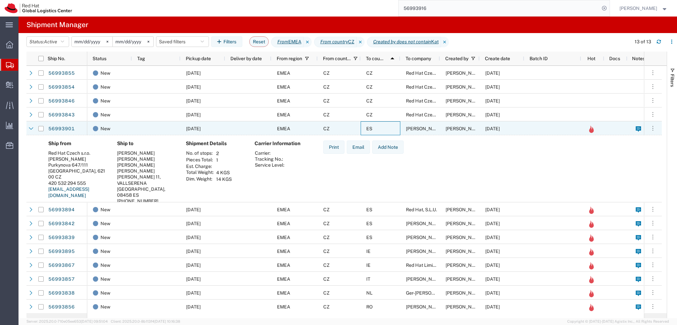
click at [388, 131] on div "ES" at bounding box center [381, 128] width 40 height 14
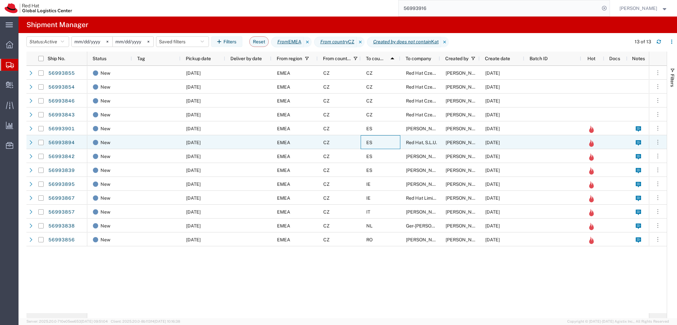
click at [384, 141] on div "ES" at bounding box center [381, 142] width 40 height 14
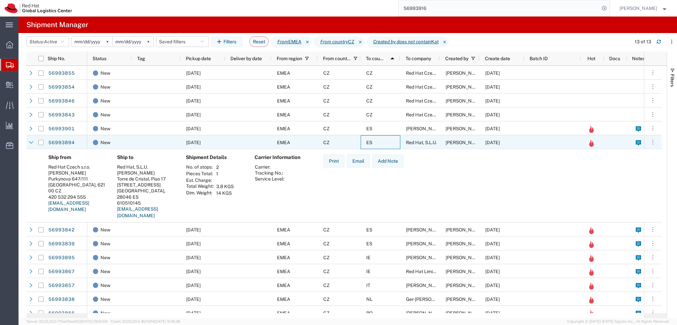
click at [384, 141] on div "ES" at bounding box center [381, 142] width 40 height 14
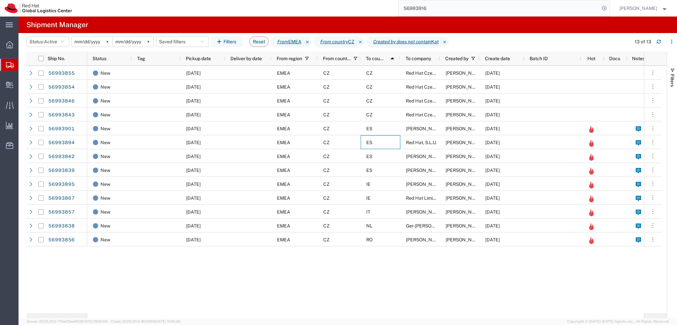
click at [388, 161] on div "ES" at bounding box center [381, 156] width 40 height 14
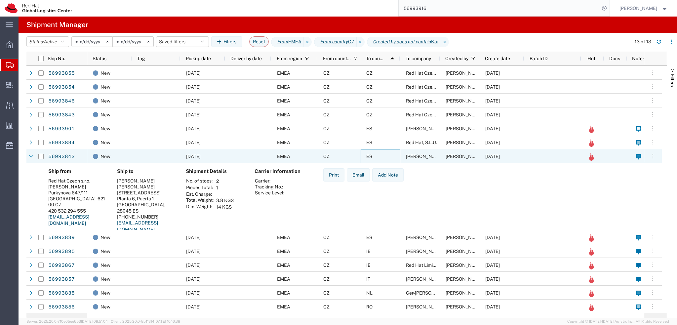
click at [387, 160] on div "ES" at bounding box center [381, 156] width 40 height 14
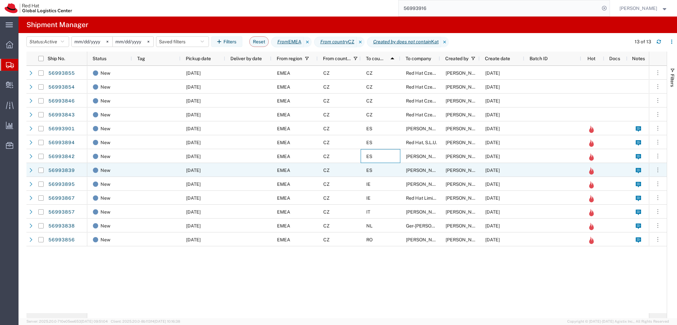
click at [387, 166] on div "ES" at bounding box center [381, 170] width 40 height 14
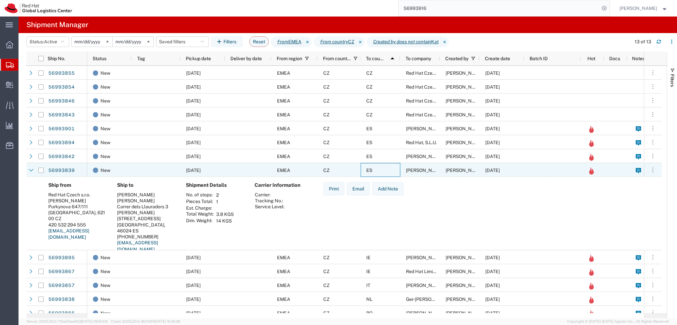
click at [387, 168] on div "ES" at bounding box center [381, 170] width 40 height 14
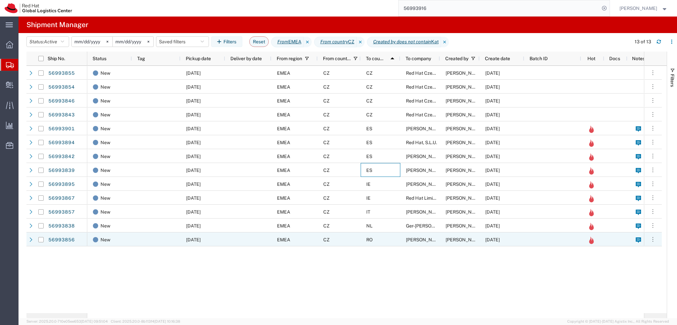
click at [386, 240] on div "RO" at bounding box center [381, 239] width 40 height 14
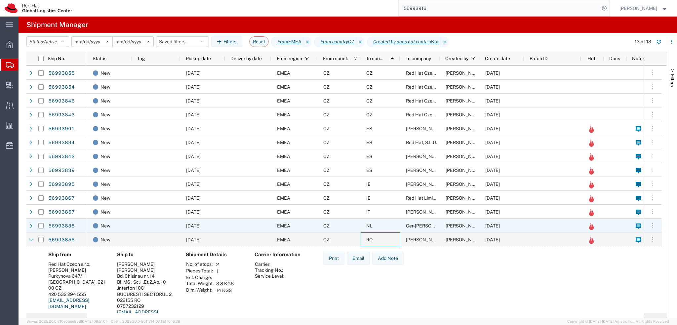
scroll to position [12, 0]
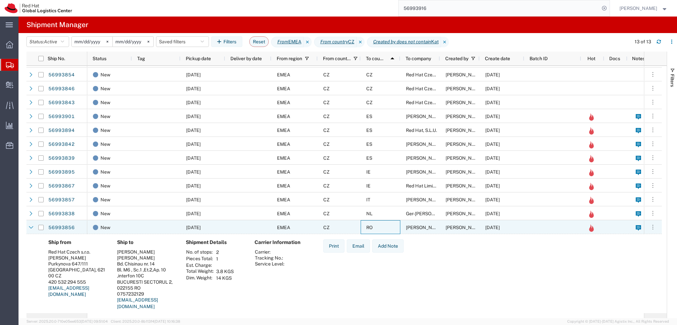
click at [388, 228] on div "RO" at bounding box center [381, 227] width 40 height 14
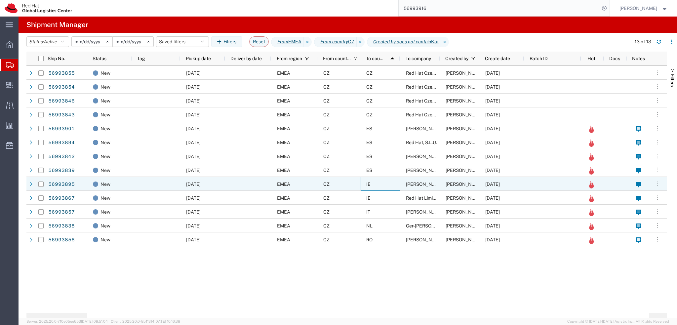
click at [393, 181] on div "IE" at bounding box center [381, 184] width 40 height 14
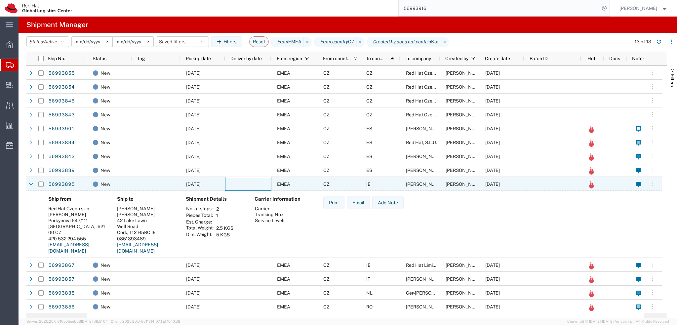
click at [230, 184] on div at bounding box center [248, 184] width 46 height 14
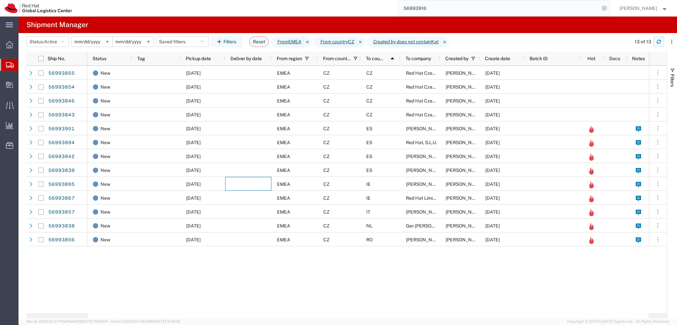
click at [658, 42] on icon "button" at bounding box center [658, 41] width 5 height 5
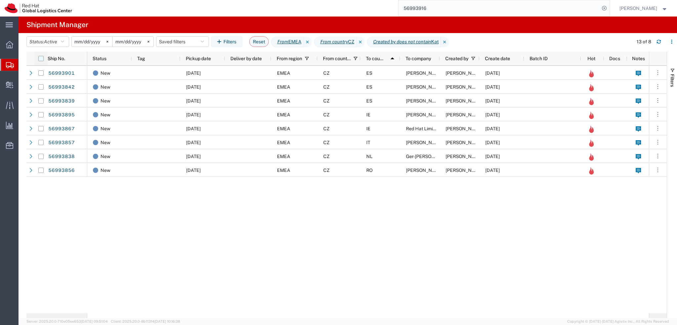
click at [41, 58] on input "checkbox" at bounding box center [40, 58] width 5 height 5
checkbox input "true"
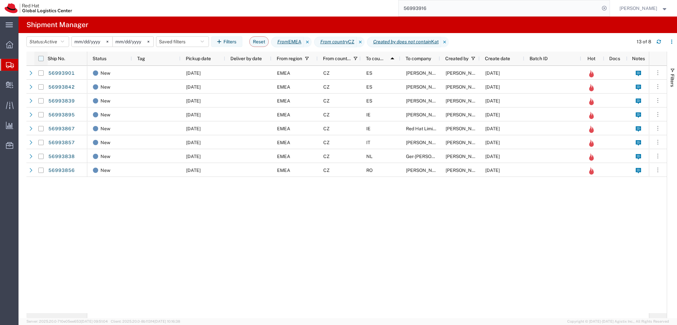
checkbox input "true"
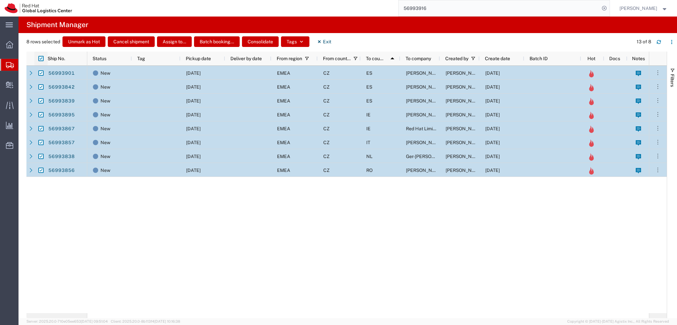
click at [41, 58] on input "checkbox" at bounding box center [40, 58] width 5 height 5
checkbox input "false"
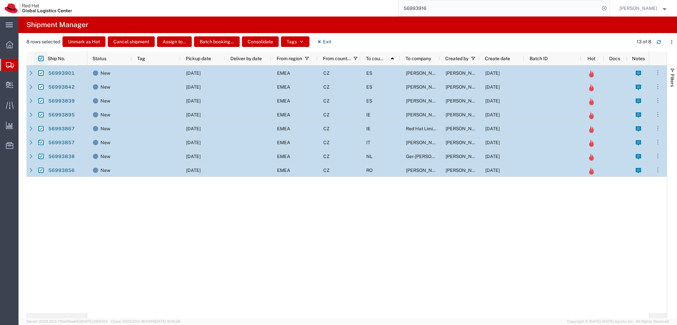
checkbox input "false"
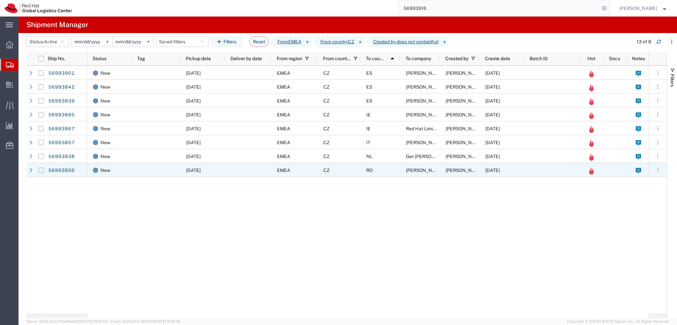
click at [39, 170] on input "Press Space to toggle row selection (unchecked)" at bounding box center [40, 170] width 5 height 5
checkbox input "true"
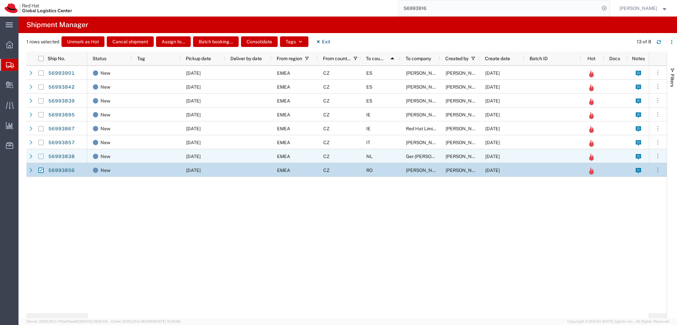
click at [42, 156] on input "Press Space to toggle row selection (unchecked)" at bounding box center [40, 156] width 5 height 5
checkbox input "true"
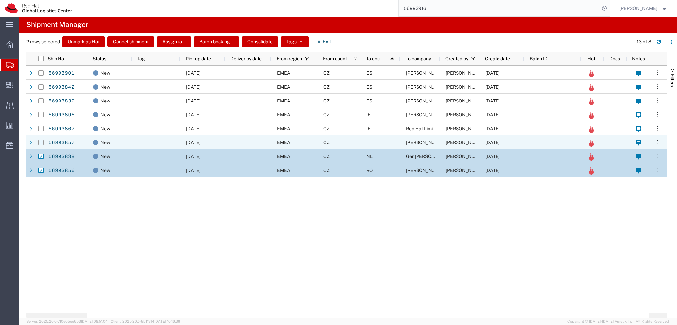
click at [40, 142] on input "Press Space to toggle row selection (unchecked)" at bounding box center [40, 142] width 5 height 5
checkbox input "true"
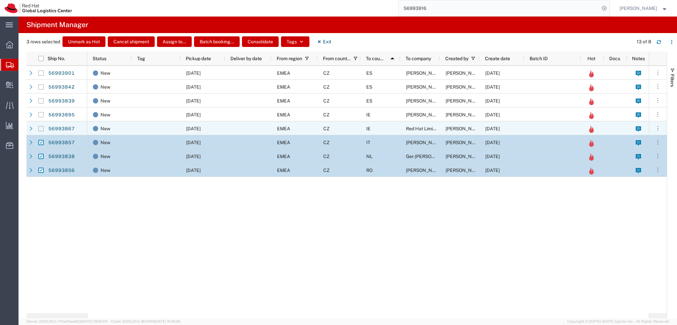
click at [40, 130] on input "Press Space to toggle row selection (unchecked)" at bounding box center [40, 128] width 5 height 5
checkbox input "true"
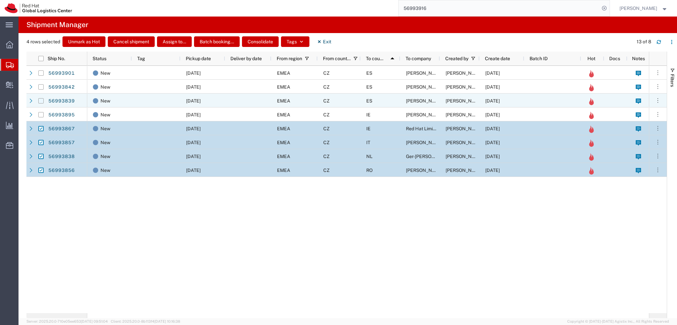
click at [43, 101] on input "Press Space to toggle row selection (unchecked)" at bounding box center [40, 100] width 5 height 5
checkbox input "true"
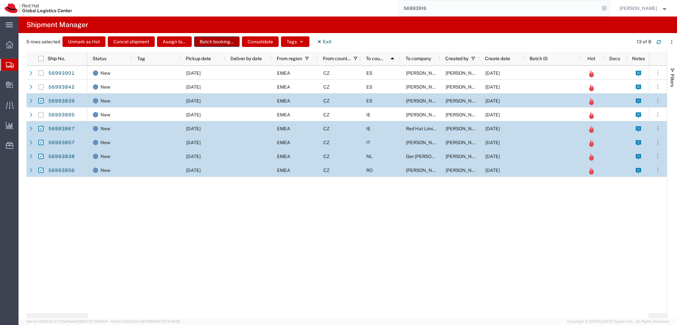
click at [221, 41] on button "Batch booking..." at bounding box center [217, 41] width 46 height 11
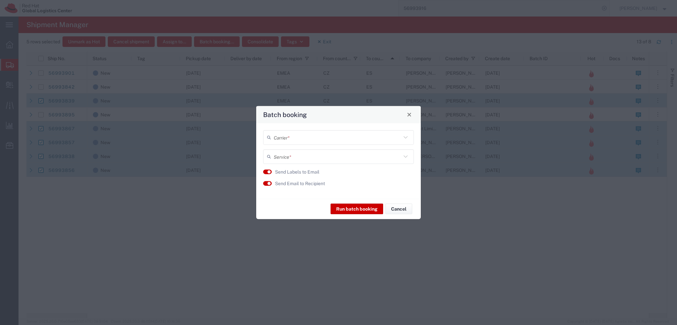
click at [295, 138] on input "text" at bounding box center [338, 138] width 128 height 12
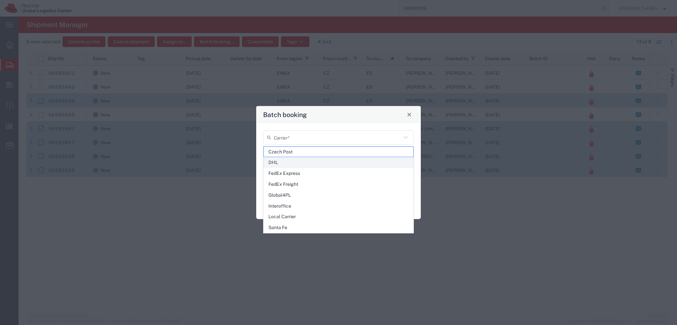
click at [287, 165] on span "DHL" at bounding box center [338, 162] width 149 height 10
type input "DHL"
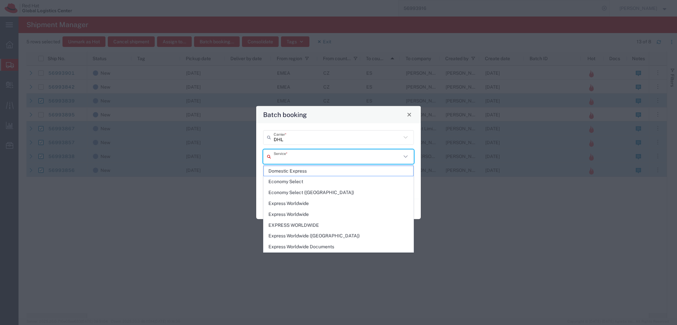
click at [293, 158] on input "text" at bounding box center [338, 157] width 128 height 12
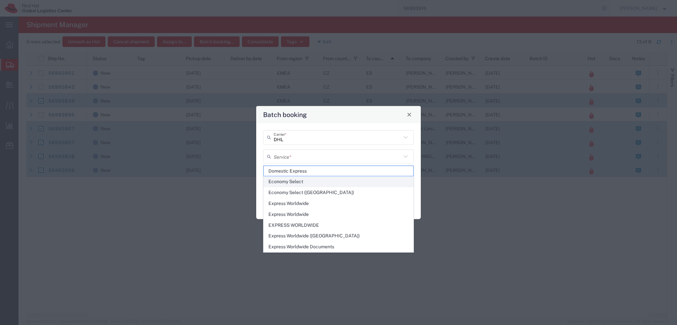
click at [301, 181] on span "Economy Select" at bounding box center [338, 181] width 149 height 10
type input "Economy Select"
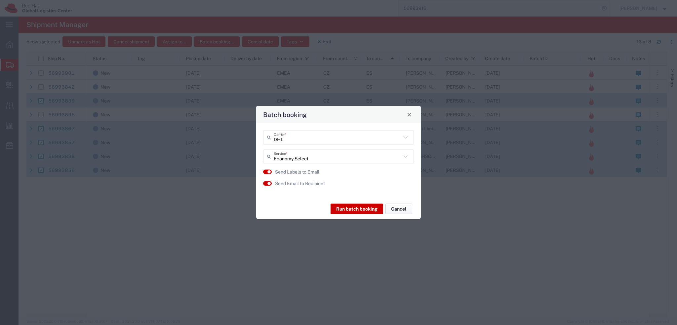
click at [401, 211] on button "Cancel" at bounding box center [398, 209] width 27 height 11
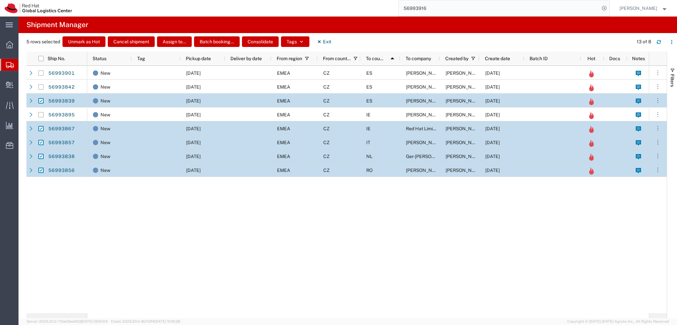
click at [42, 172] on input "Press Space to toggle row selection (checked)" at bounding box center [40, 170] width 5 height 5
checkbox input "false"
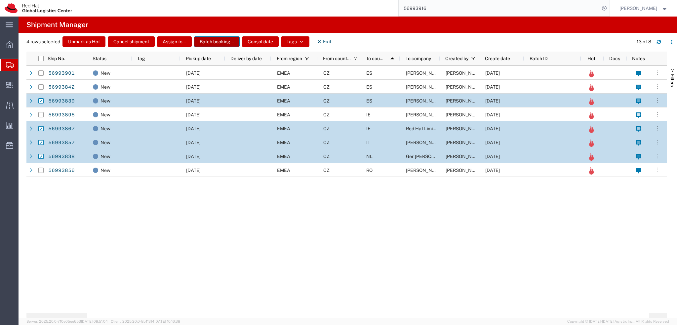
click at [217, 43] on button "Batch booking..." at bounding box center [217, 41] width 46 height 11
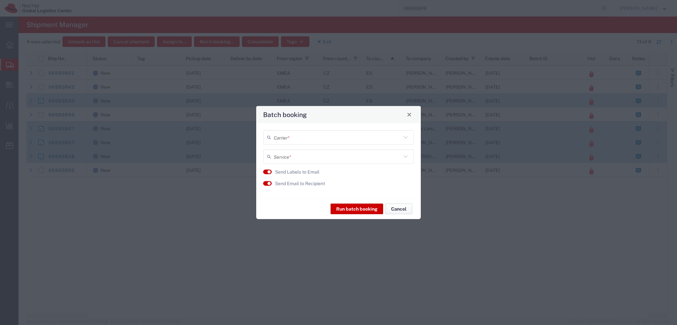
click at [400, 210] on button "Cancel" at bounding box center [398, 209] width 27 height 11
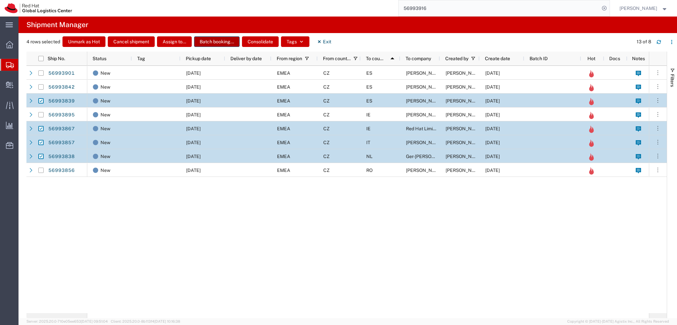
click at [217, 41] on button "Batch booking..." at bounding box center [217, 41] width 46 height 11
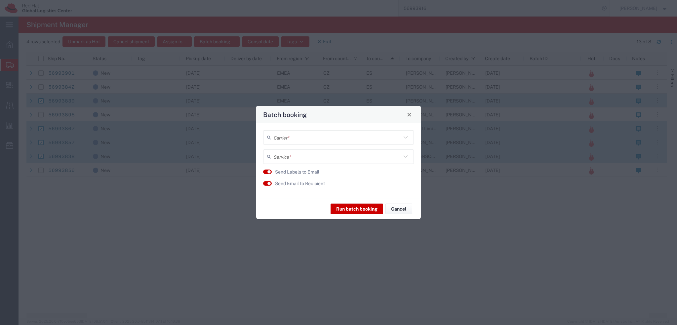
click at [313, 137] on input "text" at bounding box center [338, 138] width 128 height 12
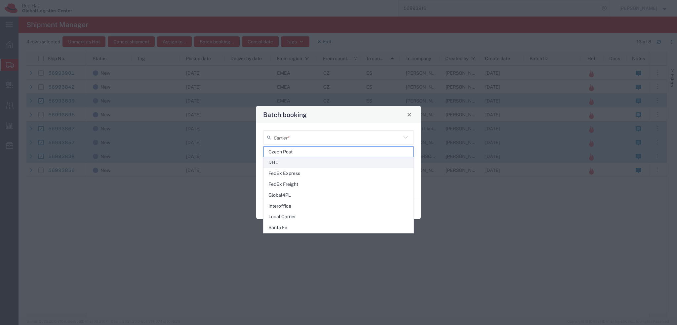
click at [284, 165] on span "DHL" at bounding box center [338, 162] width 149 height 10
type input "DHL"
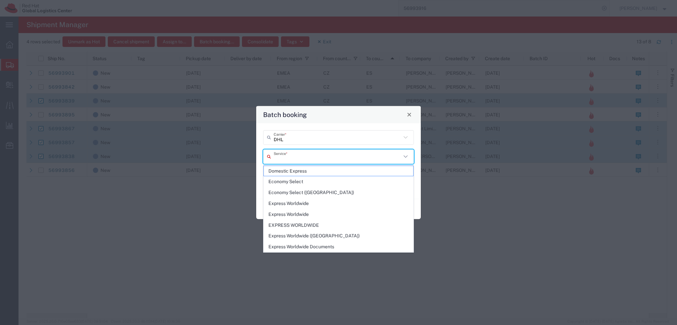
click at [315, 154] on input "text" at bounding box center [338, 157] width 128 height 12
click at [316, 182] on span "Economy Select" at bounding box center [338, 181] width 149 height 10
type input "Economy Select"
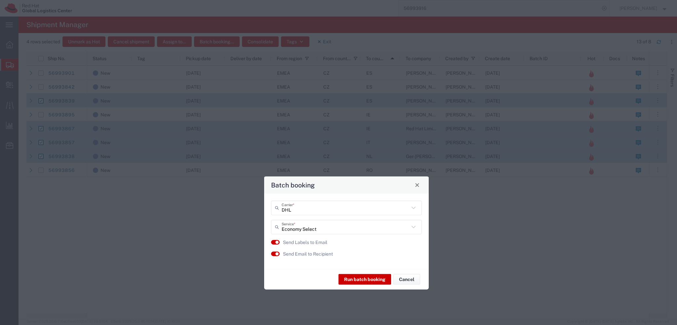
drag, startPoint x: 348, startPoint y: 118, endPoint x: 356, endPoint y: 189, distance: 70.8
click at [356, 189] on div "Batch booking" at bounding box center [346, 184] width 165 height 17
click at [369, 280] on button "Run batch booking" at bounding box center [364, 279] width 53 height 11
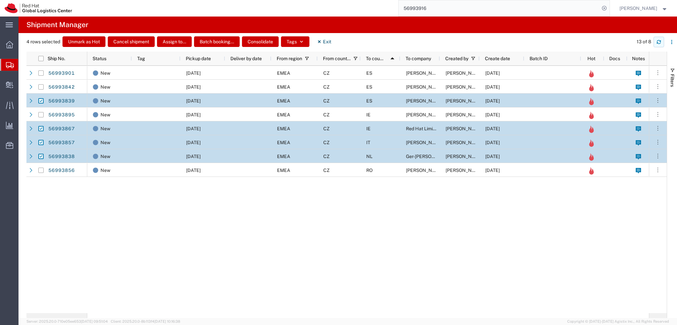
click at [657, 43] on icon "button" at bounding box center [658, 42] width 5 height 5
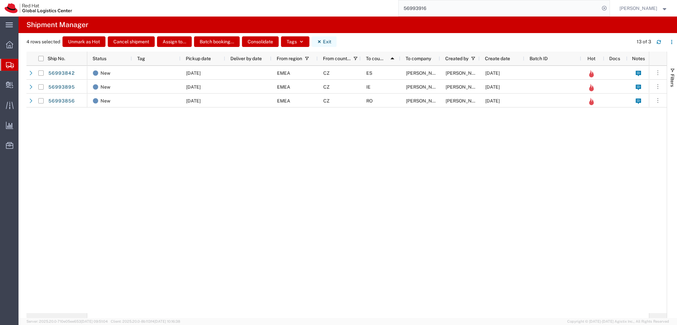
click at [321, 41] on icon "button" at bounding box center [319, 41] width 5 height 5
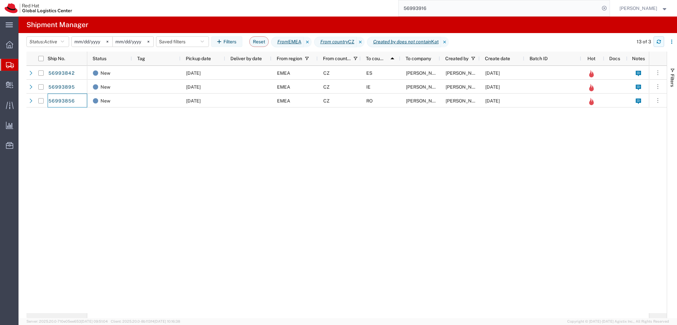
click at [657, 42] on icon "button" at bounding box center [658, 41] width 5 height 5
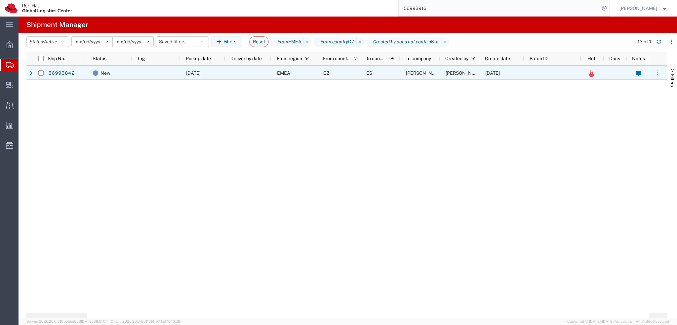
click at [394, 72] on div "ES" at bounding box center [381, 73] width 40 height 14
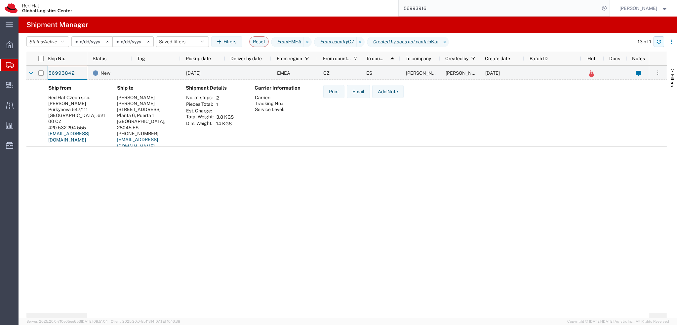
click at [655, 43] on button "button" at bounding box center [658, 41] width 11 height 11
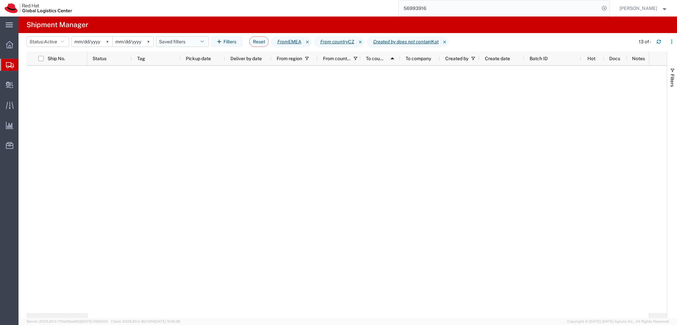
click at [186, 41] on button "Saved filters" at bounding box center [182, 41] width 53 height 11
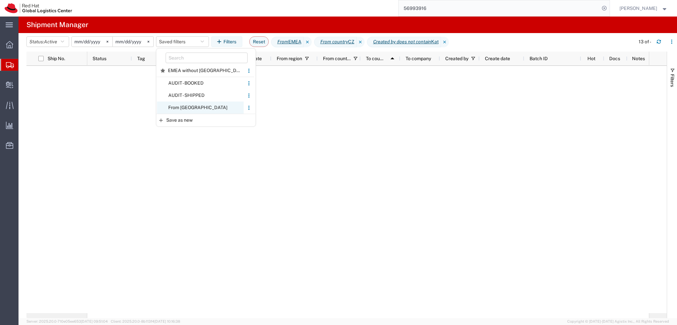
click at [194, 109] on span "From CZ" at bounding box center [200, 107] width 87 height 12
type input "2025-01-05"
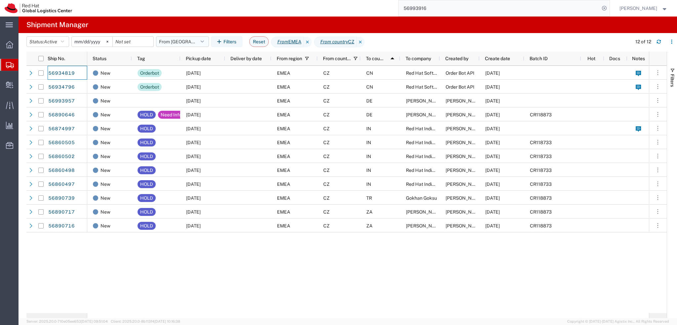
click at [186, 46] on button "From CZ" at bounding box center [182, 41] width 53 height 11
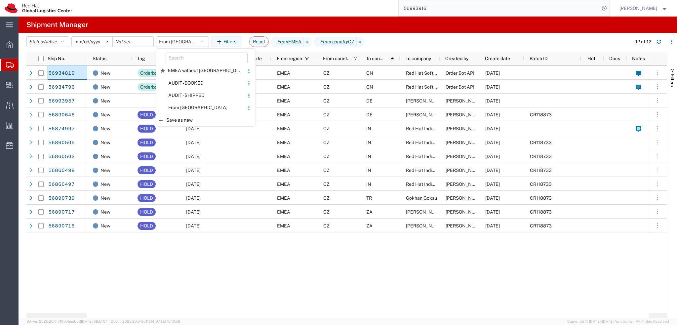
click at [467, 6] on input "56993916" at bounding box center [499, 8] width 201 height 16
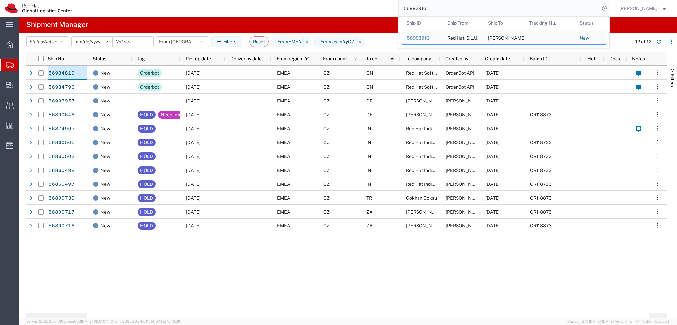
click at [467, 6] on input "56993916" at bounding box center [499, 8] width 201 height 16
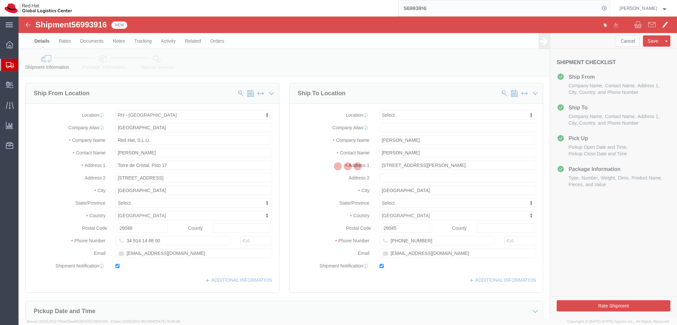
select select "37975"
select select
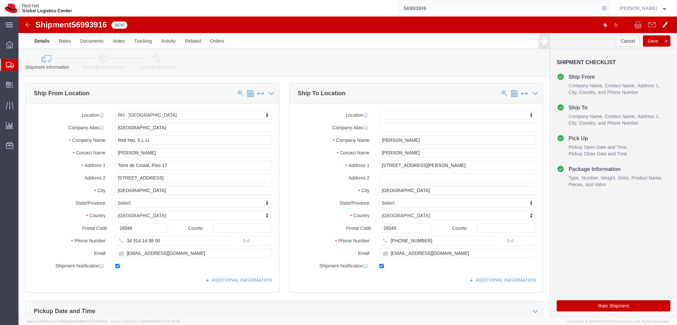
click icon
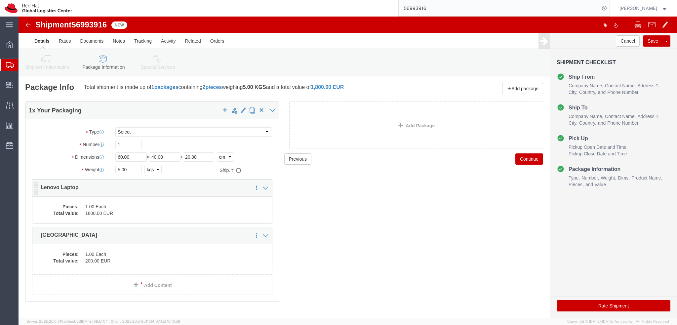
click dd "1.00 Each"
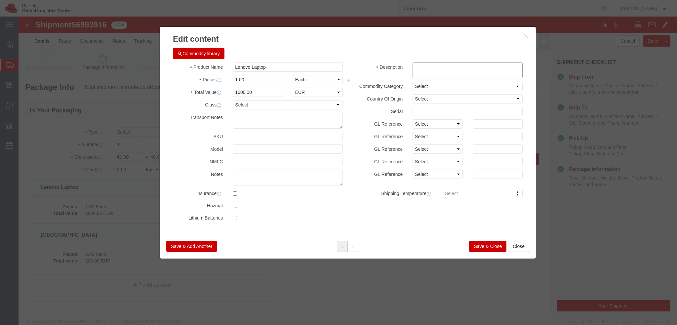
click textarea
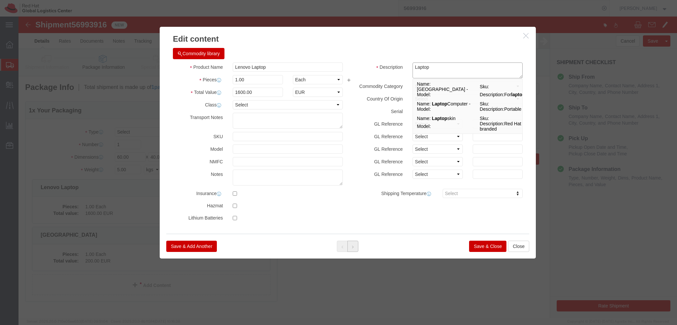
type textarea "Laptop"
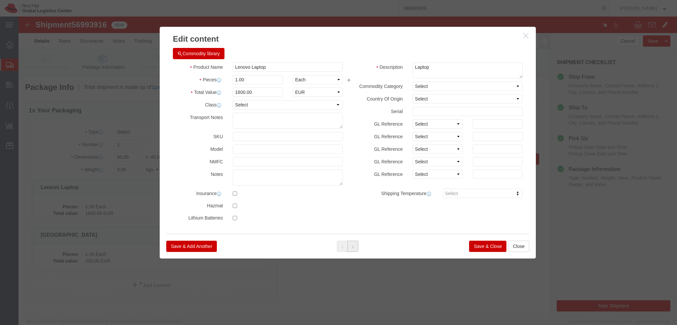
click icon
click textarea
type textarea "Docking station"
click button "Save & Close"
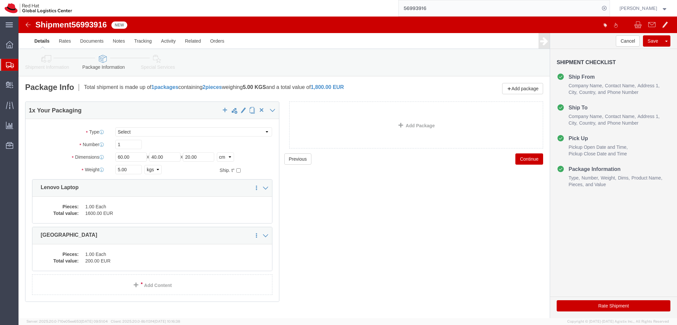
click link "Special Services"
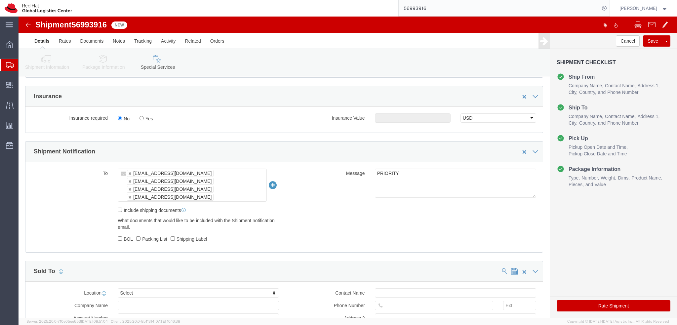
scroll to position [214, 0]
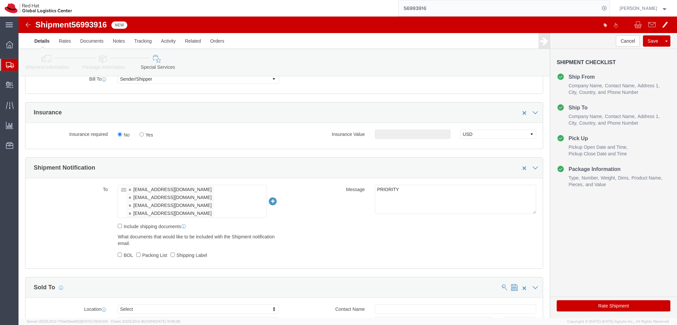
click button "Rate Shipment"
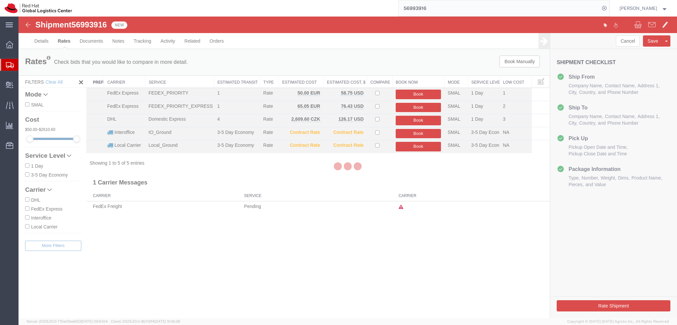
scroll to position [0, 0]
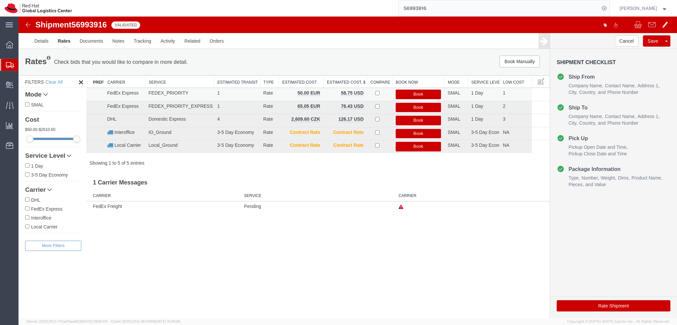
click at [423, 95] on button "Book" at bounding box center [419, 95] width 46 height 10
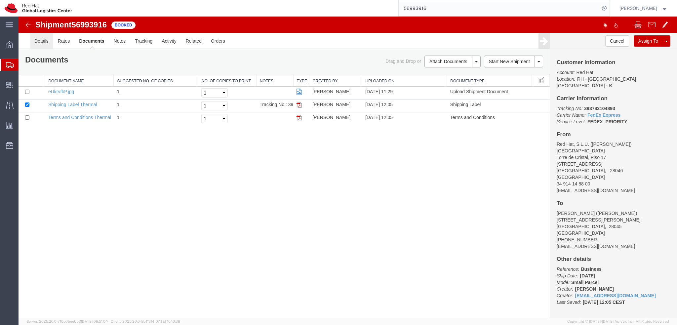
click at [41, 43] on link "Details" at bounding box center [41, 41] width 23 height 16
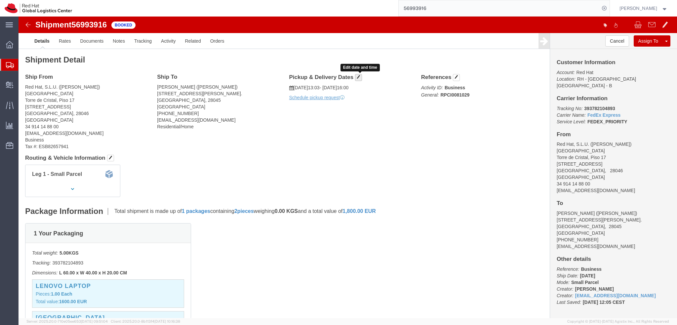
click span "button"
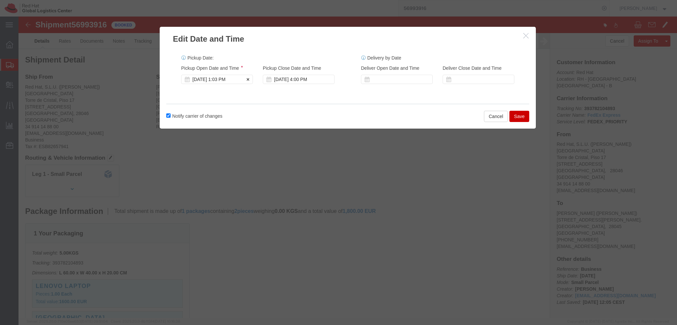
click div "Oct 01 2025 1:03 PM"
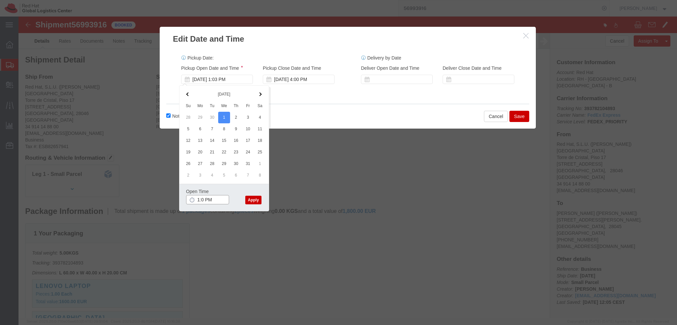
type input "1:00 PM"
click button "Apply"
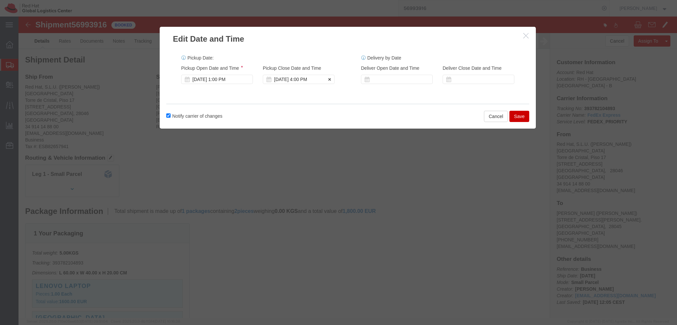
click div "[DATE] 4:00 PM"
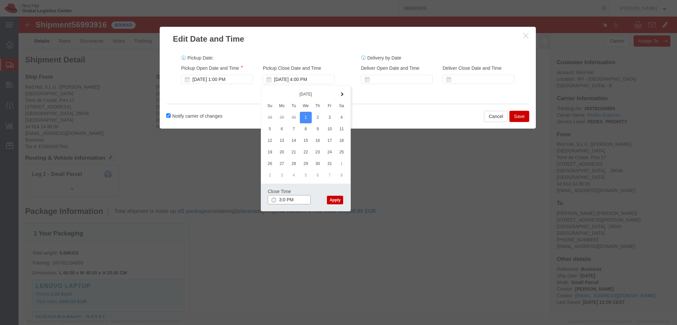
type input "3:01 PM"
click button "Apply"
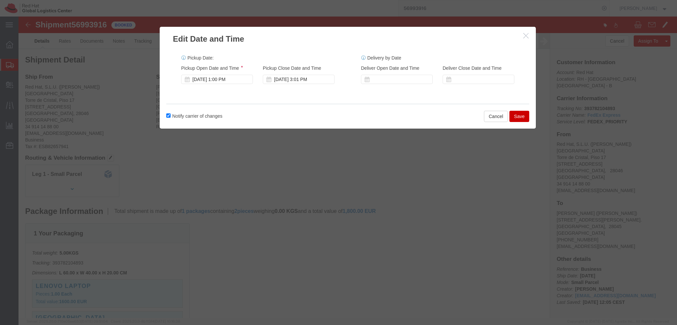
click button "Save"
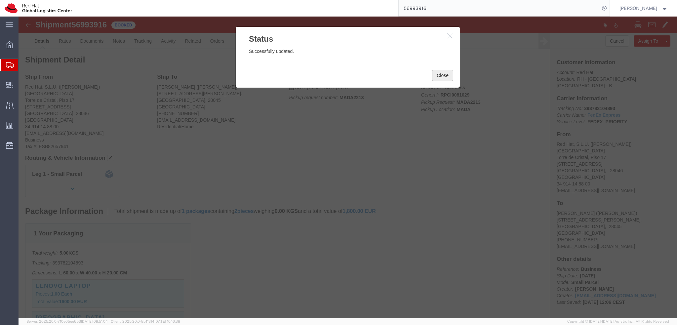
click button "Close"
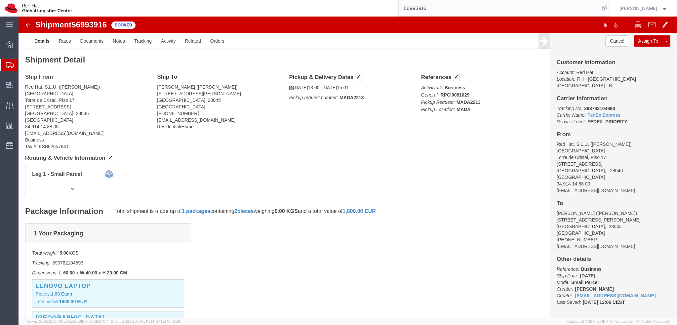
click address "Red Hat, S.L.U. (Andrés Benito) MADRIDII Torre de Cristal, Piso 17 Paseo de la …"
copy div "abenito@redhat.com"
click link "Documents"
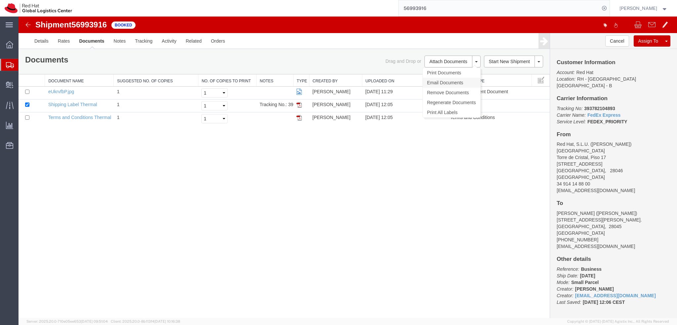
click at [443, 83] on link "Email Documents" at bounding box center [452, 83] width 58 height 10
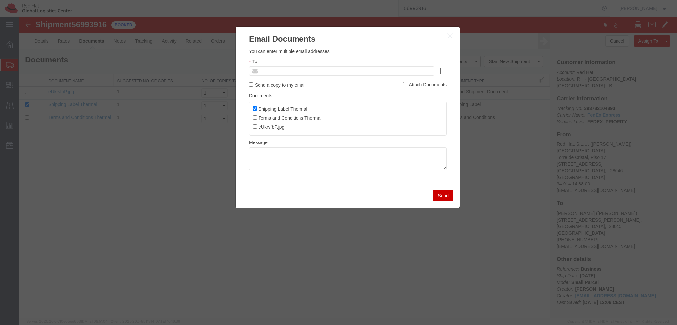
click at [291, 73] on input "text" at bounding box center [296, 71] width 77 height 9
paste input "abenito@redhat.com"
type input "abenito@redhat.com"
click at [278, 162] on textarea at bounding box center [348, 158] width 198 height 22
paste textarea "Hi A, please find the label for your shipment to B attached to this email. Plea…"
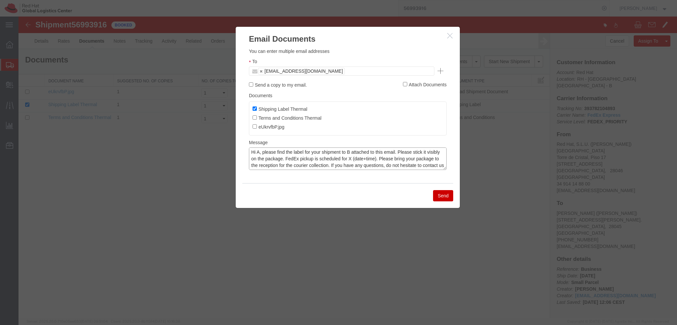
click at [260, 152] on textarea "Hi A, please find the label for your shipment to B attached to this email. Plea…" at bounding box center [348, 158] width 198 height 22
click at [361, 155] on textarea "Hi Andres, please find the label for your shipment to B attached to this email.…" at bounding box center [348, 158] width 198 height 22
click at [378, 159] on textarea "Hi Andres, please find the label for your shipment to Madrid attached to this e…" at bounding box center [348, 158] width 198 height 22
click at [354, 156] on textarea "Hi Andres, please find the label for your shipment to Madrid attached to this e…" at bounding box center [348, 158] width 198 height 22
click at [372, 161] on textarea "Hi Andres, please find the label for your shipment to Madrid attached to this e…" at bounding box center [348, 158] width 198 height 22
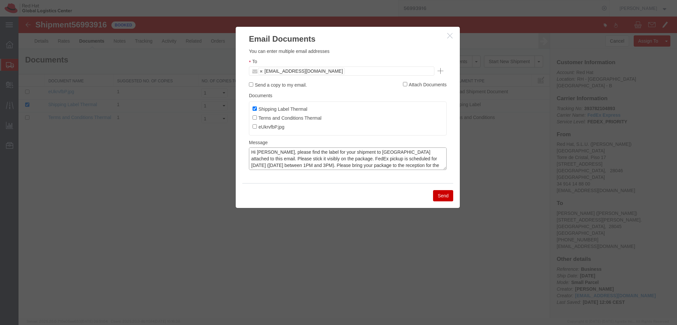
type textarea "Hi Andres, please find the label for your shipment to Madrid attached to this e…"
click at [332, 73] on ul "abenito@redhat.com" at bounding box center [341, 70] width 185 height 9
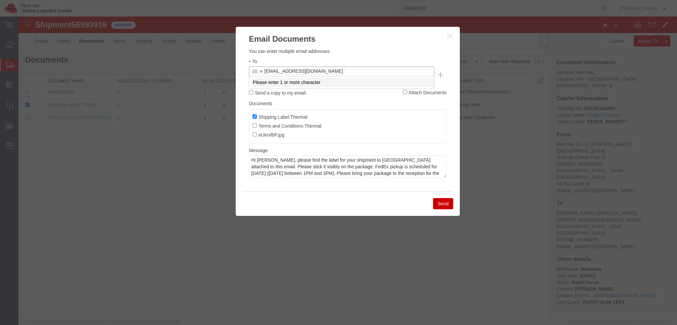
paste input "mgaldon@redhat.com"
type input "mgaldon@redhat.com"
click at [317, 157] on textarea "Hi Andres, please find the label for your shipment to Madrid attached to this e…" at bounding box center [348, 166] width 198 height 22
click at [357, 159] on textarea "Hi Andres, please find the label for your shipment to Madrid attached to this e…" at bounding box center [348, 166] width 198 height 22
click at [373, 155] on textarea "Hi Andres, please find the label for your shipment to Madrid attached to this e…" at bounding box center [348, 166] width 198 height 22
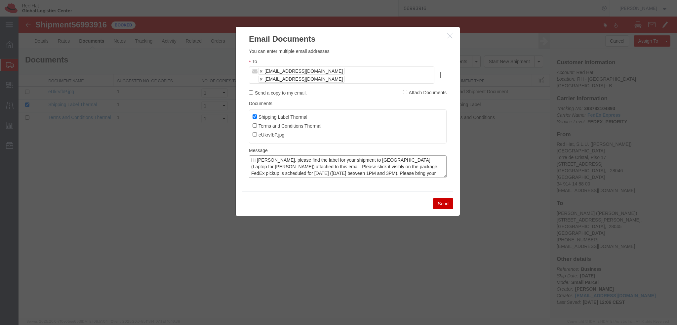
click at [308, 160] on textarea "Hi Andres, please find the label for your shipment to Madrid (Laptop for Andres…" at bounding box center [348, 166] width 198 height 22
type textarea "Hi Andres, please find the label for your shipment to Madrid (Laptop for Andres…"
click at [441, 198] on button "Send" at bounding box center [443, 203] width 20 height 11
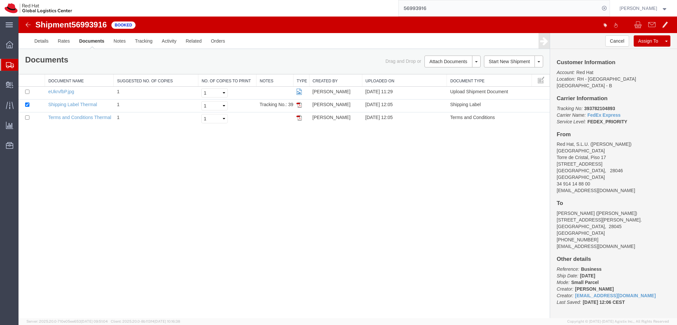
click at [26, 25] on img at bounding box center [28, 25] width 8 height 8
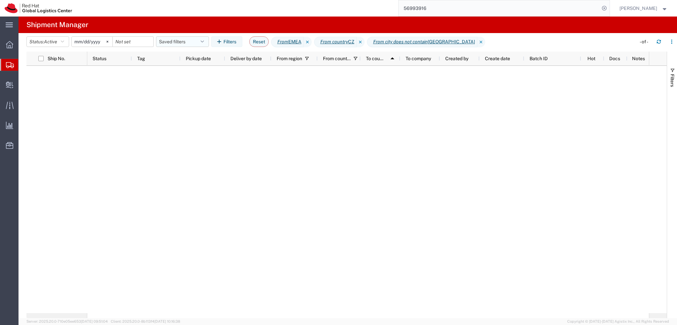
click at [178, 44] on button "Saved filters" at bounding box center [182, 41] width 53 height 11
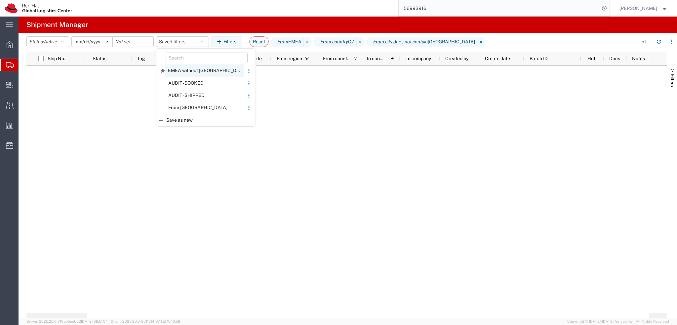
click at [205, 70] on span "EMEA without Brno" at bounding box center [204, 70] width 78 height 12
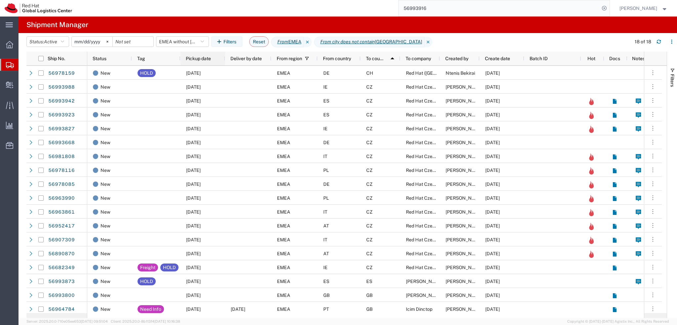
click at [204, 59] on span "Pickup date" at bounding box center [198, 58] width 25 height 5
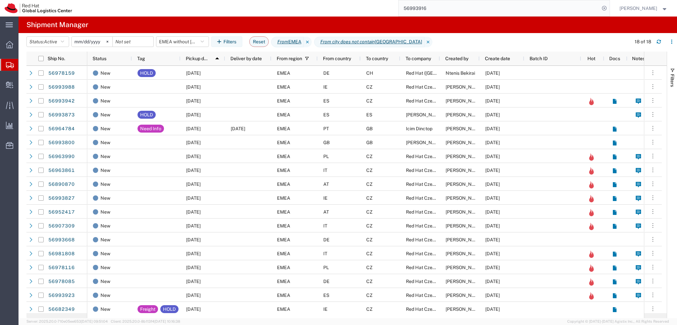
click at [481, 12] on input "56993916" at bounding box center [499, 8] width 201 height 16
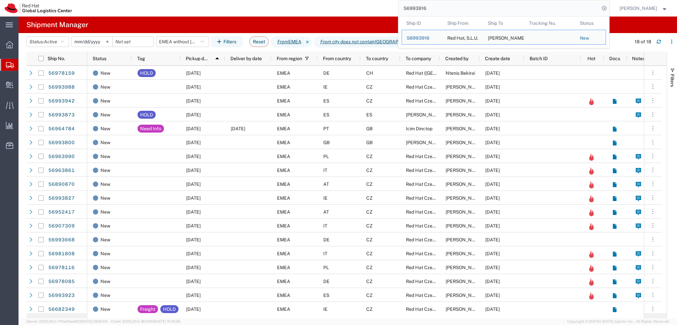
click at [481, 12] on input "56993916" at bounding box center [499, 8] width 201 height 16
paste input "42"
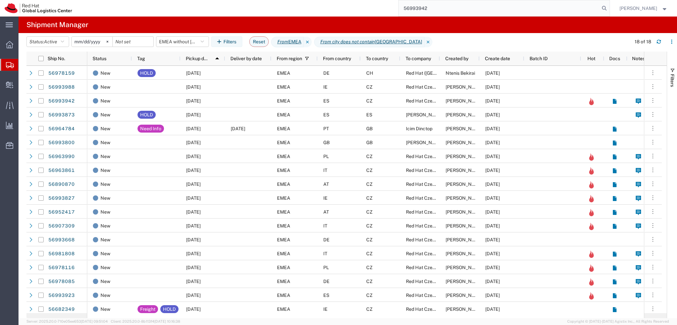
type input "56993942"
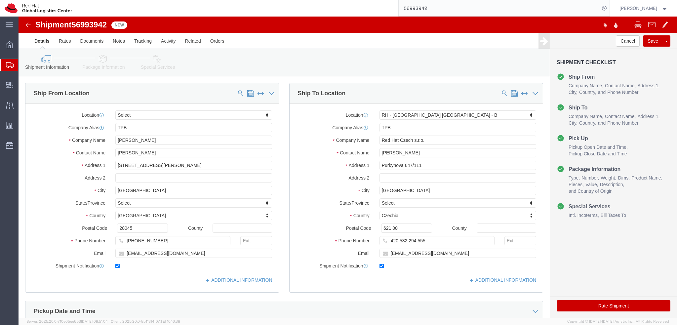
select select
select select "38036"
drag, startPoint x: 120, startPoint y: 111, endPoint x: 69, endPoint y: 112, distance: 50.2
click div "Company Alias TPB"
click label "Address 1"
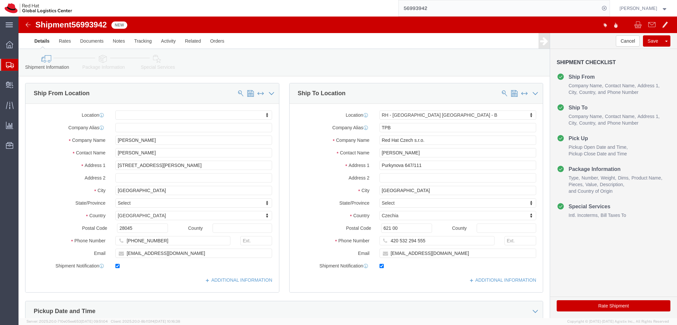
click label "Contact Name"
click label "Company Name"
click icon
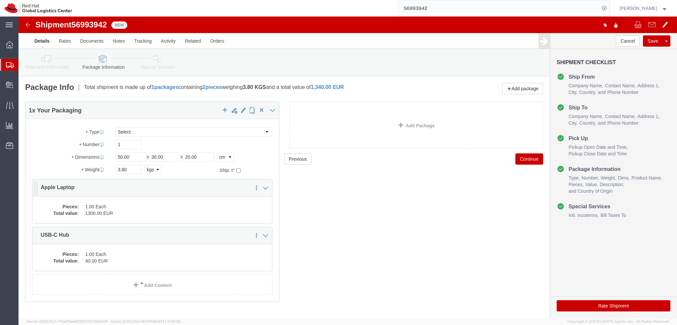
click dd "1300.00 EUR"
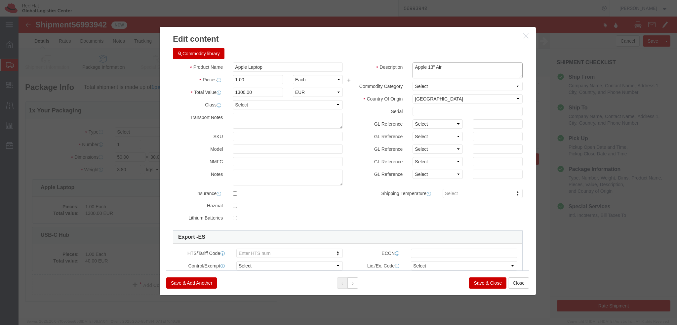
drag, startPoint x: 433, startPoint y: 51, endPoint x: 376, endPoint y: 51, distance: 56.8
click div "Description Apple 13" Air"
click textarea "Apple 13" Air"
drag, startPoint x: 434, startPoint y: 51, endPoint x: 382, endPoint y: 55, distance: 51.7
click div "Description Apple 13" Air"
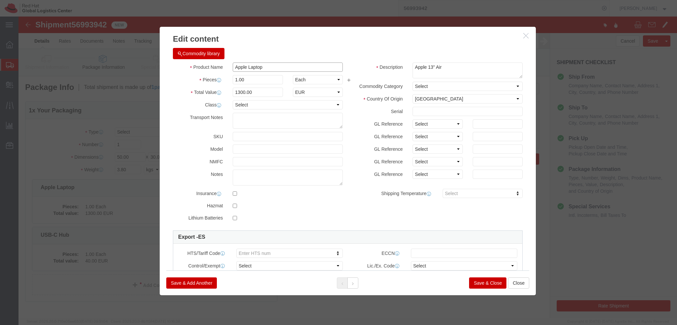
drag, startPoint x: 264, startPoint y: 51, endPoint x: 171, endPoint y: 57, distance: 93.7
click div "Product Name Apple Laptop Pieces 1.00 Select Bag Barrels 100Board Feet Bottle B…"
paste input "13" Air"
type input "Apple 13" Air"
drag, startPoint x: 424, startPoint y: 51, endPoint x: 341, endPoint y: 51, distance: 83.6
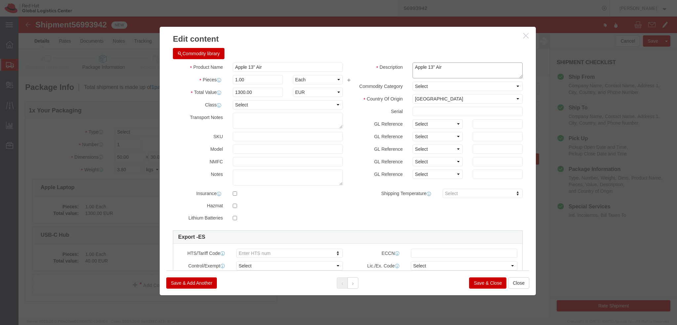
click div "Description Apple 13" Air"
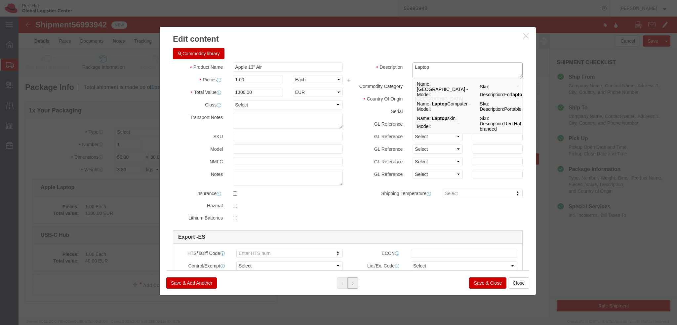
type textarea "Laptop"
click button
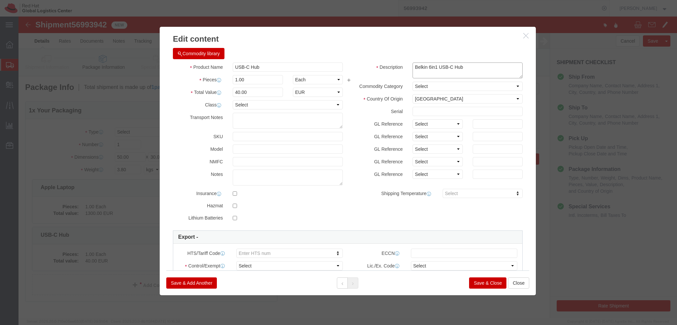
drag, startPoint x: 459, startPoint y: 49, endPoint x: 341, endPoint y: 57, distance: 118.2
click div "Description Belkin 6in1 USB-C Hub"
drag, startPoint x: 258, startPoint y: 51, endPoint x: 173, endPoint y: 55, distance: 85.7
click div "Product Name USB-C Hub"
paste input "Belkin 6in1"
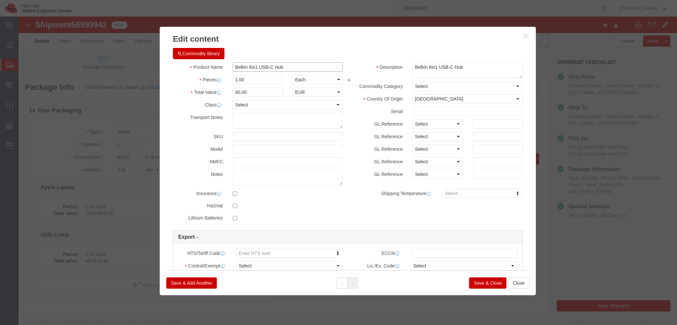
type input "Belkin 6in1 USB-C Hub"
drag, startPoint x: 441, startPoint y: 52, endPoint x: 375, endPoint y: 55, distance: 65.2
click div "Description Belkin 6in1 USB-C Hub"
click textarea "Belkin 6in1 USB-C Hub"
drag, startPoint x: 415, startPoint y: 52, endPoint x: 379, endPoint y: 52, distance: 36.0
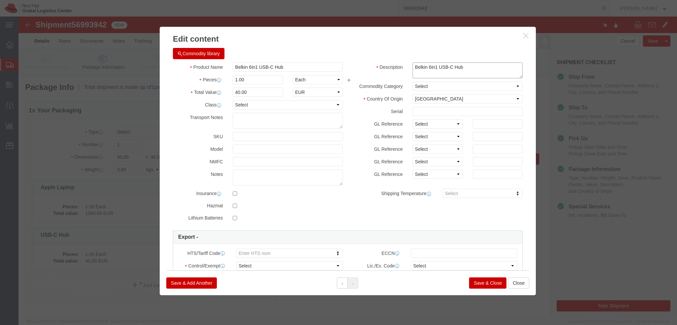
click div "Description Belkin 6in1 USB-C Hub"
click textarea "Belkin 6in1 USB-C Hub"
type textarea "USB-C Hub"
click div "Serial"
click button "Save & Close"
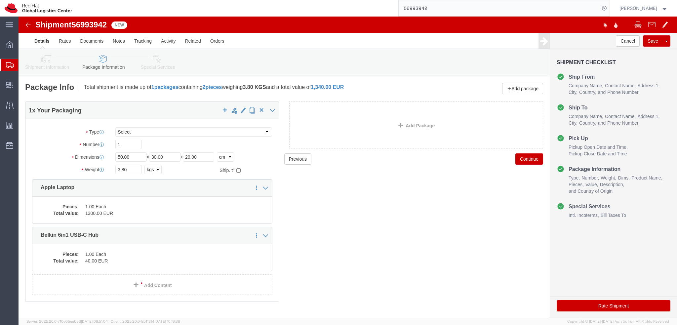
click icon
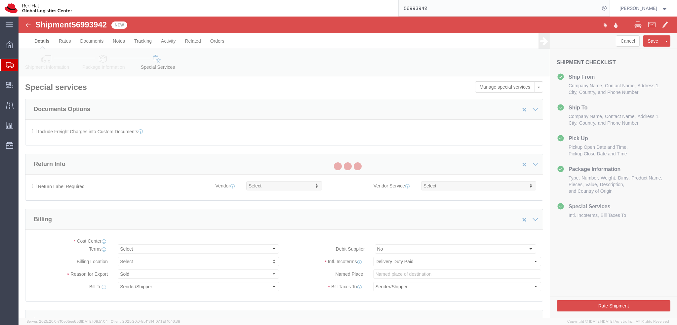
select select "COSTCENTER"
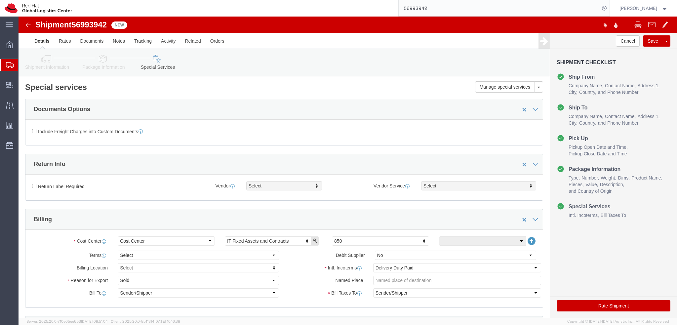
click button "Rate Shipment"
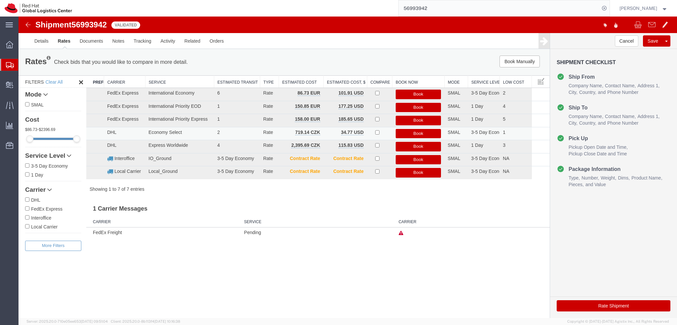
click at [424, 132] on button "Book" at bounding box center [419, 134] width 46 height 10
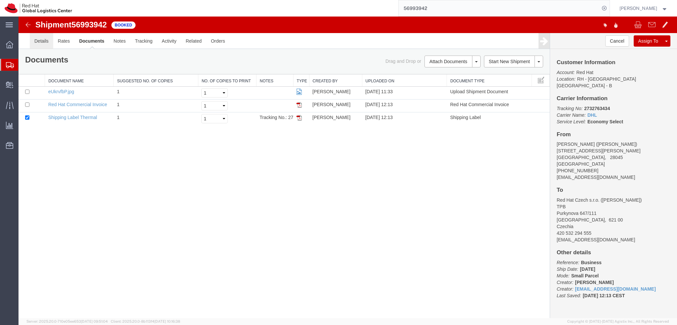
click at [43, 45] on link "Details" at bounding box center [41, 41] width 23 height 16
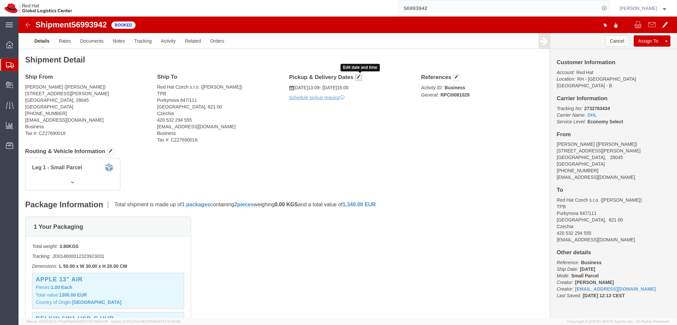
click span "button"
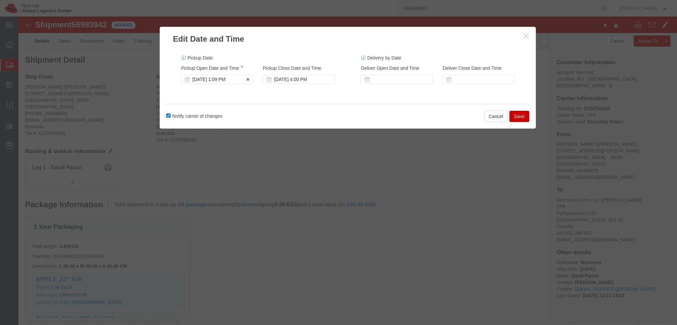
click div "Oct 01 2025 1:09 PM"
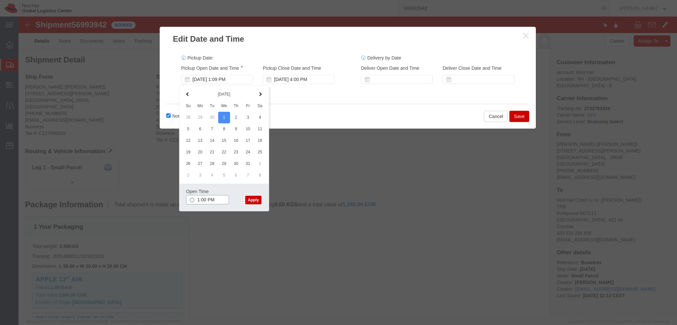
type input "1:00 PM"
click button "Apply"
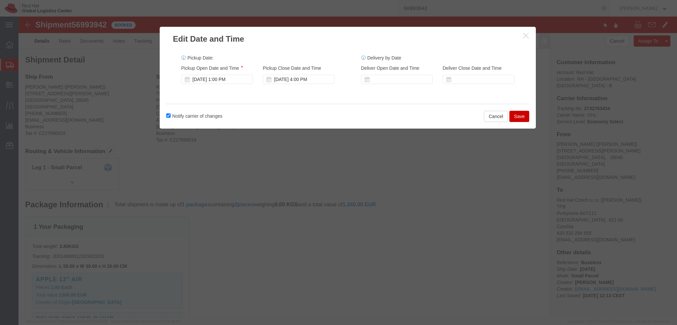
click button "Save"
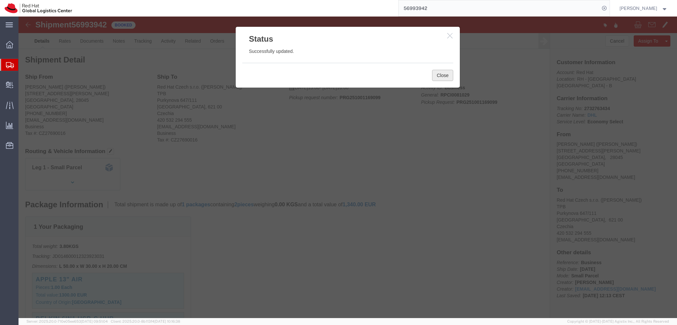
click button "Close"
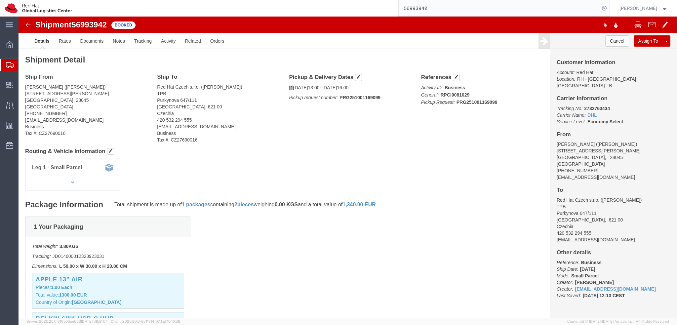
click address "Andres Gilgado (Andres Gilgado) Calle Ramirez de Prado, 20, 2B Madrid, 28045 Sp…"
copy div "agilgado@redhat.com"
click div "Customer Information Account: Red Hat Location: RH - Brno - Tech Park Brno - B …"
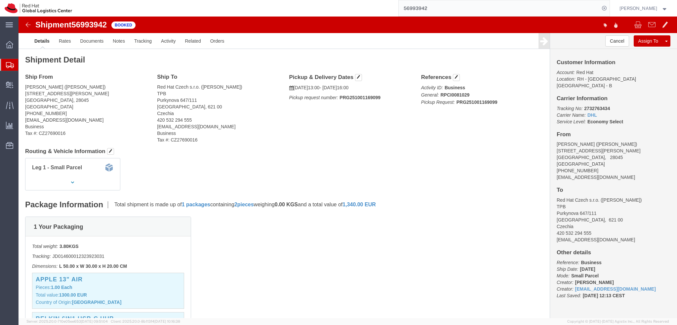
click address "Andres Gilgado (Andres Gilgado) Calle Ramirez de Prado, 20, 2B Madrid, 28045 Sp…"
copy div "agilgado@redhat.com"
click link "Documents"
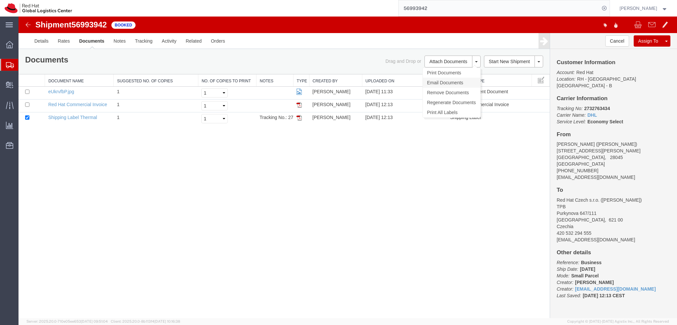
click at [445, 82] on link "Email Documents" at bounding box center [452, 83] width 58 height 10
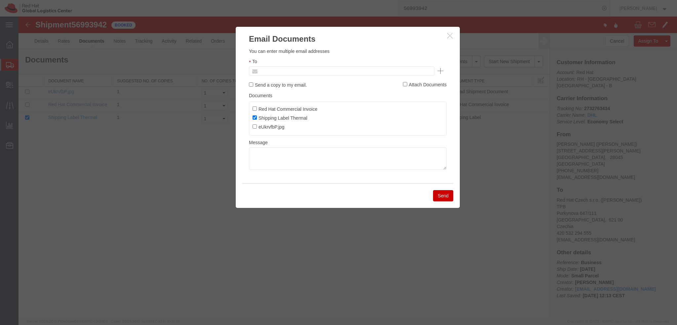
click at [284, 70] on input "text" at bounding box center [296, 71] width 77 height 9
paste input "agilgado@redhat.com"
type input "agilgado@redhat.com"
click at [260, 157] on textarea at bounding box center [348, 158] width 198 height 22
click at [304, 154] on textarea at bounding box center [348, 158] width 198 height 22
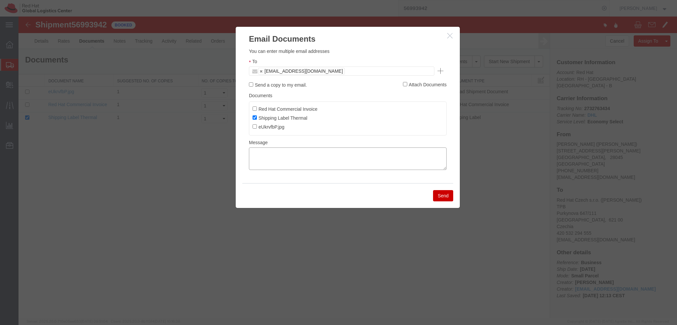
paste textarea "Hi A, please find the label for your shipment to B attached to this email. Plea…"
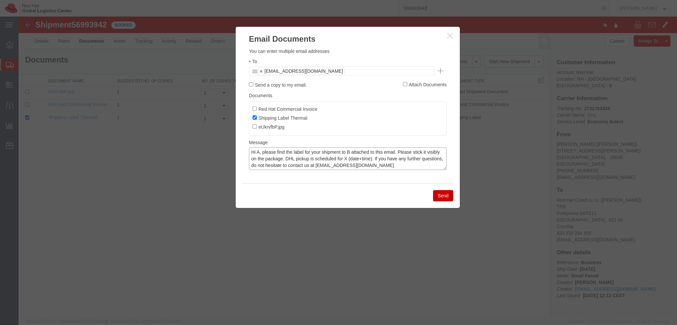
click at [259, 153] on textarea "Hi A, please find the label for your shipment to B attached to this email. Plea…" at bounding box center [348, 158] width 198 height 22
click at [362, 151] on textarea "Hi Andres, please find the label for your shipment to B attached to this email.…" at bounding box center [348, 158] width 198 height 22
click at [361, 154] on textarea "Hi Andres, please find the label for your shipment to Brno attached to this ema…" at bounding box center [348, 158] width 198 height 22
click at [361, 160] on textarea "Hi Andres, please find the label for your shipment to Brno attached to this ema…" at bounding box center [348, 158] width 198 height 22
click at [299, 161] on textarea "Hi Andres, please find the label for your shipment to Brno attached to this ema…" at bounding box center [348, 158] width 198 height 22
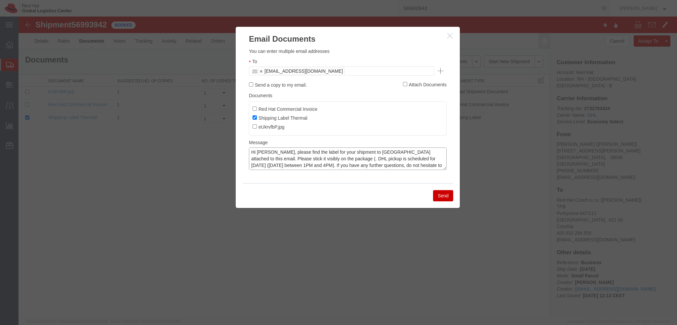
drag, startPoint x: 303, startPoint y: 160, endPoint x: 343, endPoint y: 168, distance: 40.4
click at [303, 160] on textarea "Hi Andres, please find the label for your shipment to Brno attached to this ema…" at bounding box center [348, 158] width 198 height 22
click at [314, 159] on textarea "Hi Andres, please find the label for your shipment to Brno attached to this ema…" at bounding box center [348, 158] width 198 height 22
click at [350, 162] on textarea "Hi Andres, please find the label for your shipment to Brno attached to this ema…" at bounding box center [348, 158] width 198 height 22
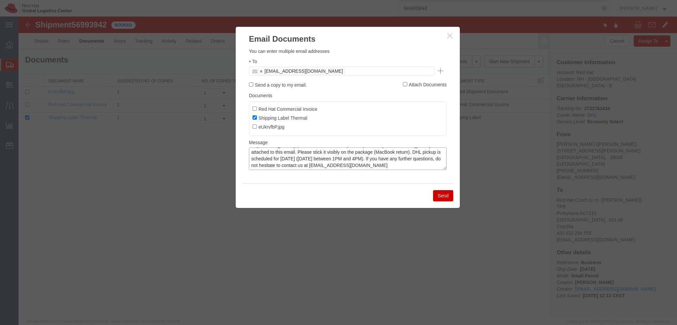
click at [331, 168] on textarea "Hi Andres, please find the label for your shipment to Brno attached to this ema…" at bounding box center [348, 158] width 198 height 22
type textarea "Hi Andres, please find the label for your shipment to Brno attached to this ema…"
click at [441, 197] on button "Send" at bounding box center [443, 195] width 20 height 11
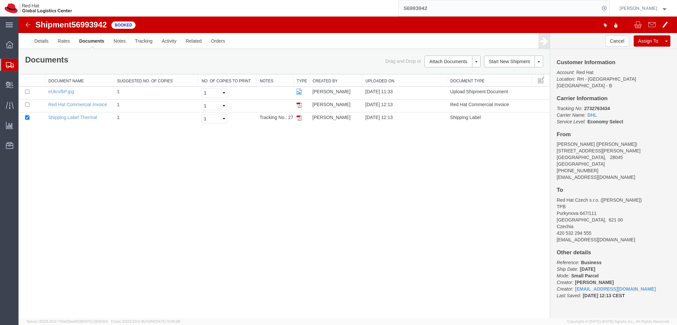
click at [450, 9] on input "56993942" at bounding box center [499, 8] width 201 height 16
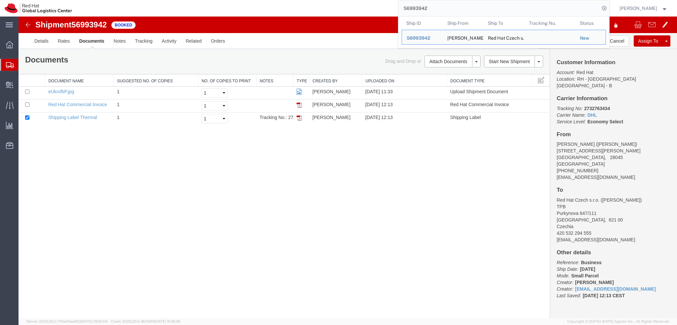
paste input "63850"
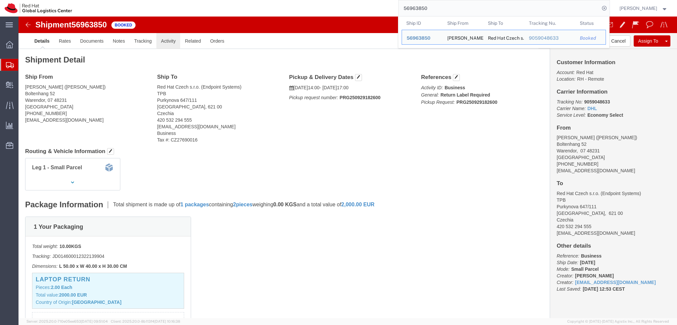
click link "Activity"
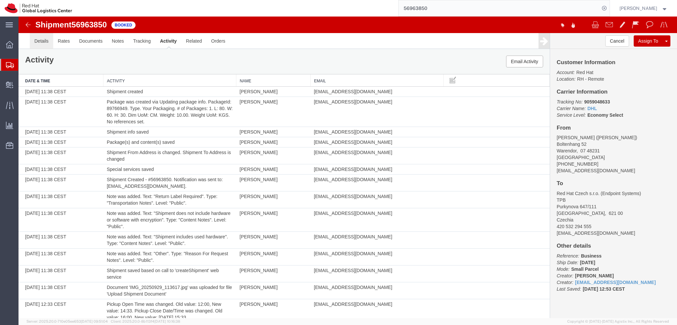
click at [45, 41] on link "Details" at bounding box center [41, 41] width 23 height 16
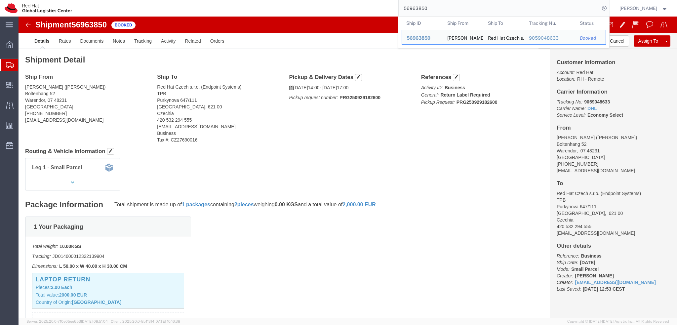
click at [453, 10] on input "56963850" at bounding box center [499, 8] width 201 height 16
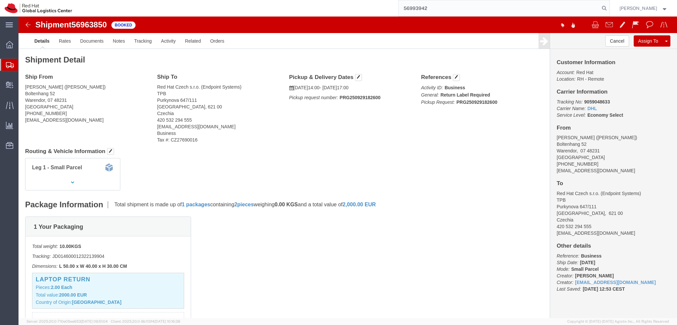
type input "56993942"
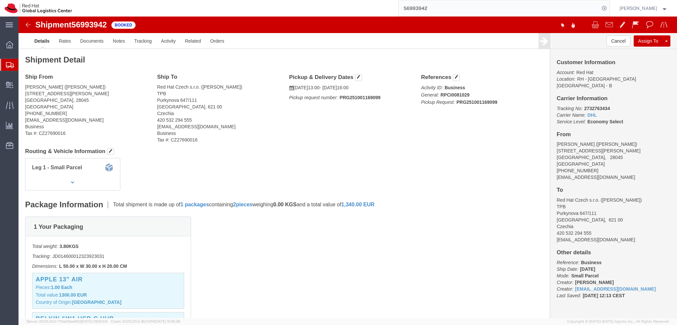
click b "2732763434"
copy b "2732763434"
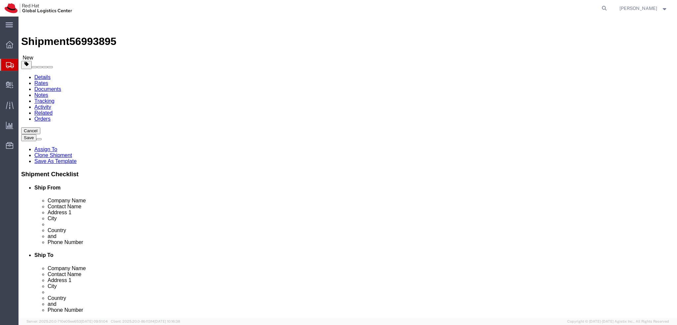
select select "38036"
select select
click span "56993895"
copy span "56993895"
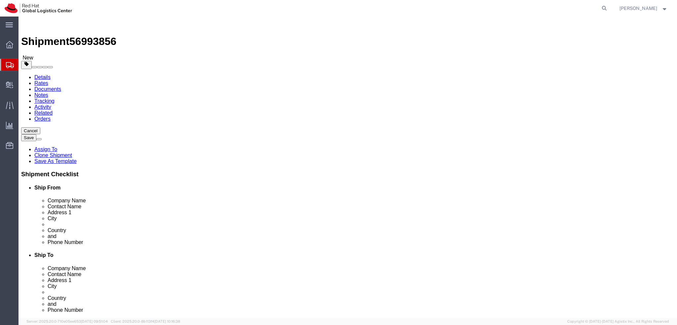
select select "38036"
select select
click icon
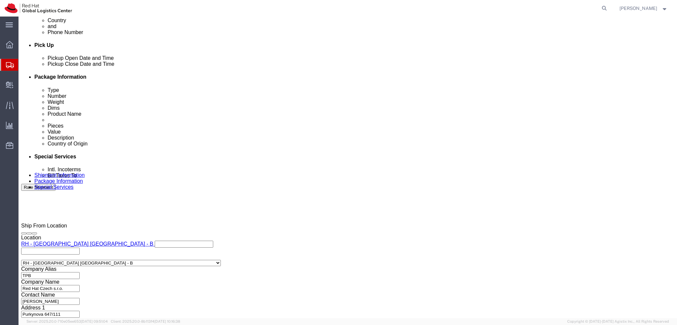
scroll to position [305, 0]
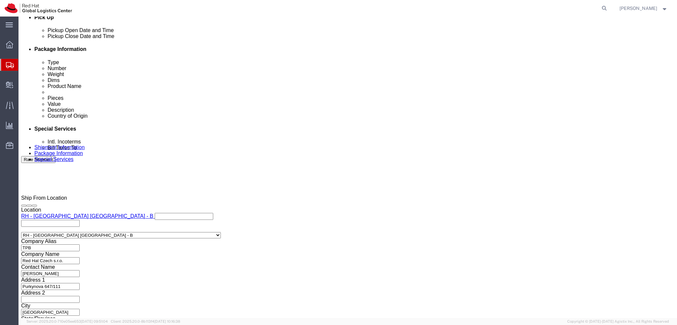
click button "Rate Shipment"
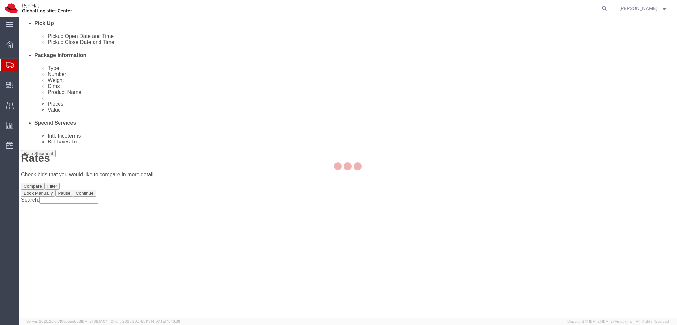
scroll to position [0, 0]
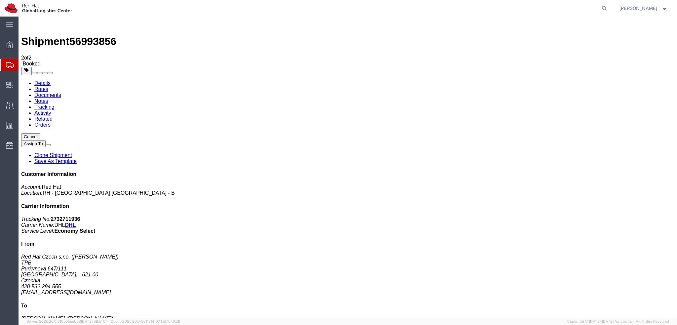
drag, startPoint x: 66, startPoint y: 105, endPoint x: 240, endPoint y: 191, distance: 194.2
click at [48, 80] on link "Details" at bounding box center [42, 83] width 16 height 6
click span "button"
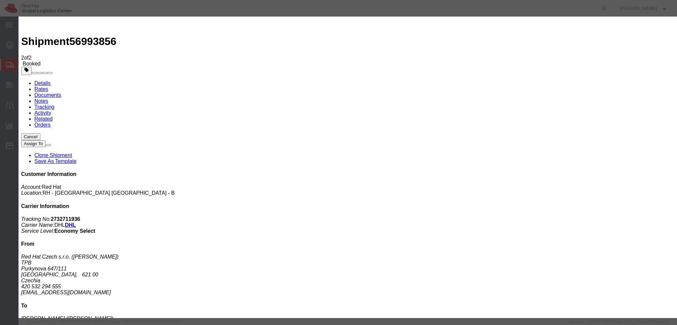
click button "Save"
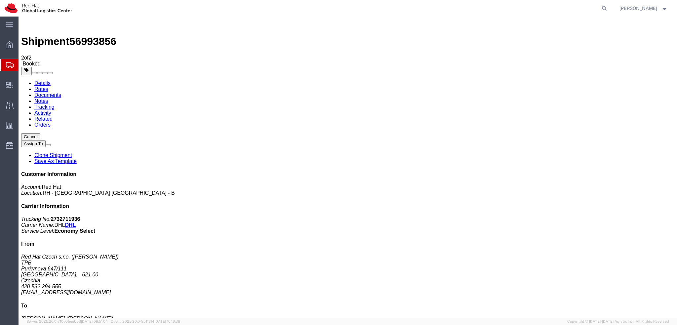
drag, startPoint x: 423, startPoint y: 62, endPoint x: 415, endPoint y: 62, distance: 7.9
click button "Close"
click link "Schedule pickup request"
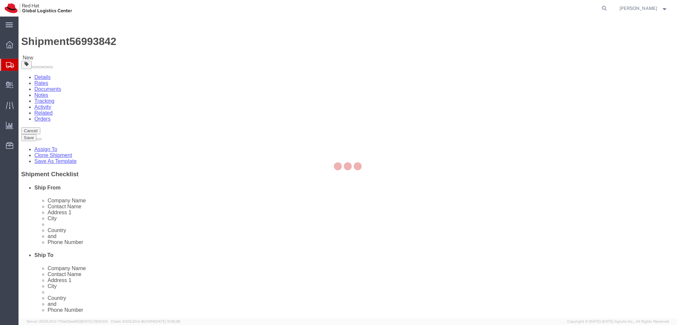
select select "38036"
select select
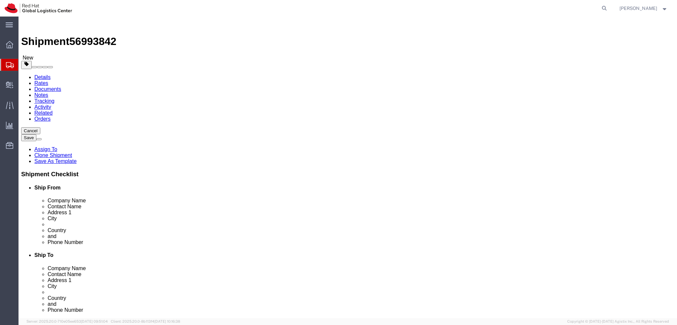
drag, startPoint x: 83, startPoint y: 47, endPoint x: 141, endPoint y: 48, distance: 57.5
click link "Package Information"
click icon
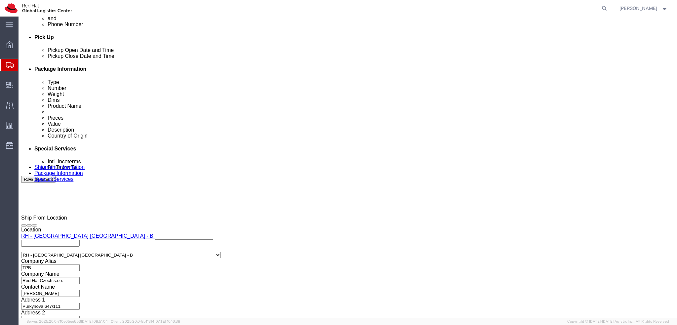
scroll to position [305, 0]
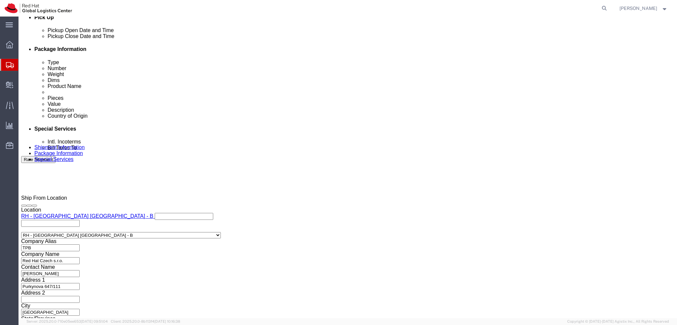
click button "Rate Shipment"
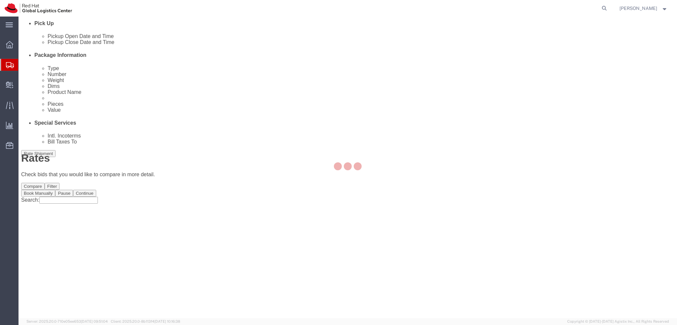
scroll to position [0, 0]
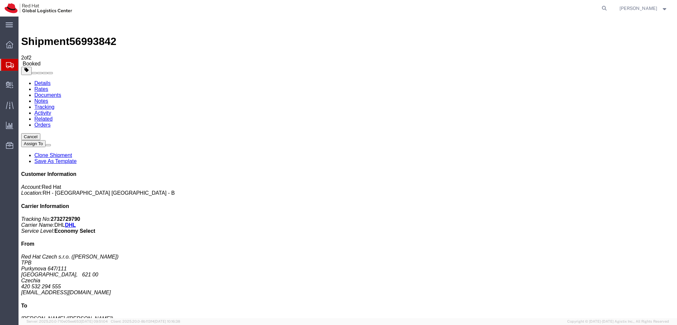
drag, startPoint x: 84, startPoint y: 105, endPoint x: 305, endPoint y: 183, distance: 235.1
